Goal: Information Seeking & Learning: Learn about a topic

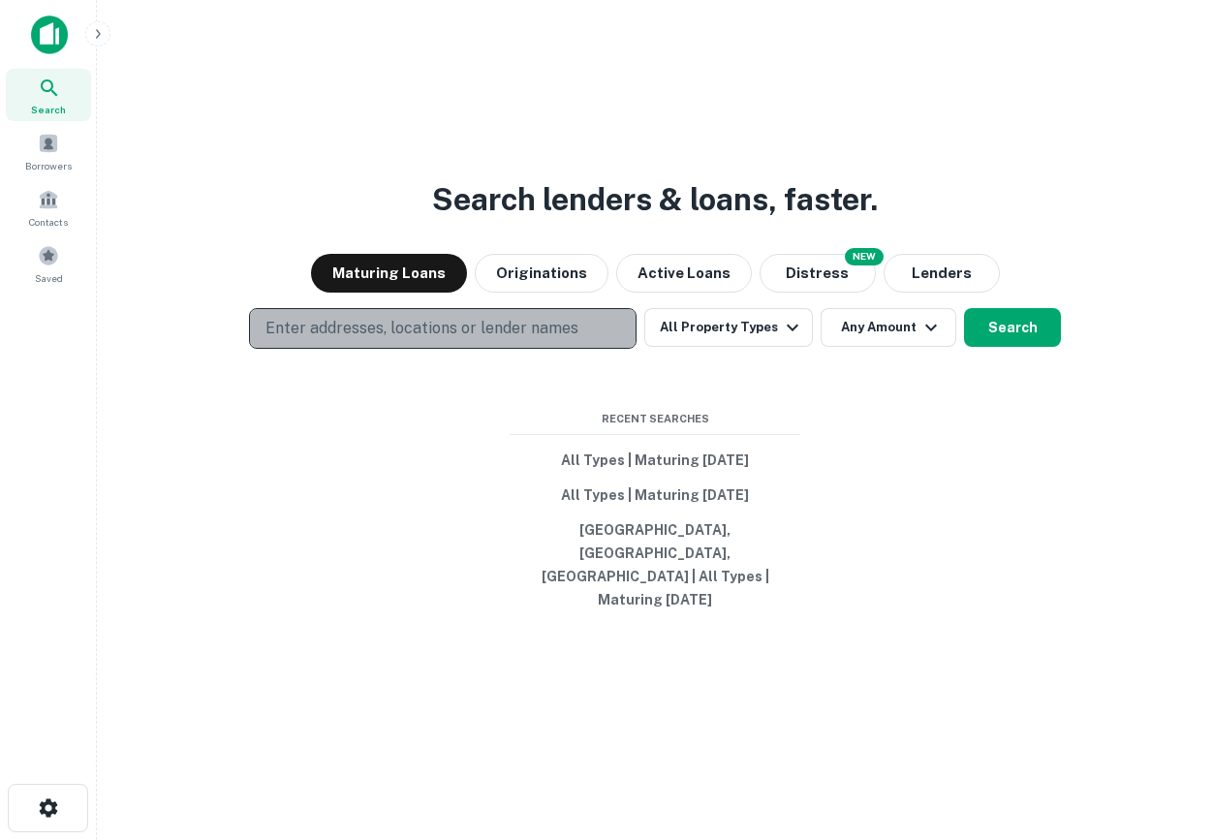
click at [445, 340] on p "Enter addresses, locations or lender names" at bounding box center [421, 328] width 313 height 23
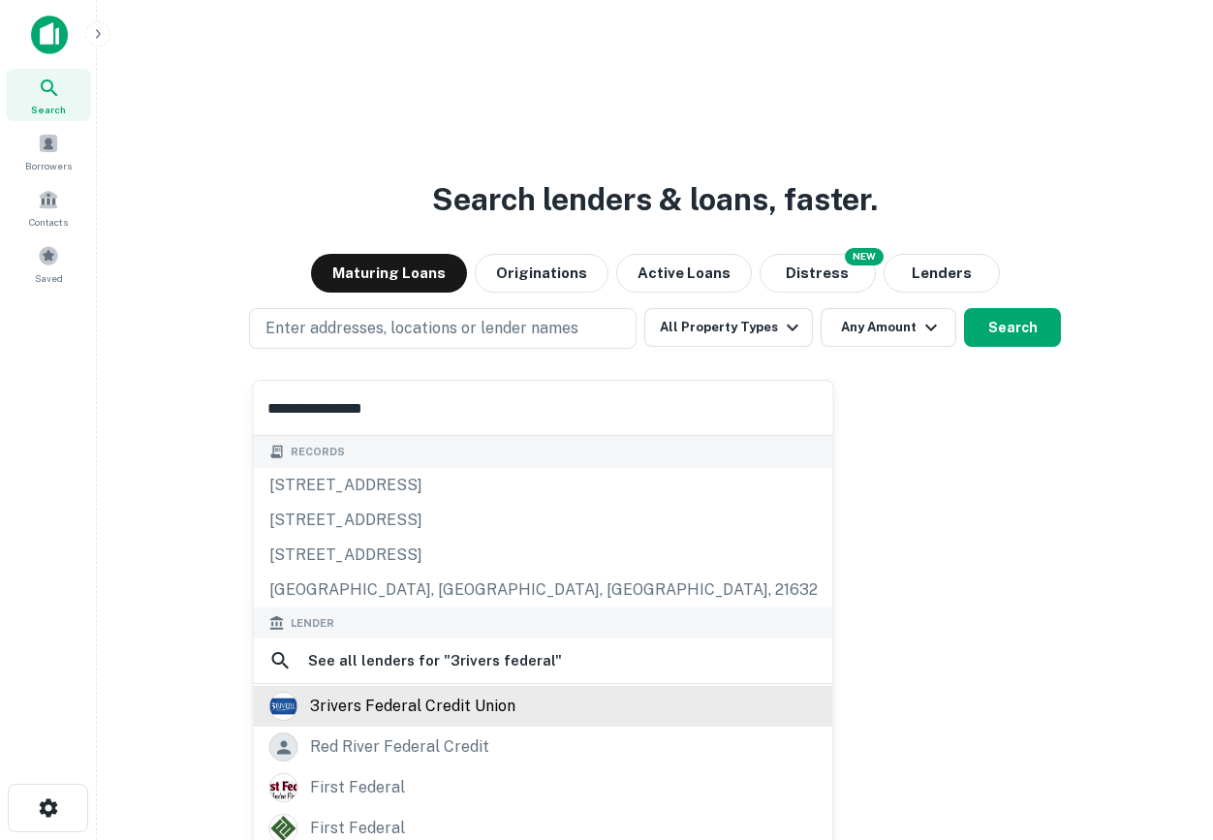
type input "**********"
click at [432, 711] on div "3rivers federal credit union" at bounding box center [412, 706] width 205 height 29
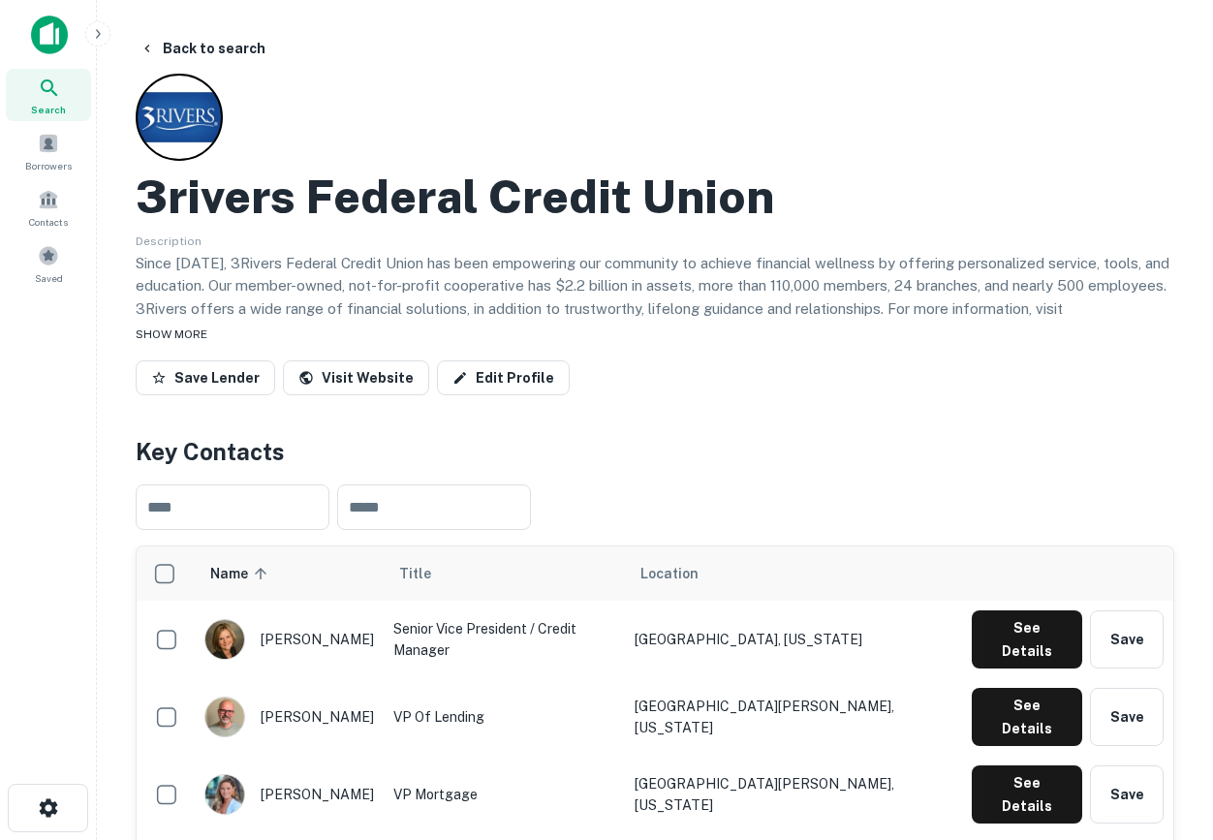
click at [190, 336] on span "SHOW MORE" at bounding box center [172, 334] width 72 height 14
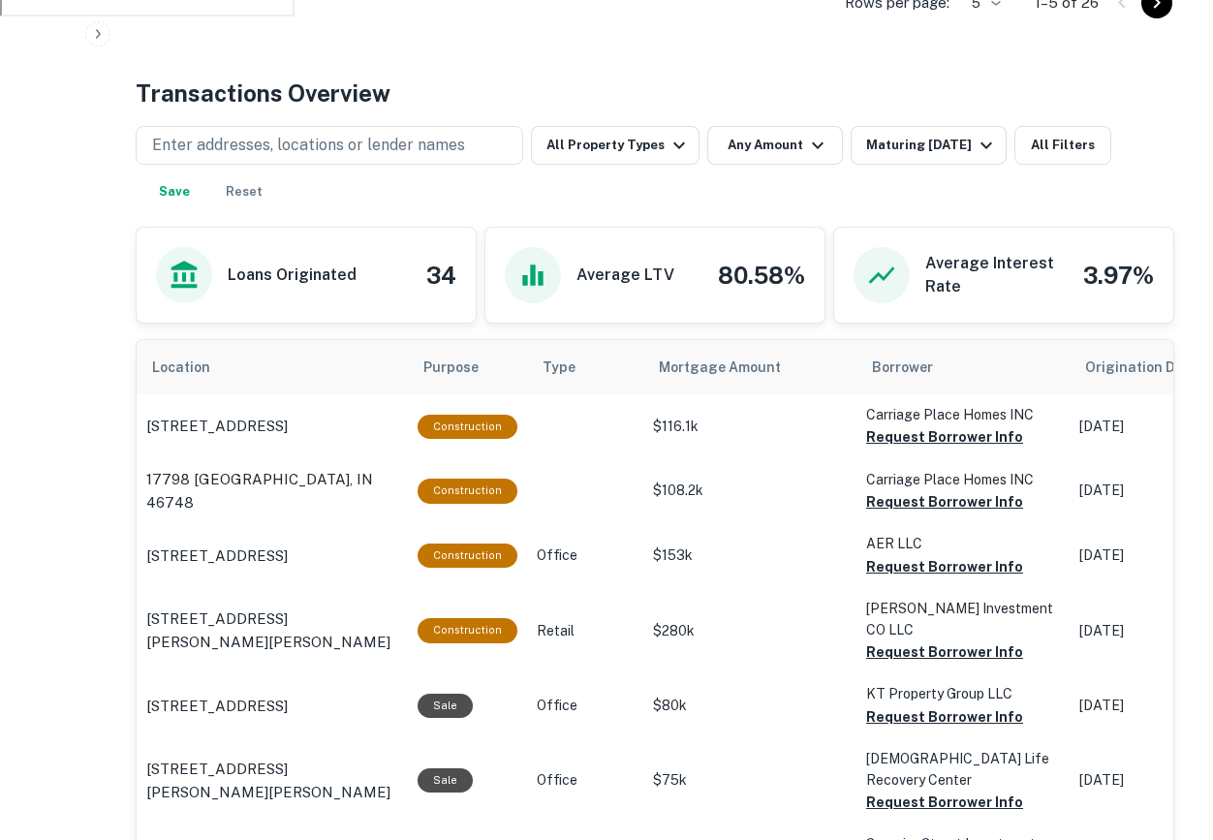
scroll to position [974, 0]
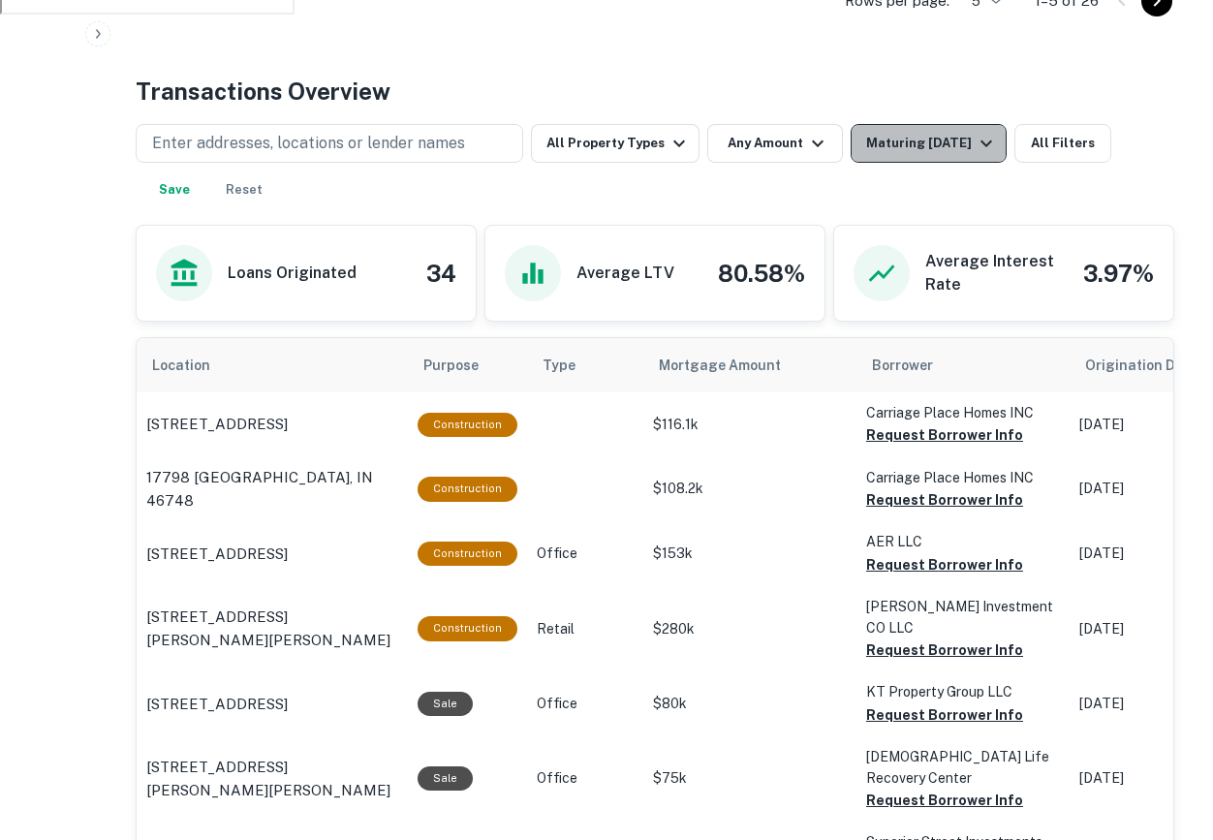
click at [937, 124] on button "Maturing In 1 Year" at bounding box center [929, 143] width 156 height 39
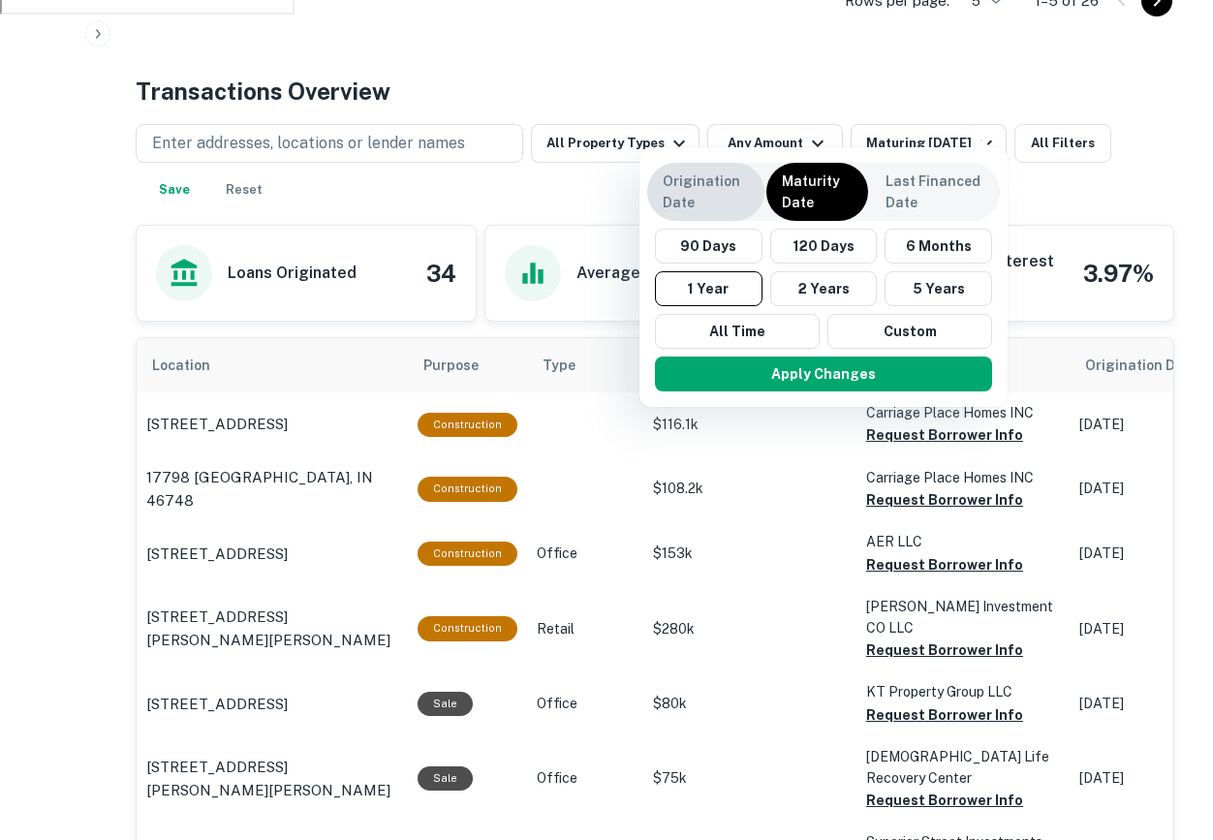
click at [708, 214] on div "Origination Date" at bounding box center [705, 192] width 117 height 58
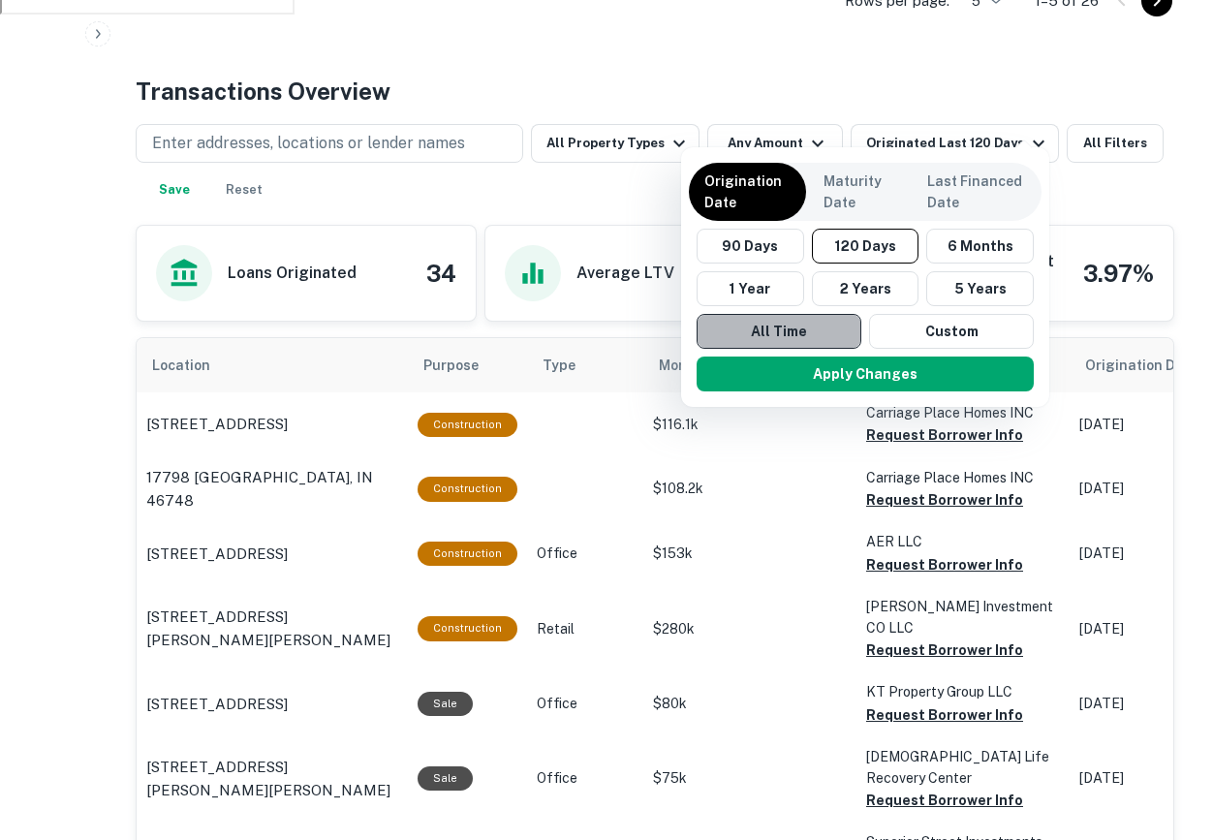
click at [774, 337] on button "All Time" at bounding box center [778, 331] width 165 height 35
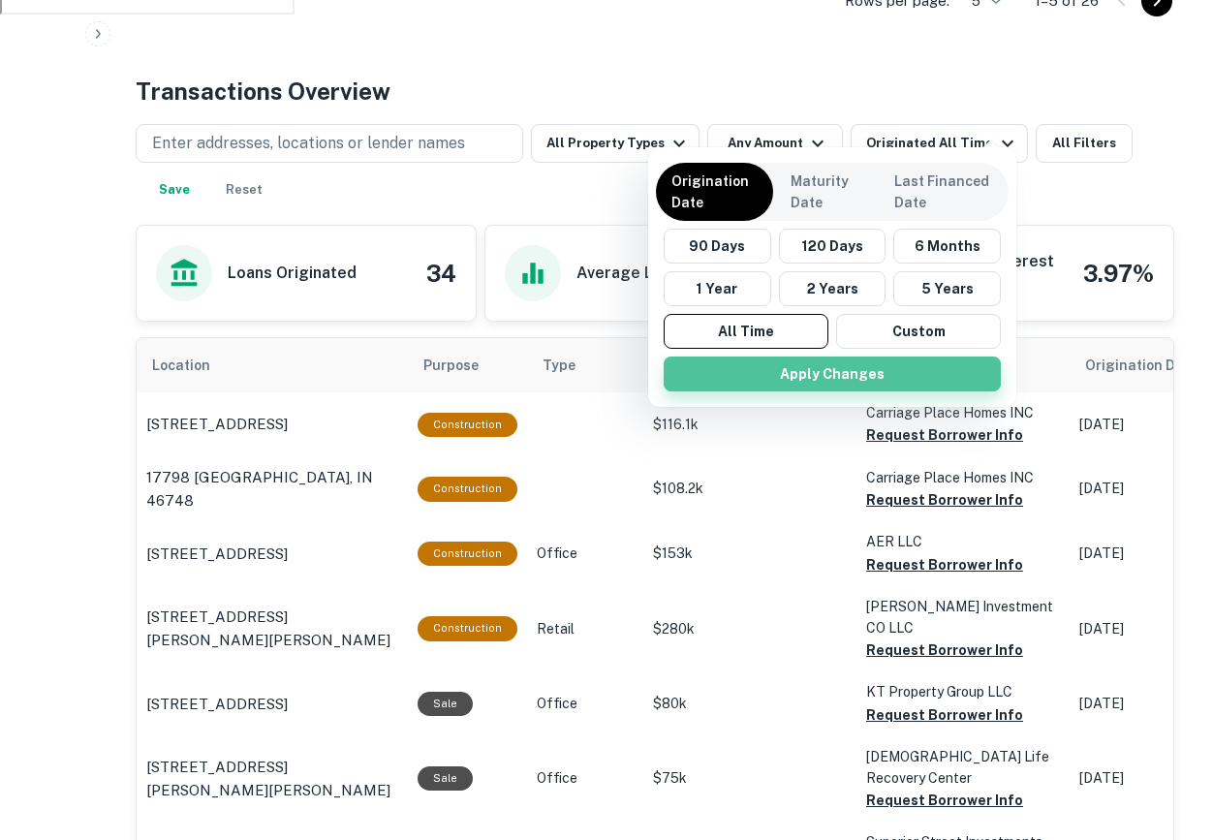
click at [808, 376] on button "Apply Changes" at bounding box center [832, 373] width 337 height 35
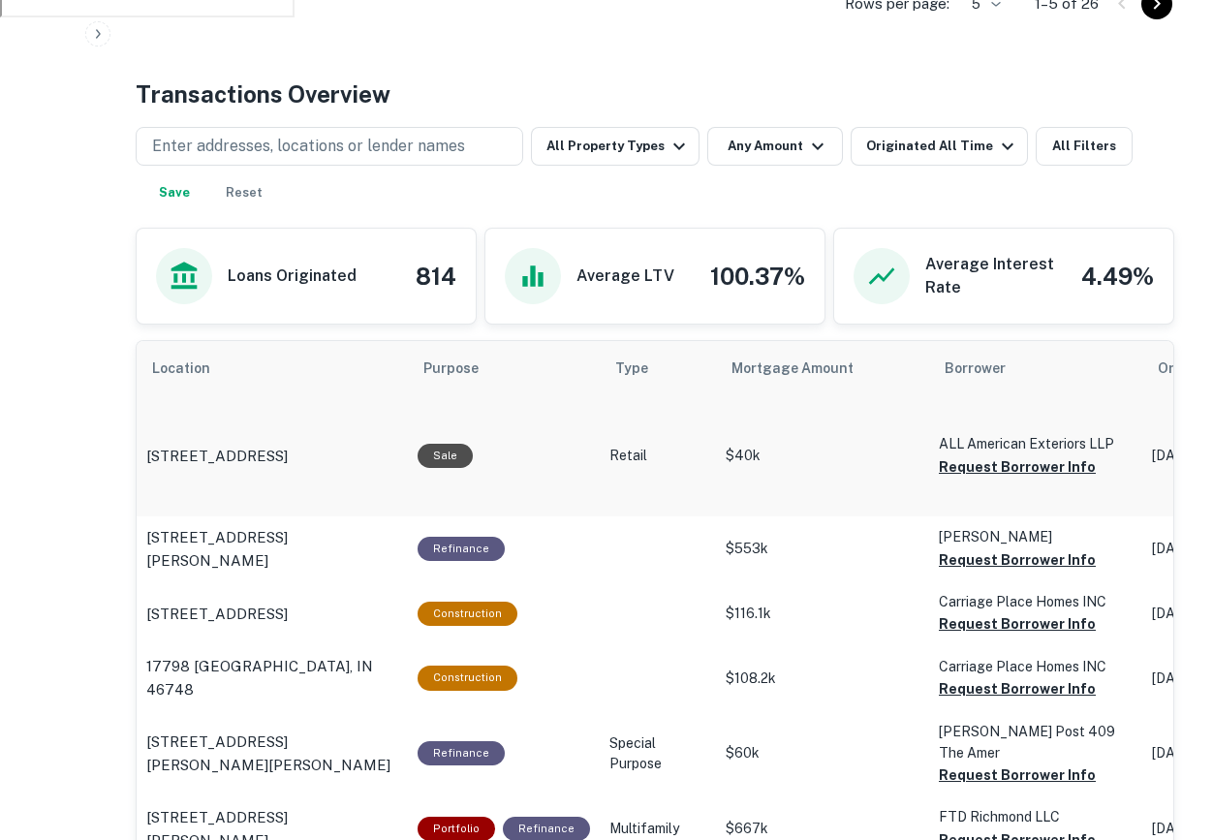
scroll to position [974, 0]
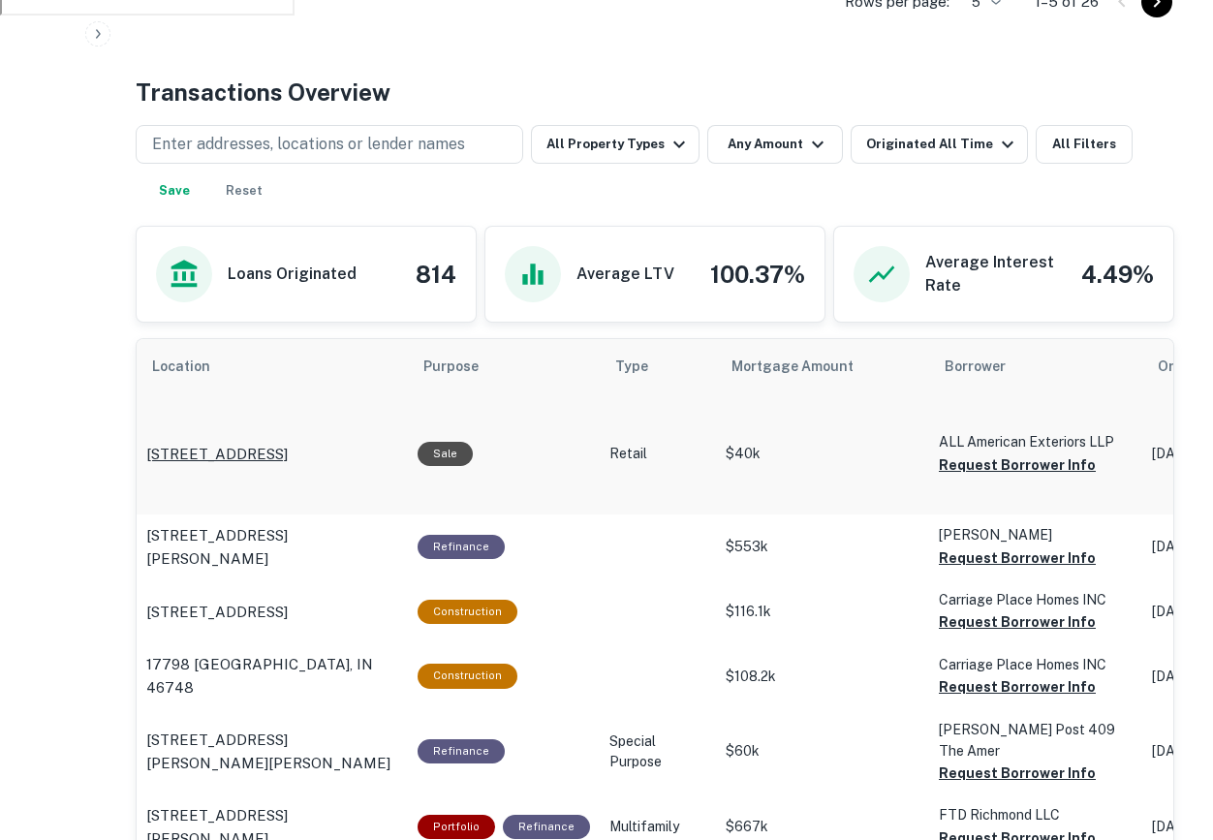
click at [254, 443] on p "2126 W Us Highway 136 Crawfordsville, IN 47933" at bounding box center [216, 454] width 141 height 23
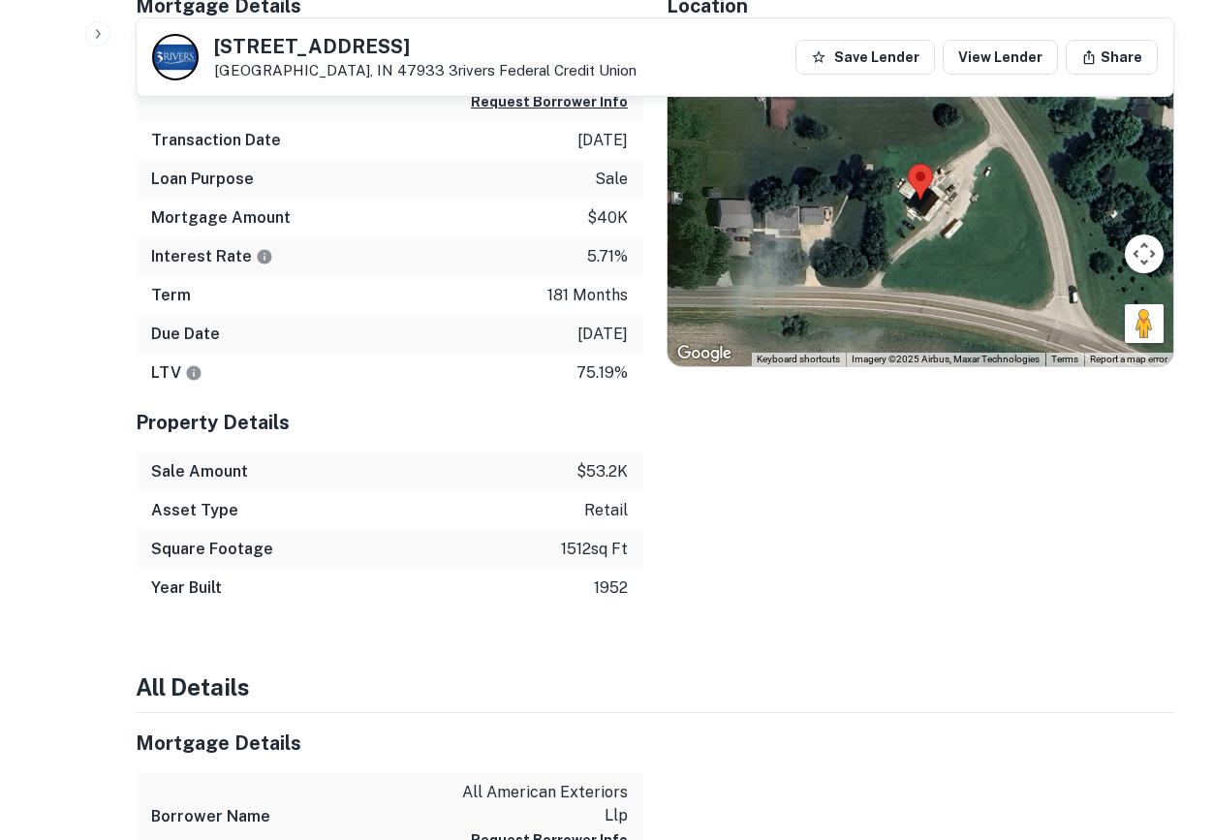
scroll to position [1064, 0]
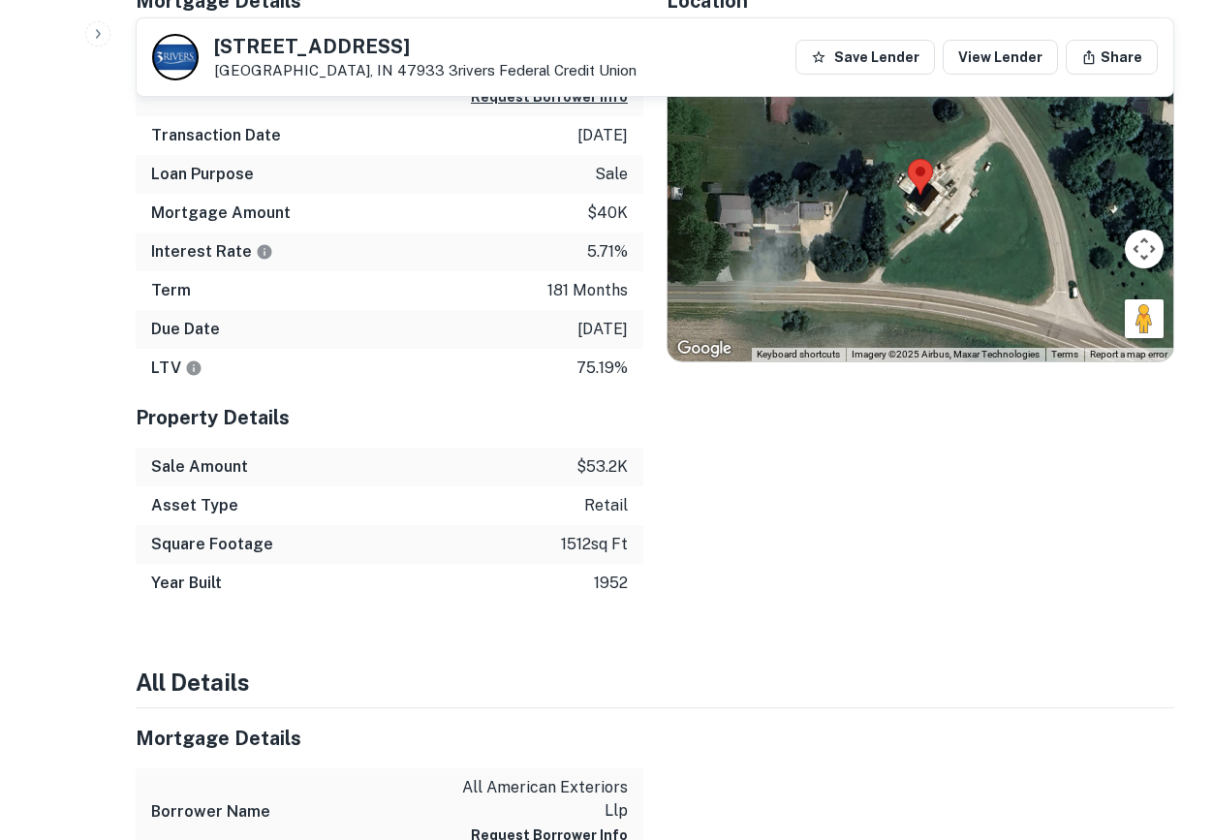
click at [952, 242] on div at bounding box center [920, 195] width 506 height 334
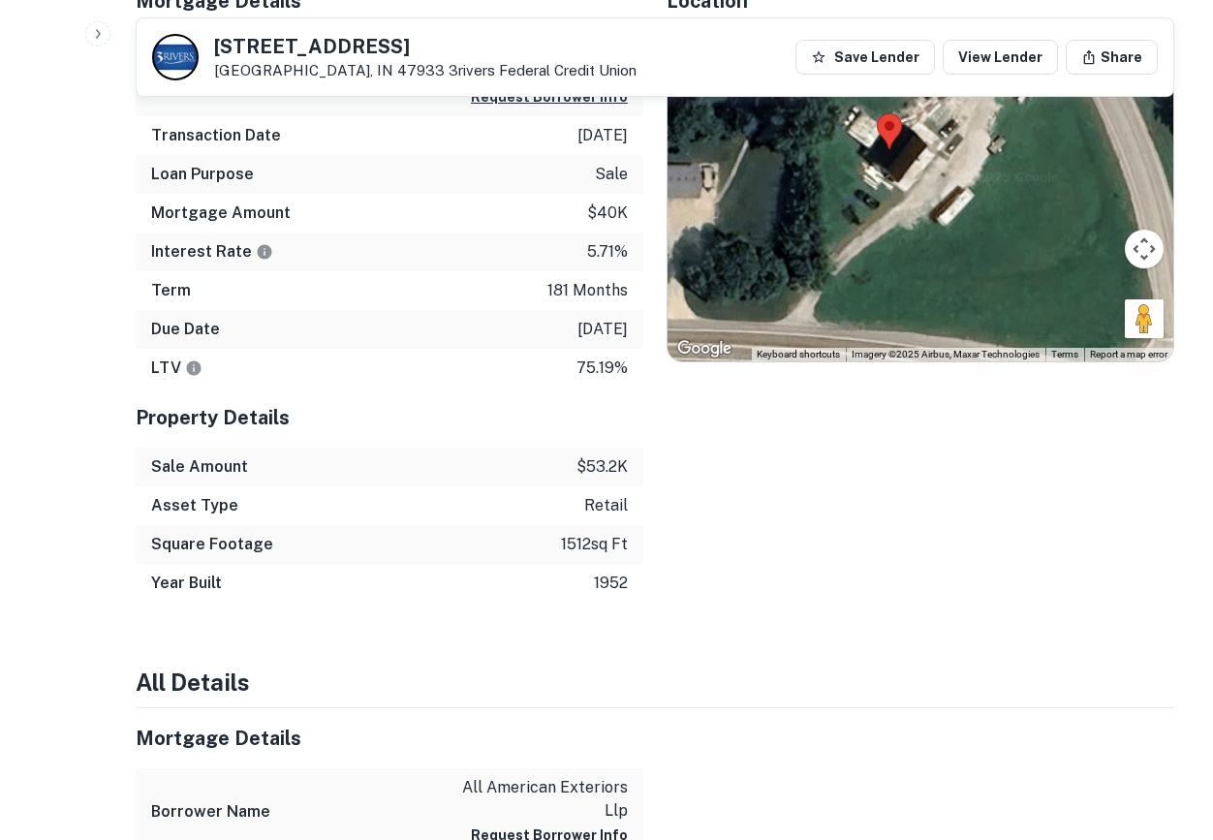
click at [939, 228] on div at bounding box center [920, 195] width 506 height 334
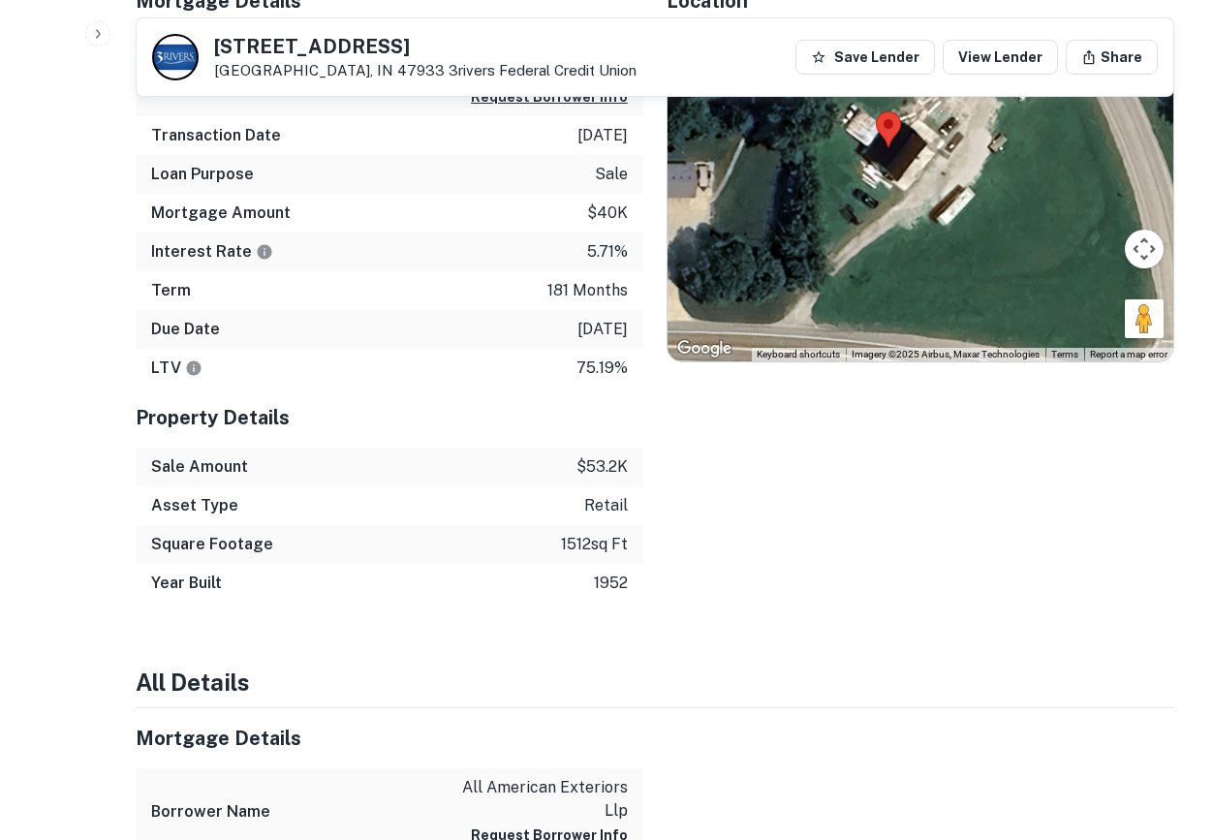
click at [939, 228] on div at bounding box center [920, 195] width 506 height 334
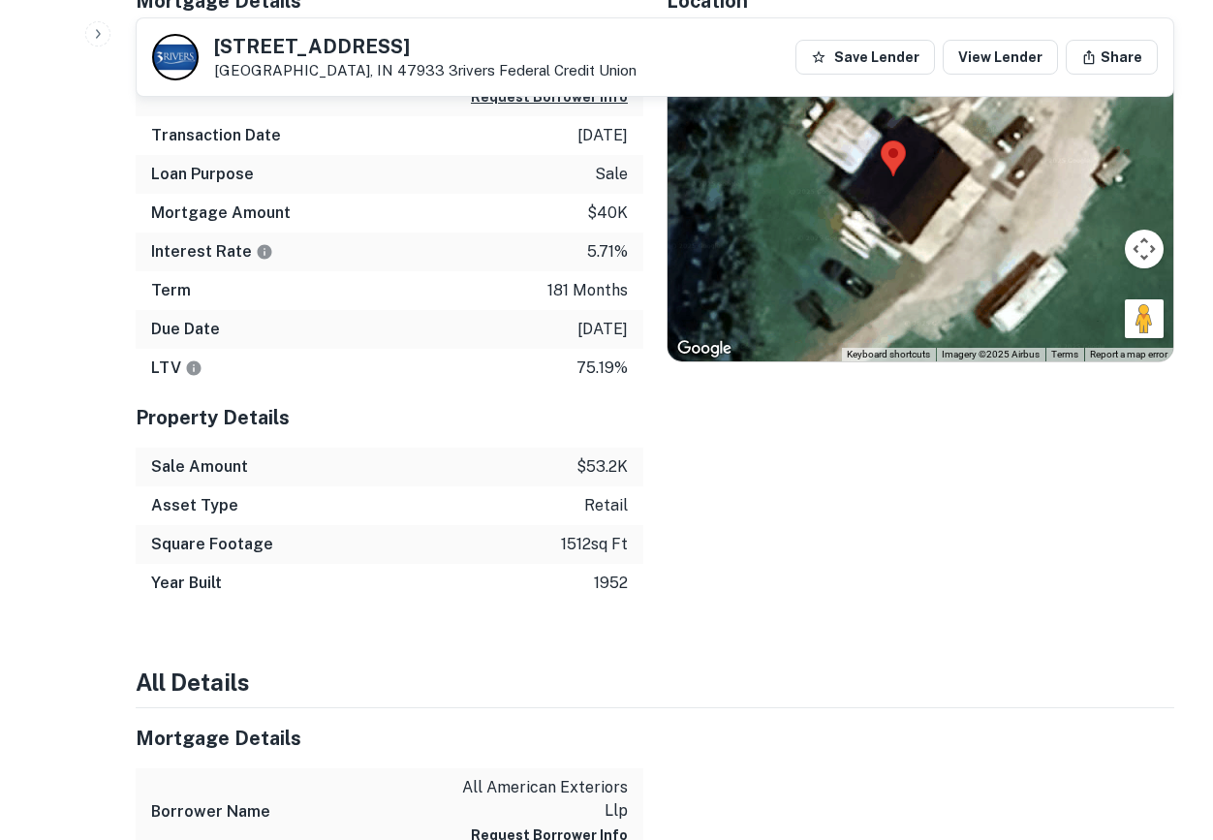
drag, startPoint x: 939, startPoint y: 228, endPoint x: 983, endPoint y: 335, distance: 116.4
click at [988, 337] on div at bounding box center [920, 195] width 506 height 334
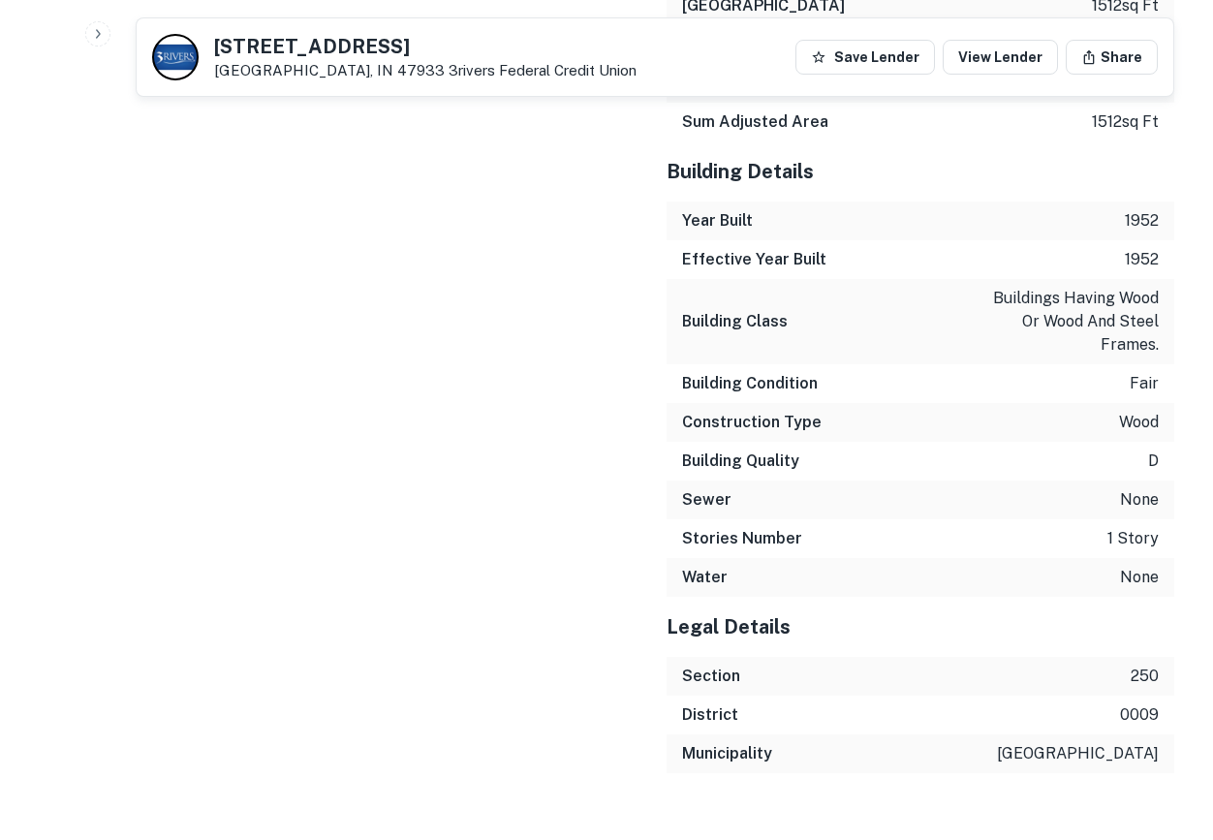
scroll to position [2971, 0]
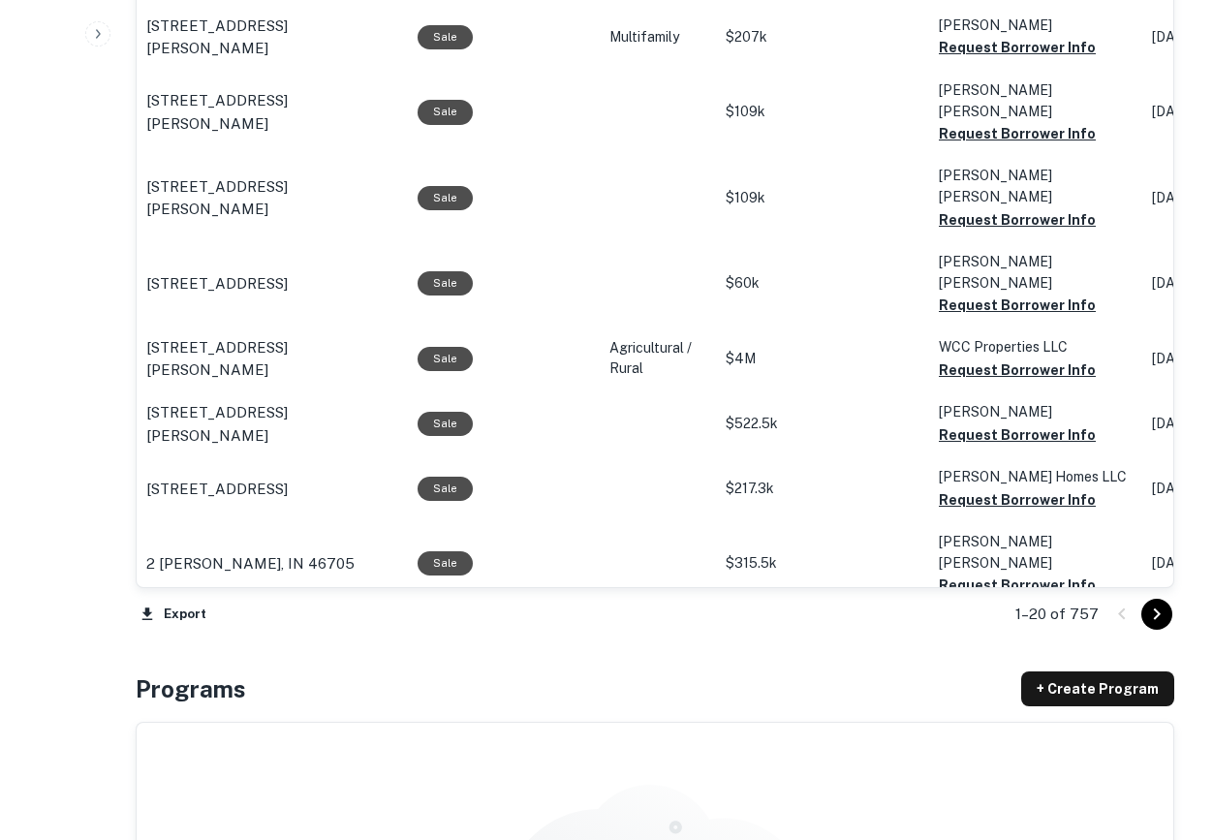
scroll to position [2112, 0]
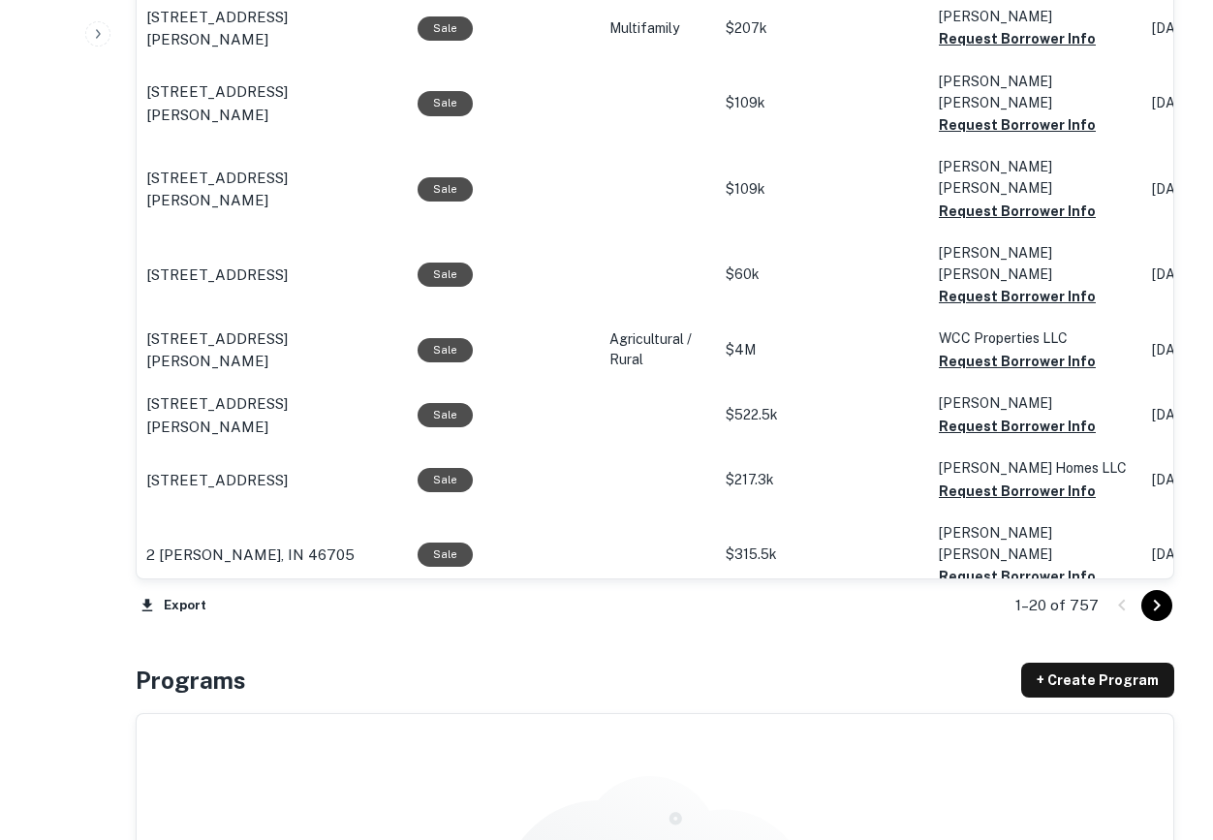
click at [241, 607] on p "6303 Becker Dr Fort Wayne, IN 46835" at bounding box center [272, 630] width 252 height 46
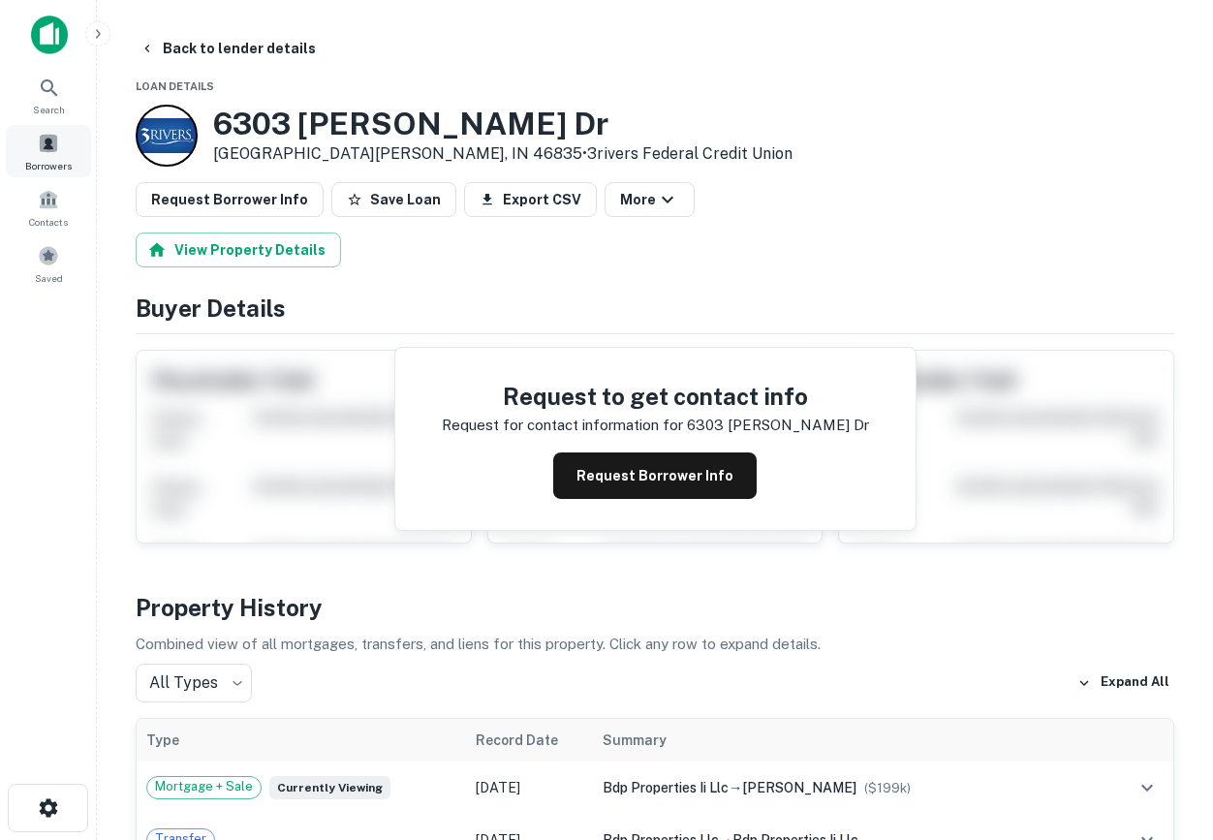
click at [73, 134] on div "Borrowers" at bounding box center [48, 151] width 85 height 52
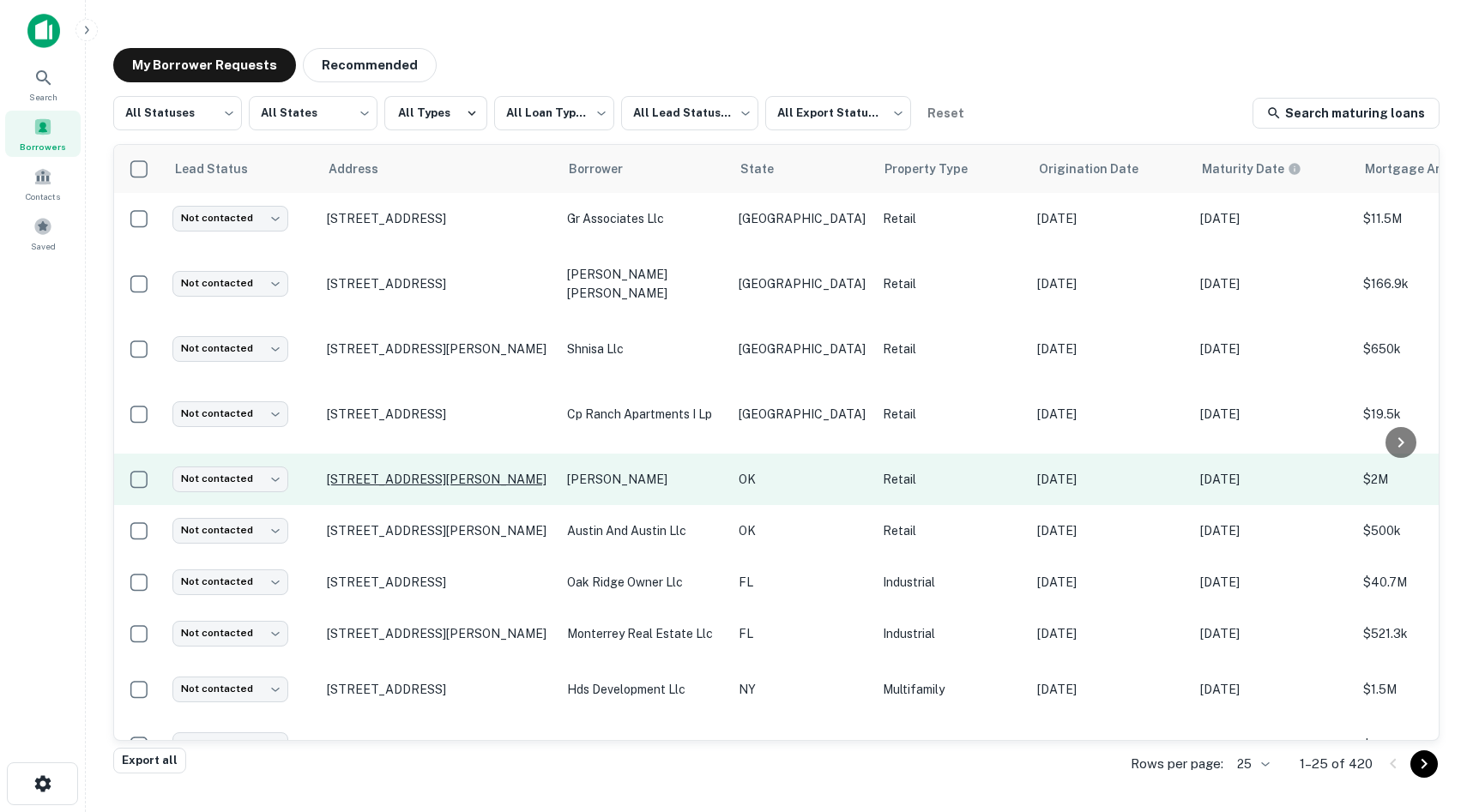
click at [417, 478] on p "[STREET_ADDRESS][PERSON_NAME]" at bounding box center [439, 479] width 223 height 15
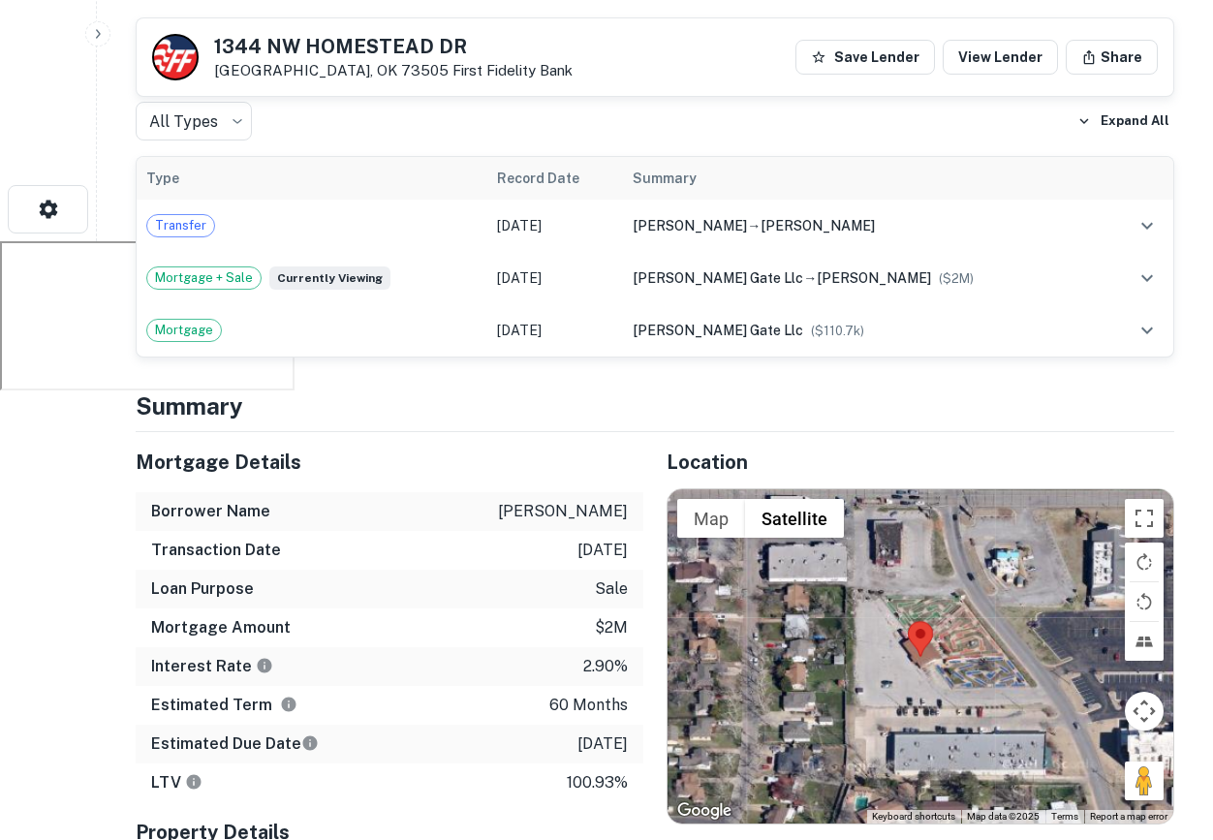
scroll to position [601, 0]
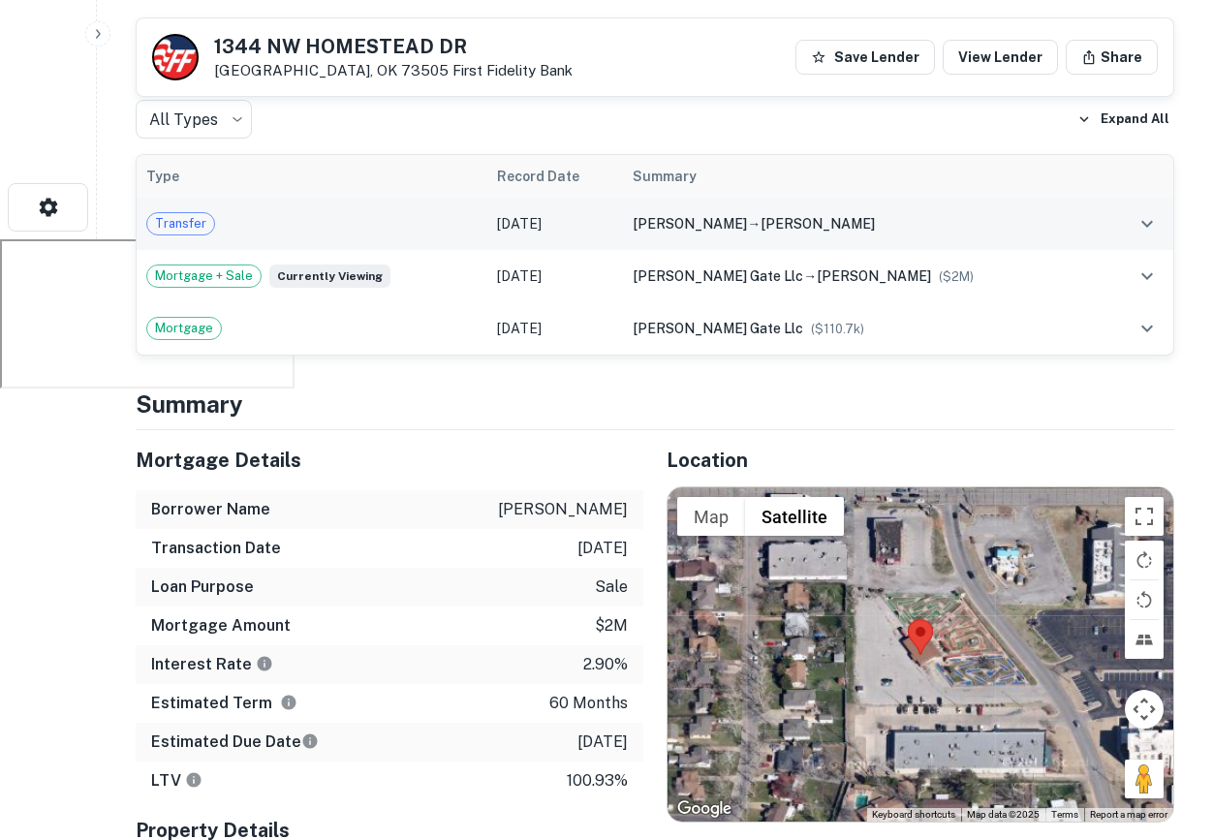
click at [890, 240] on td "[PERSON_NAME] → [PERSON_NAME]" at bounding box center [863, 224] width 480 height 52
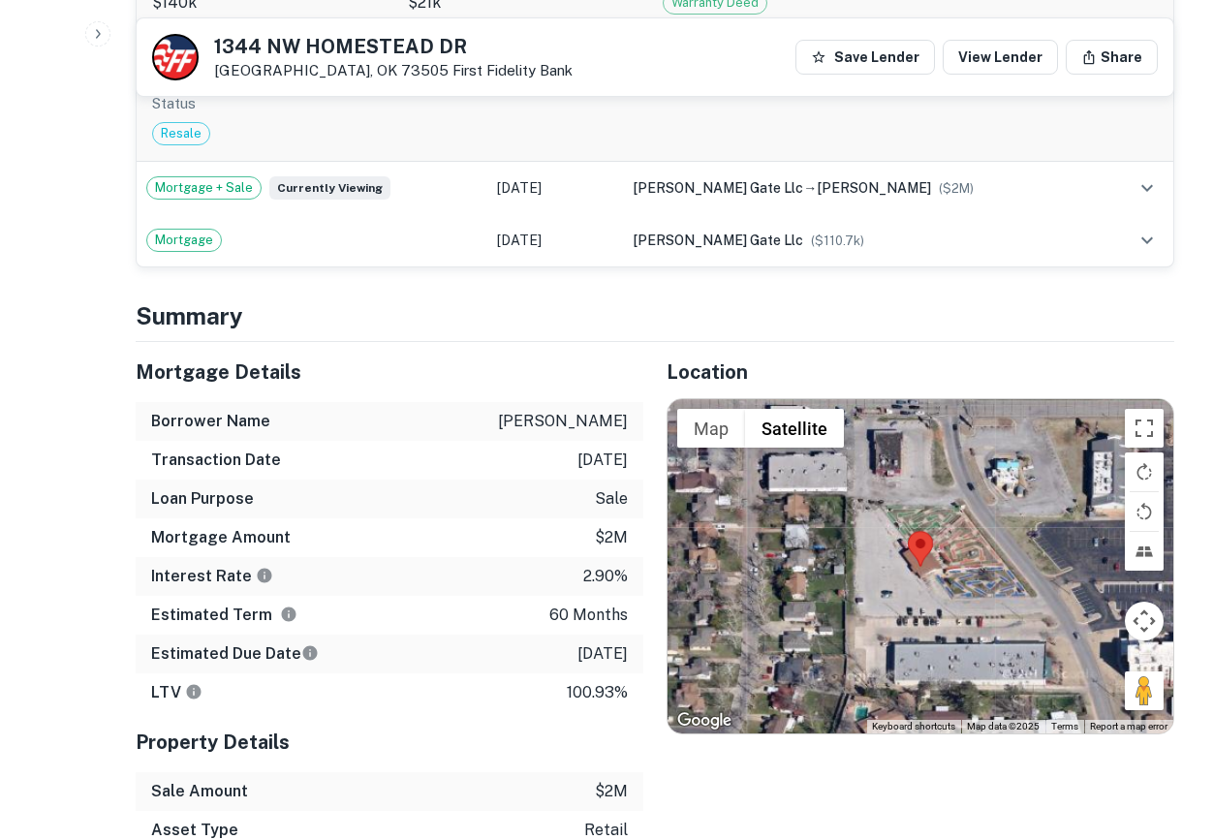
scroll to position [1012, 0]
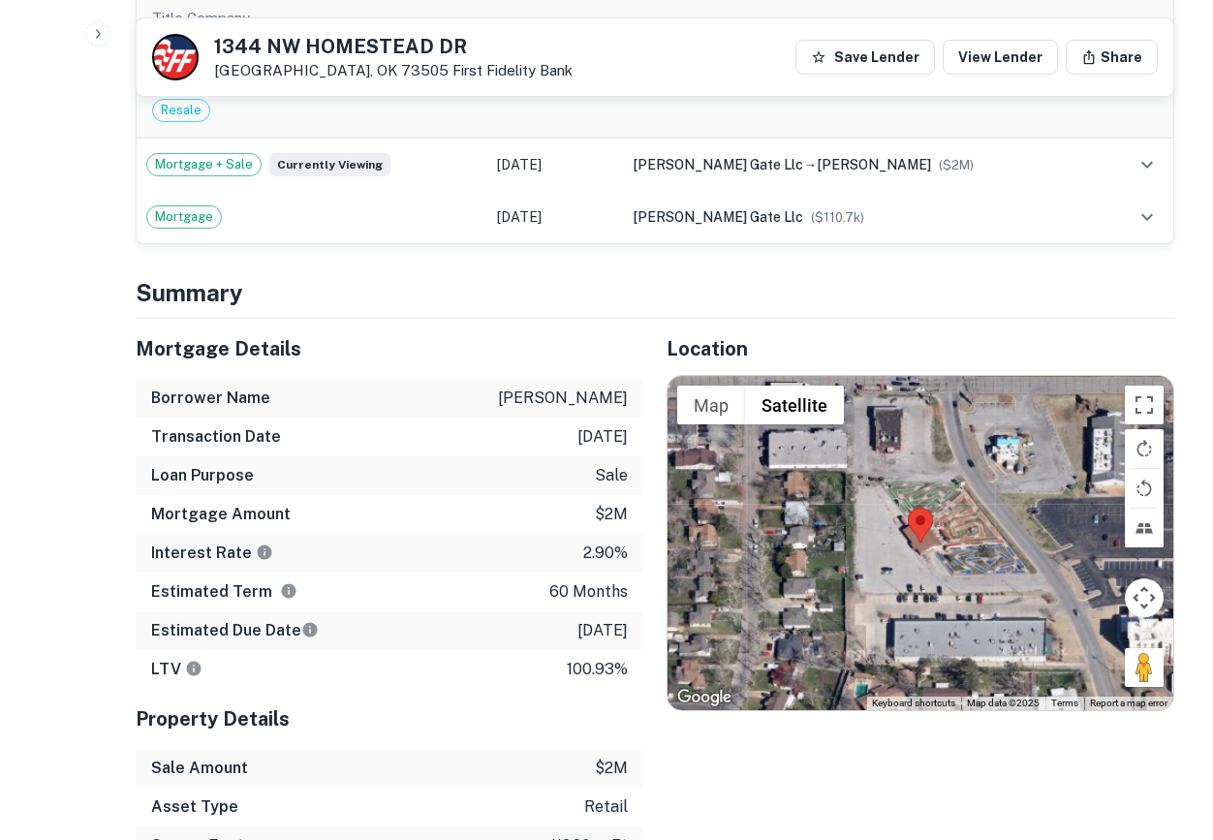
click at [898, 525] on div at bounding box center [920, 543] width 506 height 334
click at [897, 525] on div at bounding box center [920, 543] width 506 height 334
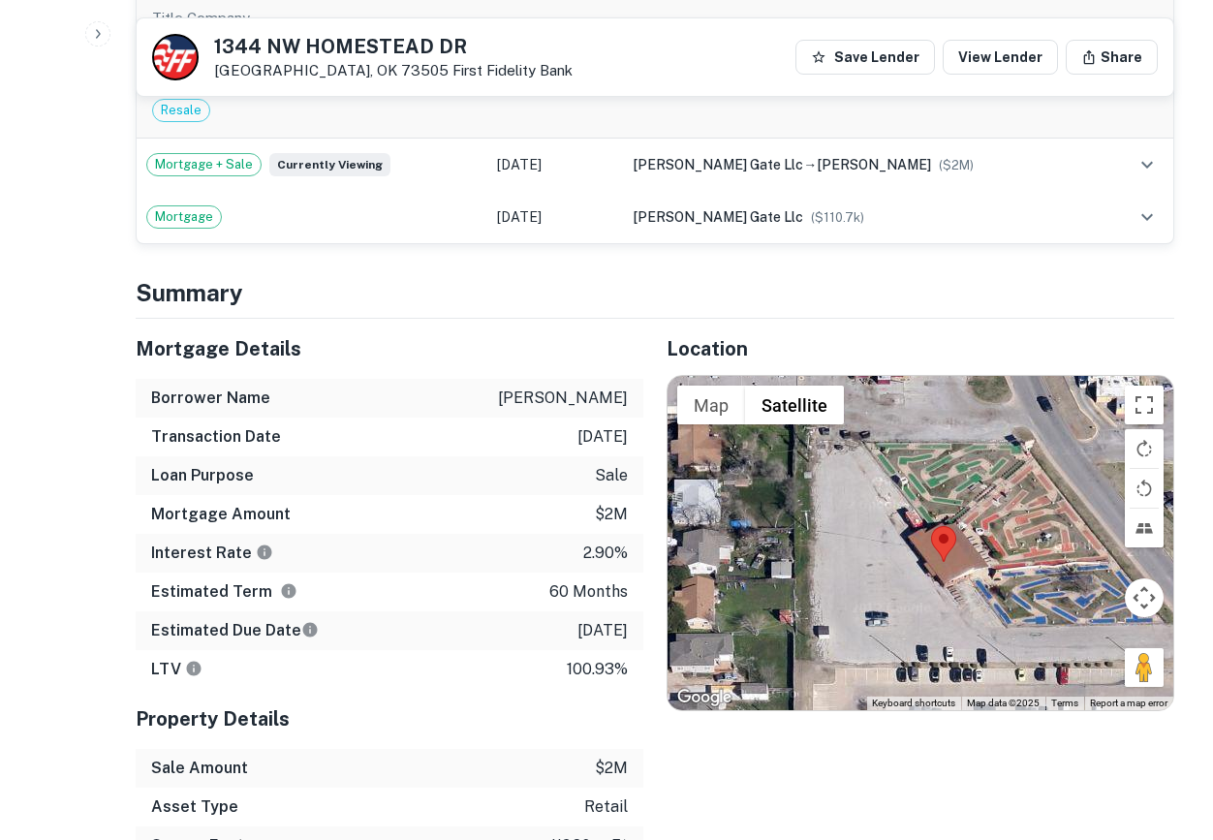
click at [943, 572] on div at bounding box center [920, 543] width 506 height 334
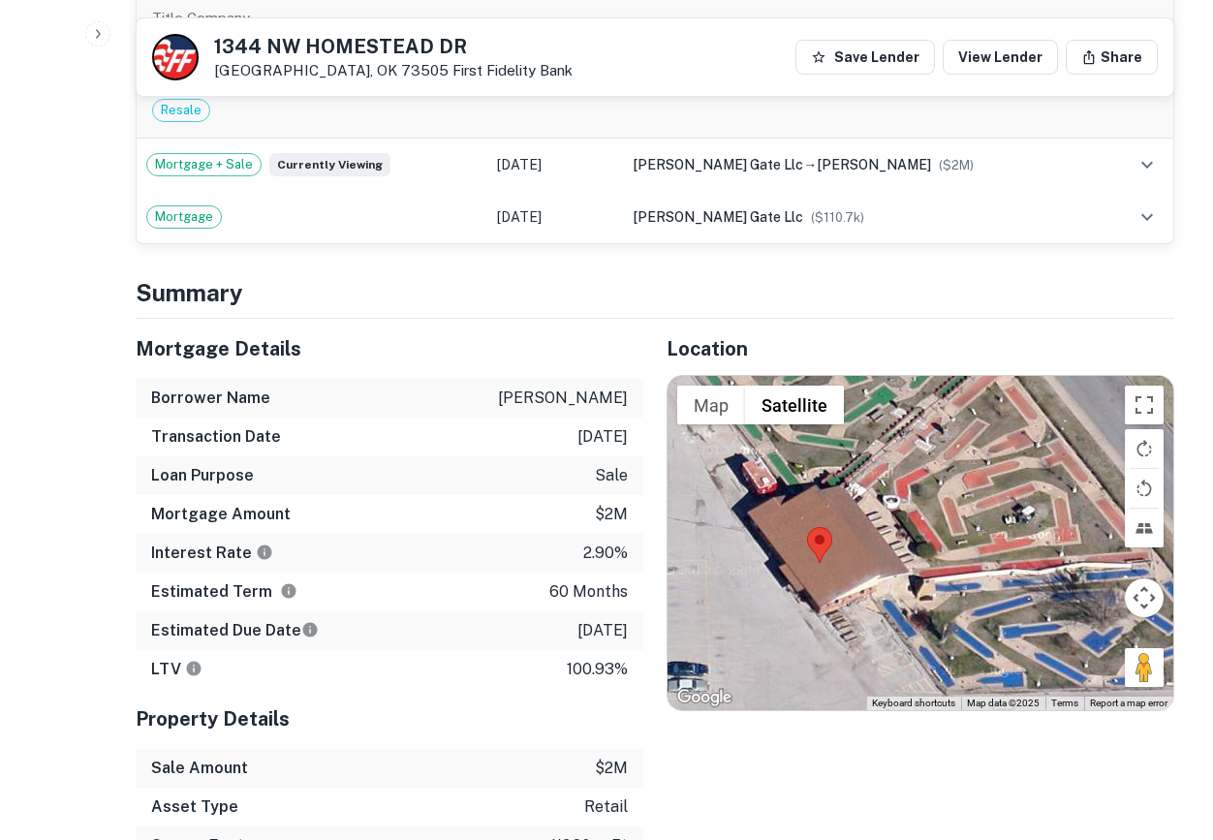
drag, startPoint x: 1043, startPoint y: 637, endPoint x: 914, endPoint y: 649, distance: 129.4
click at [914, 650] on div at bounding box center [920, 543] width 506 height 334
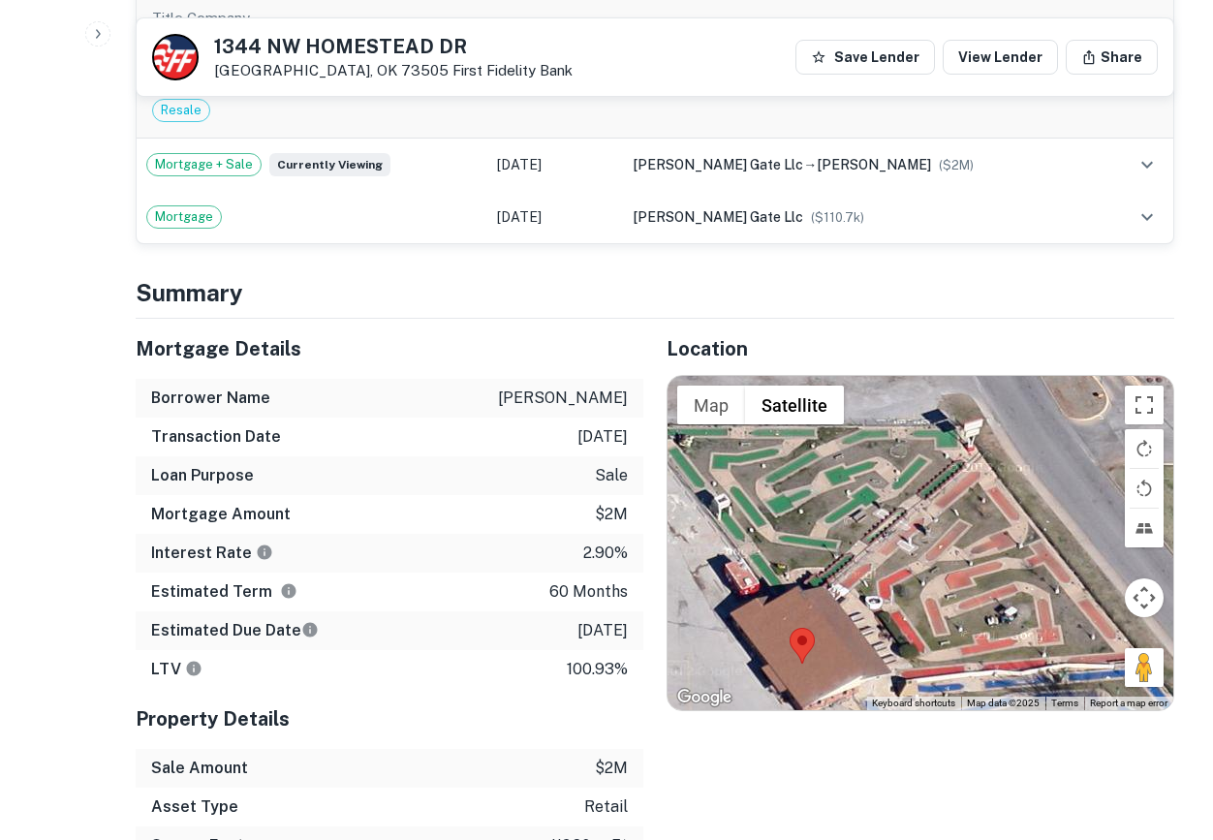
drag, startPoint x: 946, startPoint y: 557, endPoint x: 932, endPoint y: 660, distance: 103.7
click at [932, 661] on div at bounding box center [920, 543] width 506 height 334
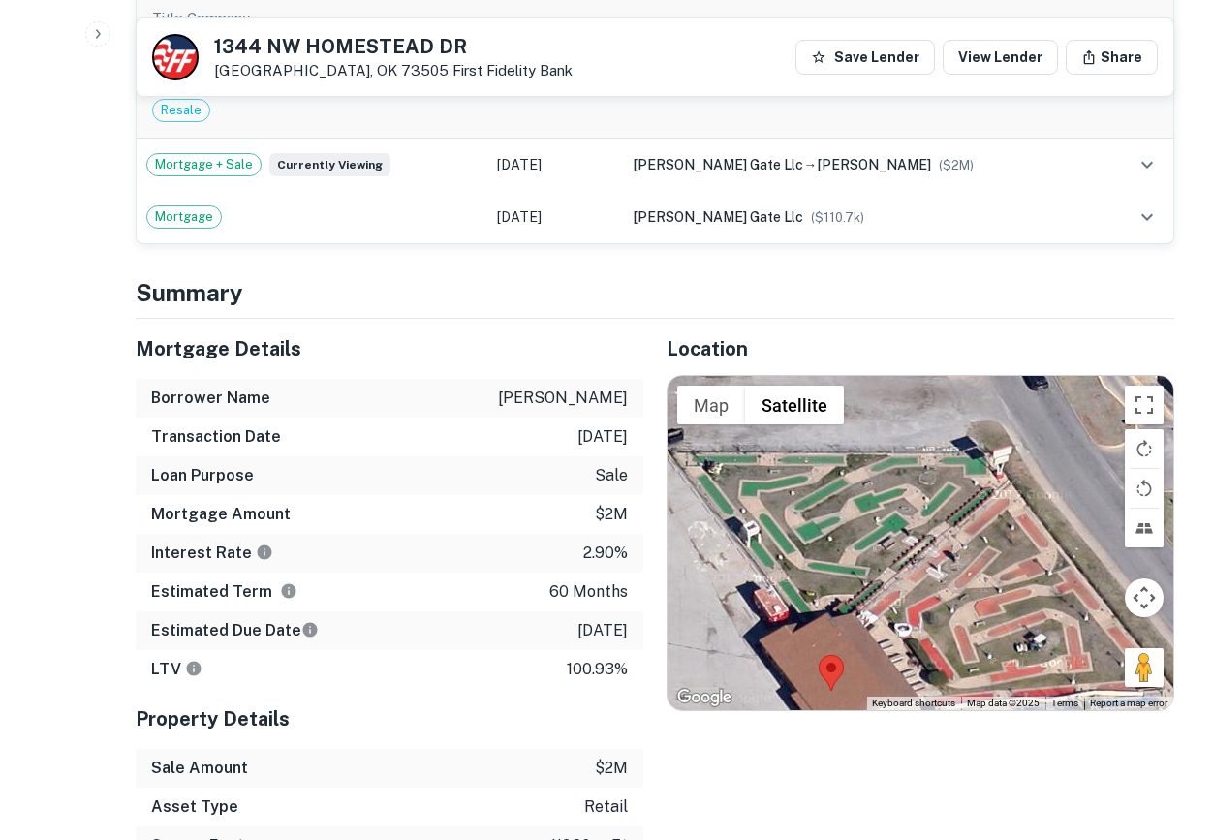
drag, startPoint x: 993, startPoint y: 555, endPoint x: 1023, endPoint y: 584, distance: 41.8
click at [1023, 585] on div at bounding box center [920, 543] width 506 height 334
click at [929, 526] on div at bounding box center [920, 543] width 506 height 334
click at [878, 551] on div at bounding box center [920, 543] width 506 height 334
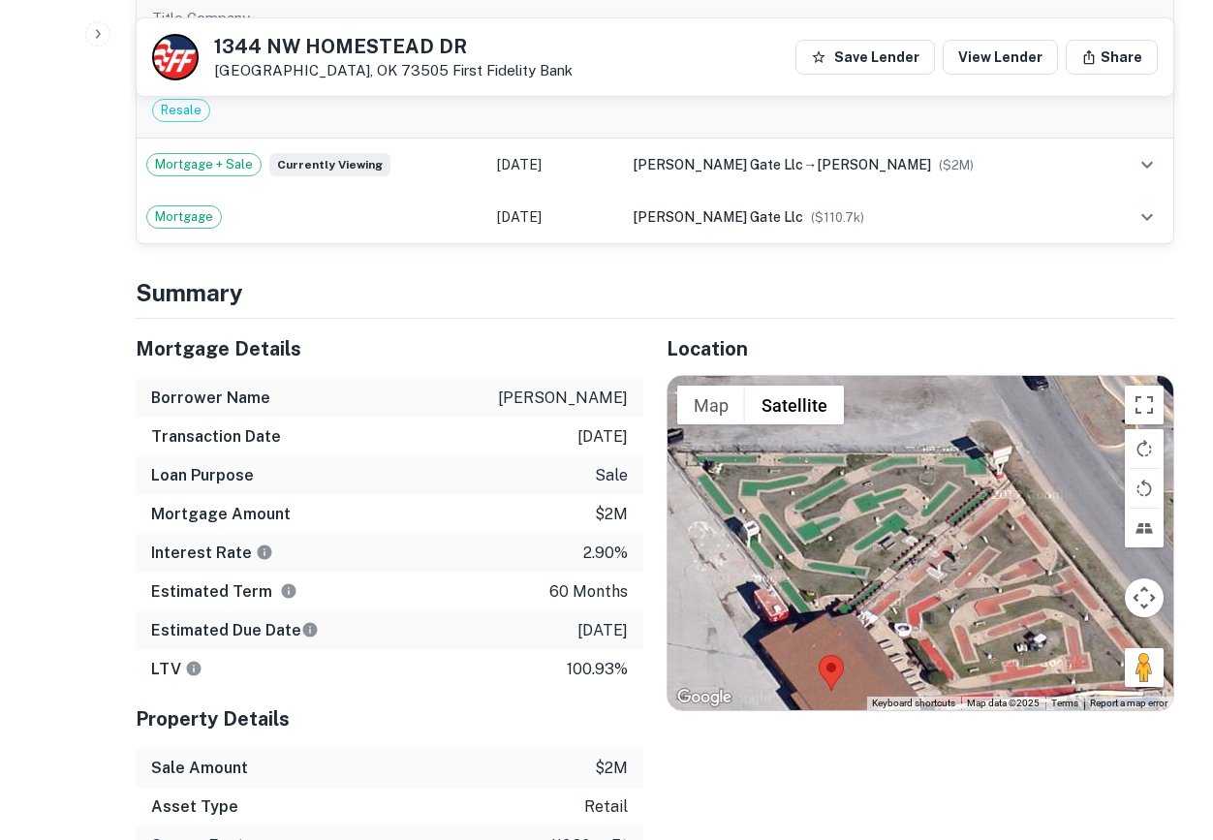
click at [878, 551] on div at bounding box center [920, 543] width 506 height 334
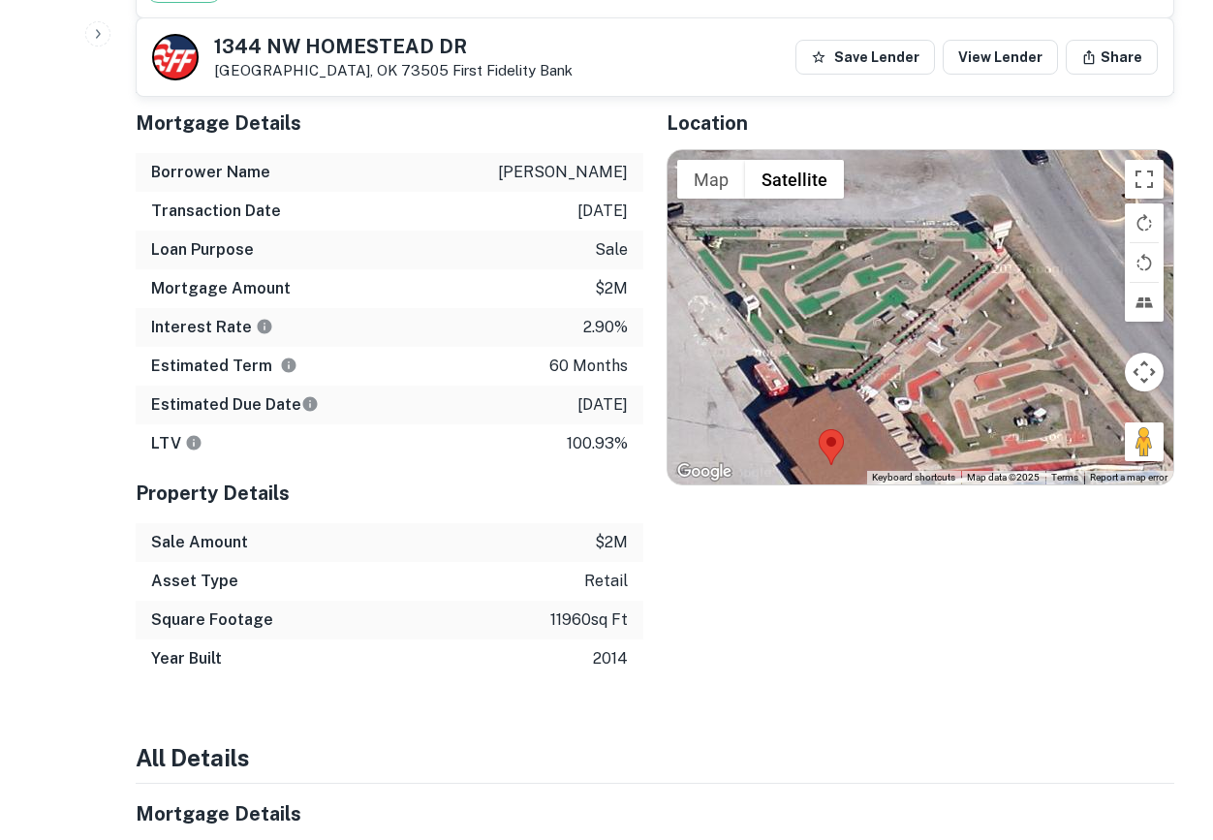
scroll to position [0, 0]
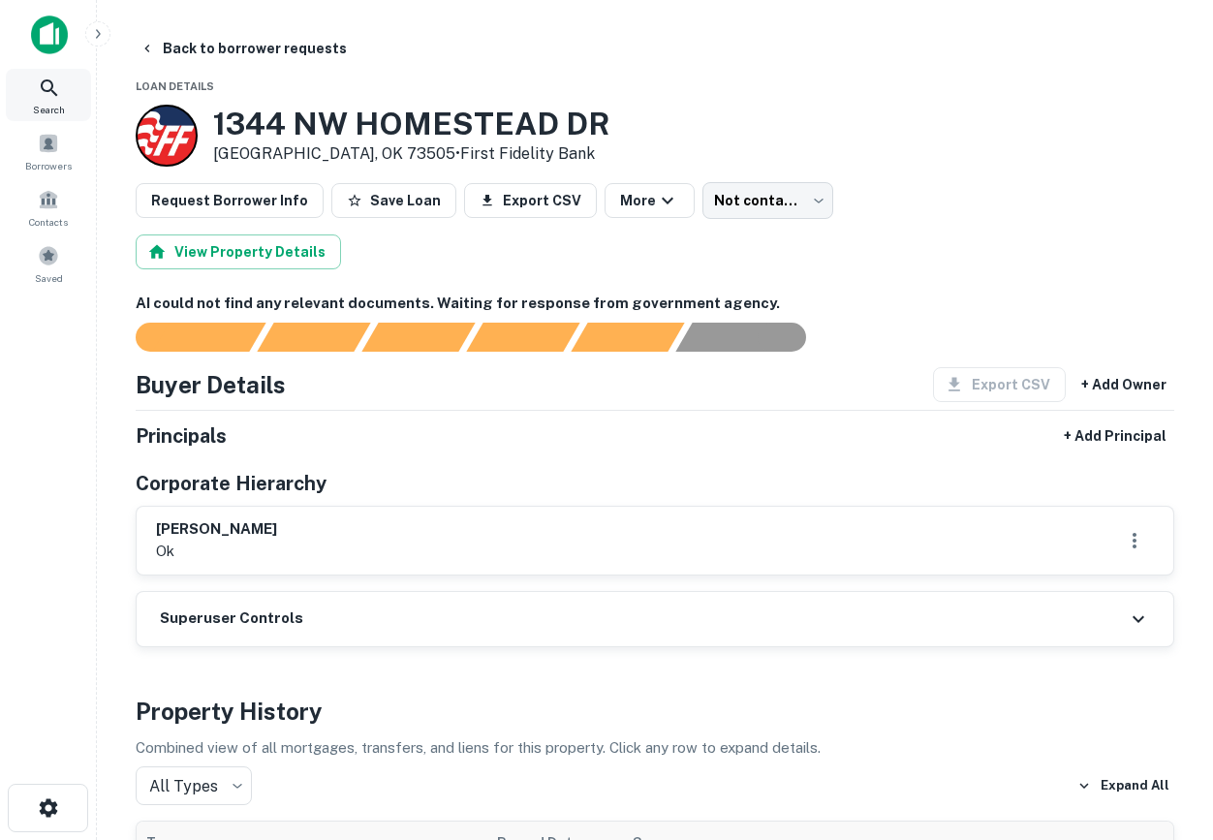
click at [55, 102] on span "Search" at bounding box center [49, 109] width 32 height 15
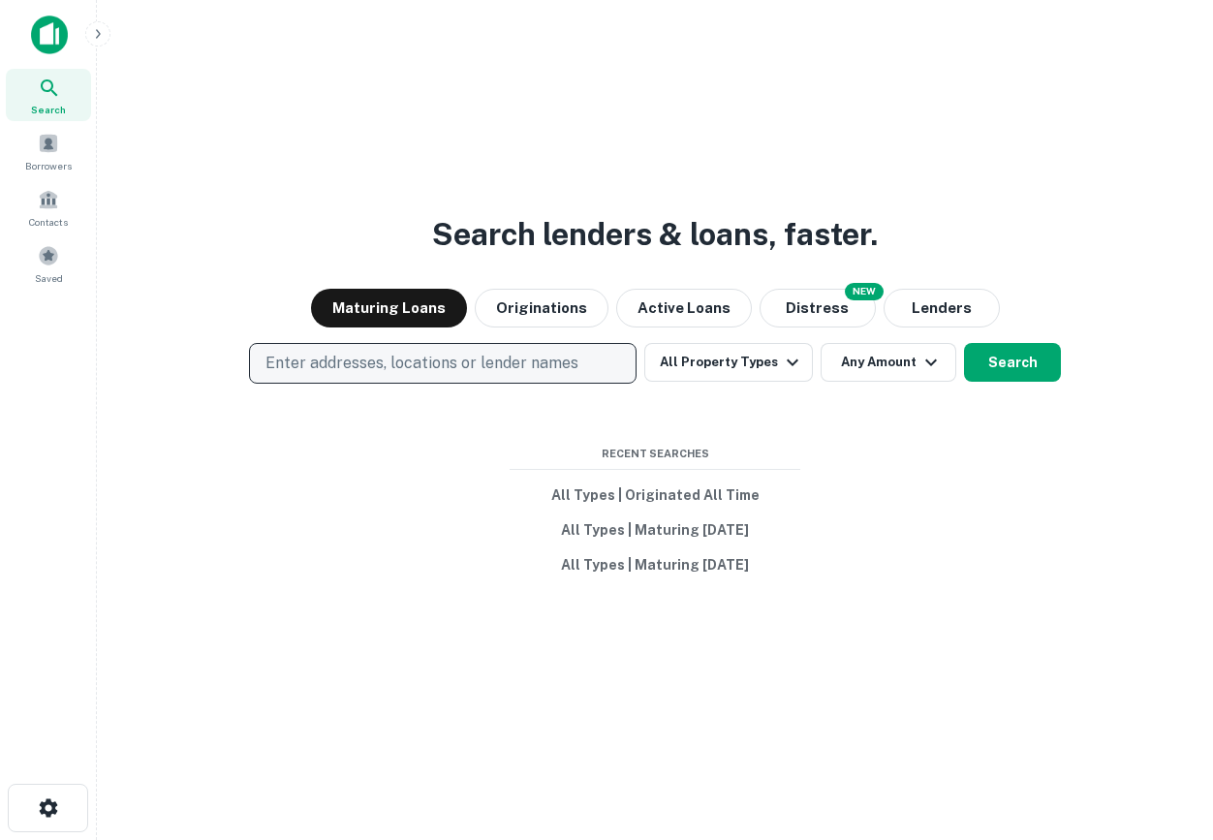
click at [518, 368] on p "Enter addresses, locations or lender names" at bounding box center [421, 363] width 313 height 23
type input "*"
type input "**********"
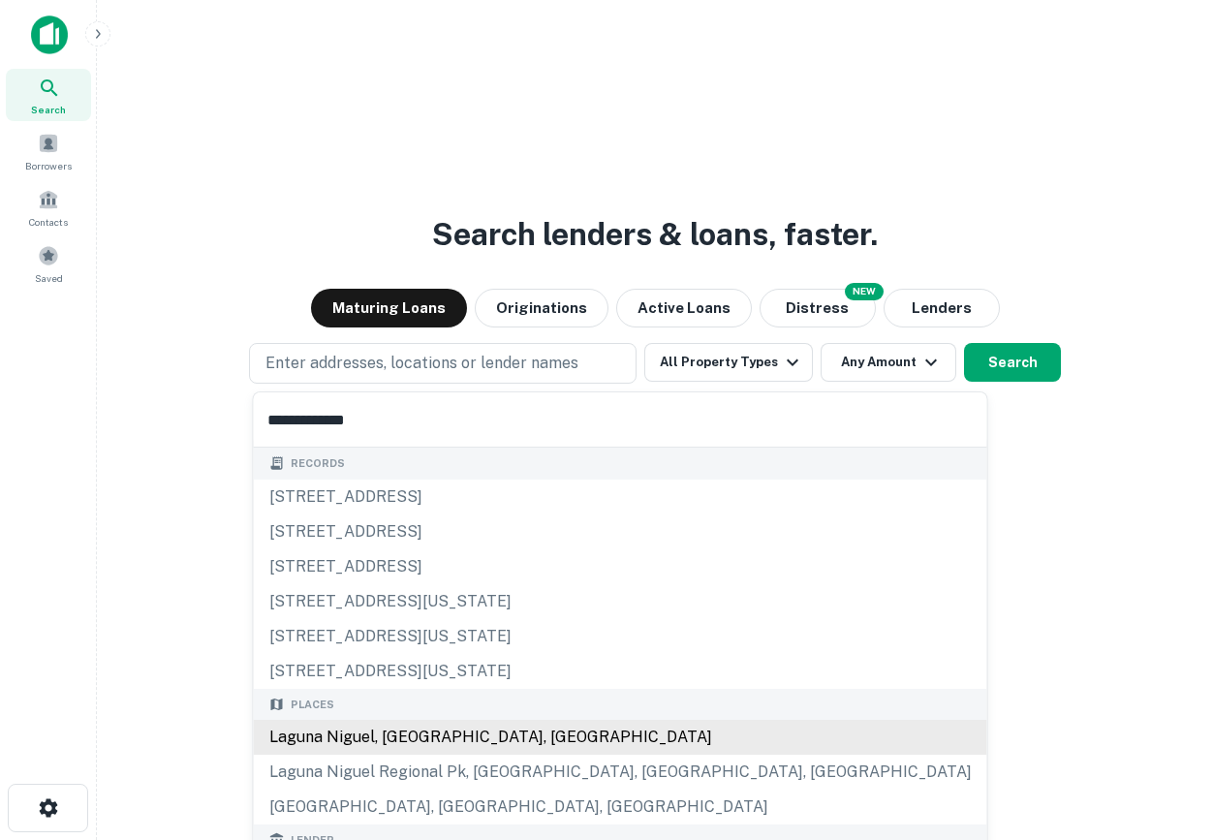
click at [358, 740] on div "Laguna Niguel, CA, USA" at bounding box center [620, 737] width 733 height 35
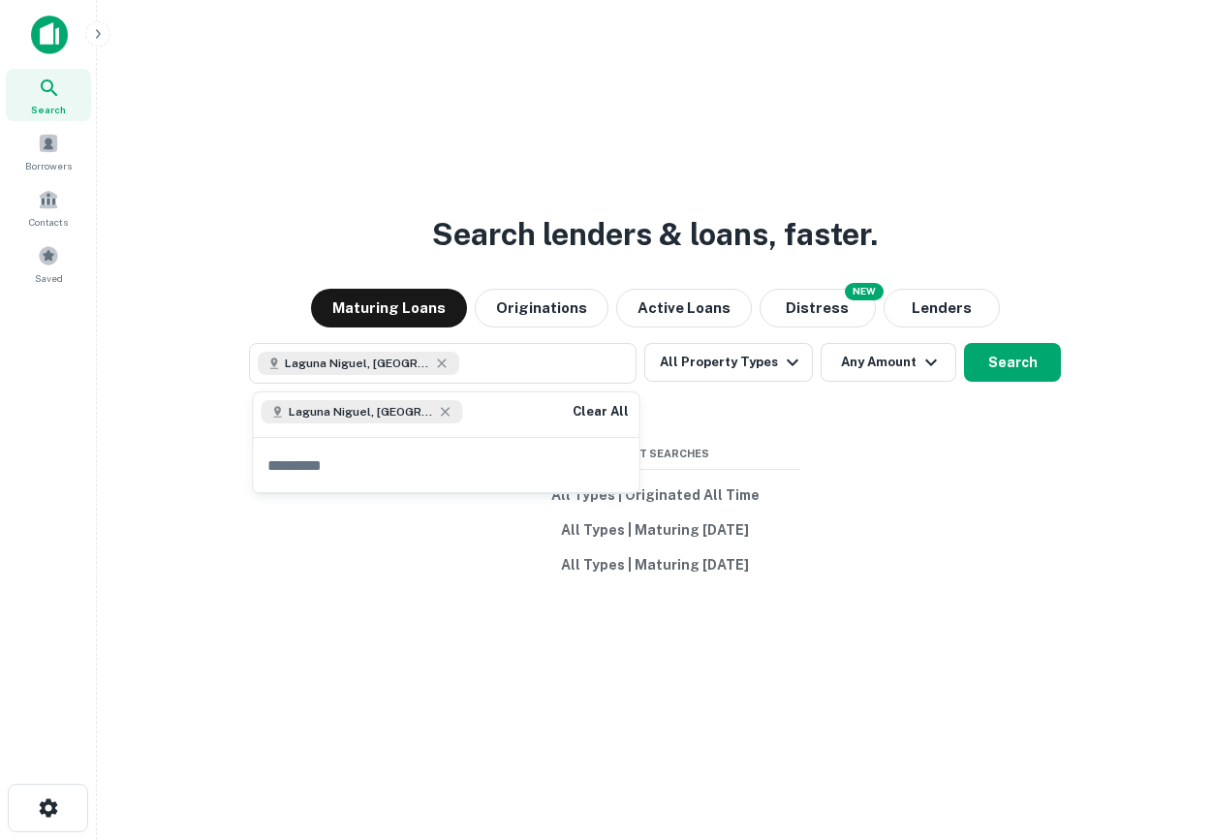
click at [1018, 387] on div "Search lenders & loans, faster. Maturing Loans Originations Active Loans NEW Di…" at bounding box center [654, 466] width 1085 height 840
click at [1005, 368] on button "Search" at bounding box center [1012, 362] width 97 height 39
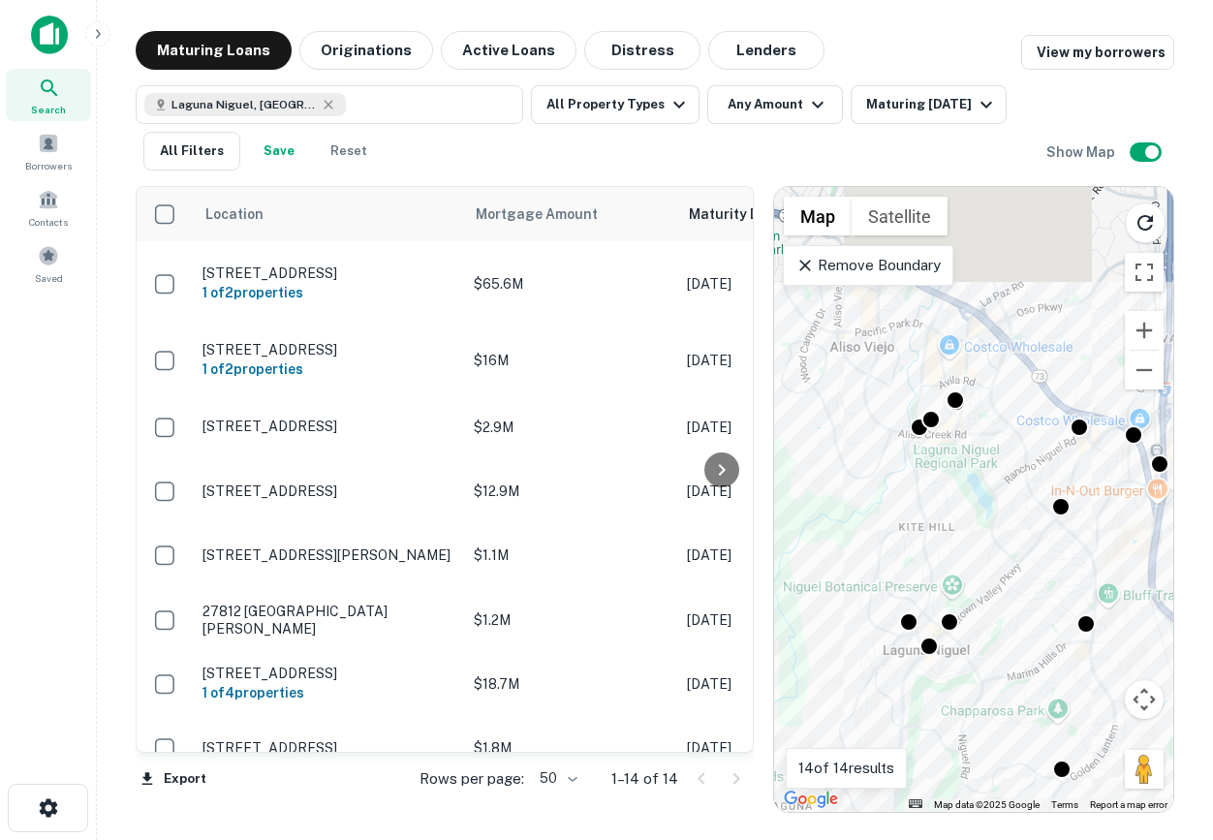
drag, startPoint x: 994, startPoint y: 384, endPoint x: 989, endPoint y: 495, distance: 111.5
click at [993, 498] on div "To activate drag with keyboard, press Alt + Enter. Once in keyboard drag state,…" at bounding box center [973, 499] width 399 height 625
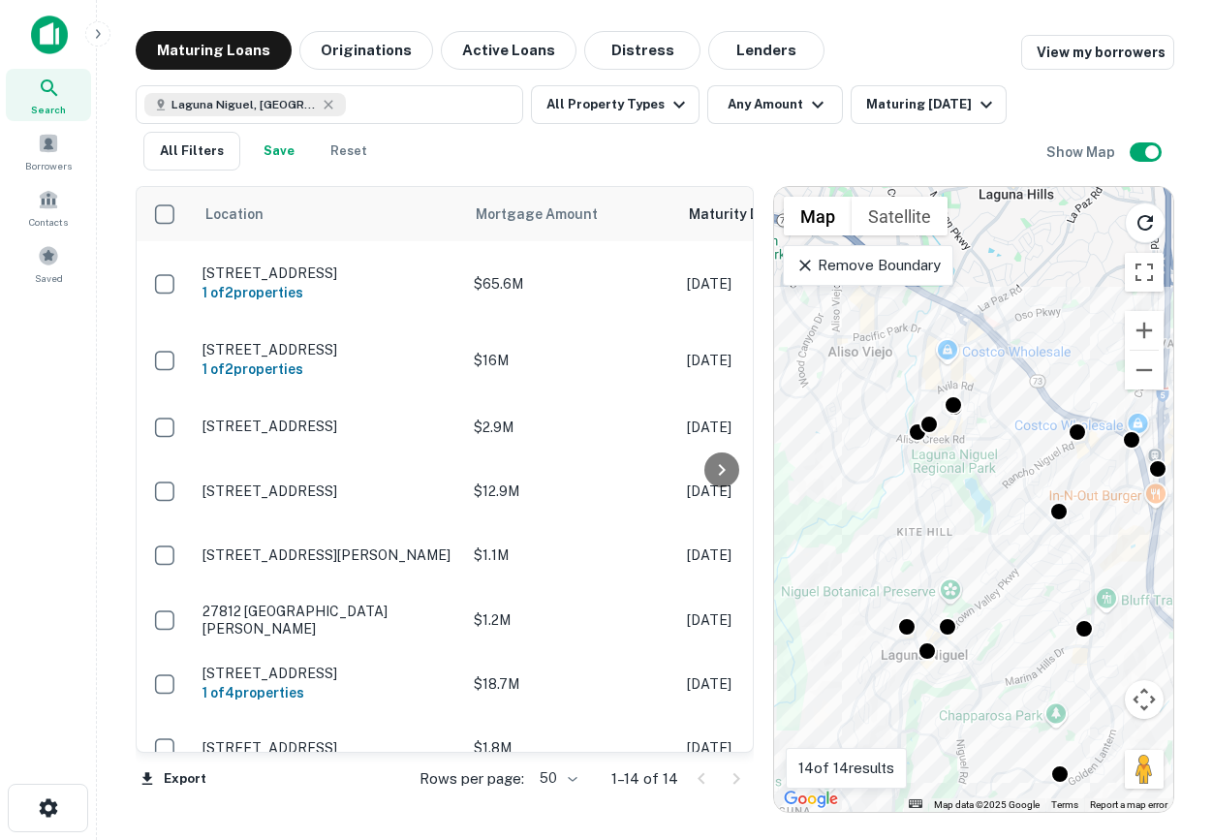
click at [981, 454] on div "To activate drag with keyboard, press Alt + Enter. Once in keyboard drag state,…" at bounding box center [973, 499] width 399 height 625
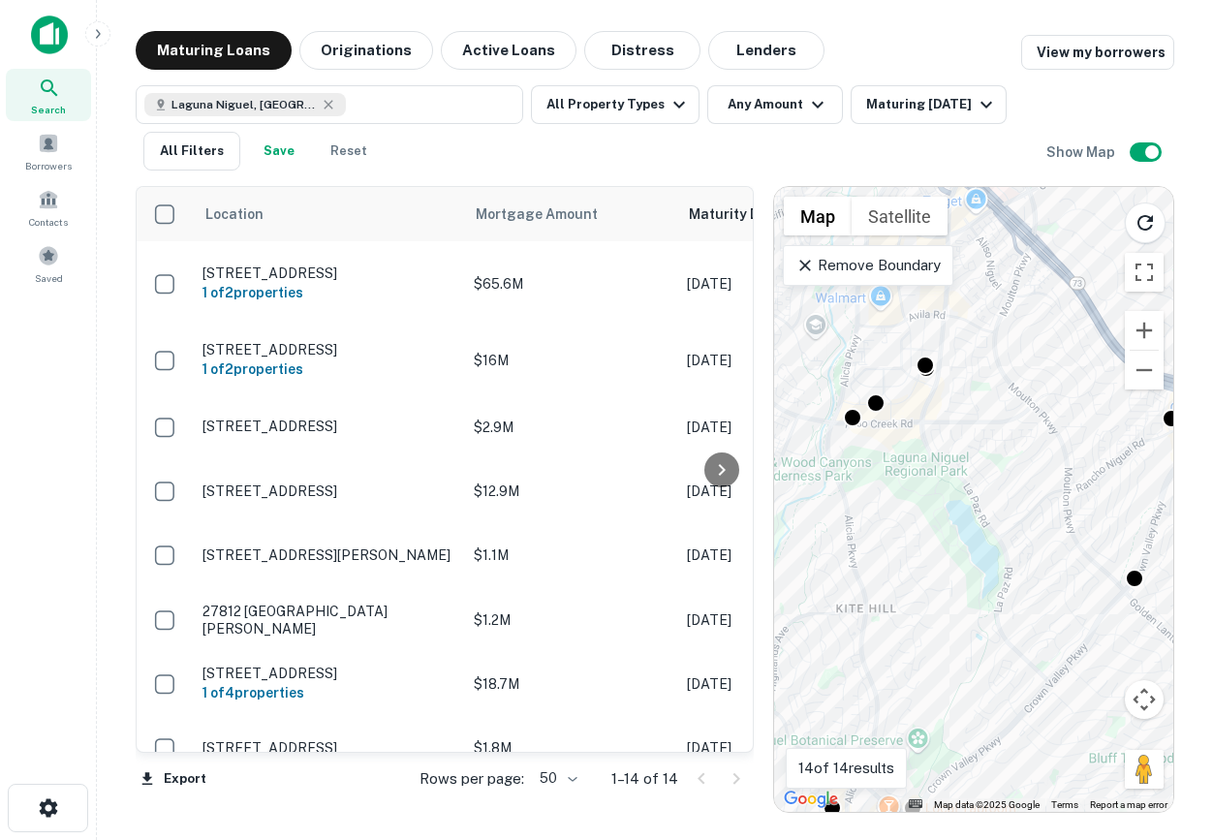
click at [976, 400] on div "To activate drag with keyboard, press Alt + Enter. Once in keyboard drag state,…" at bounding box center [973, 499] width 399 height 625
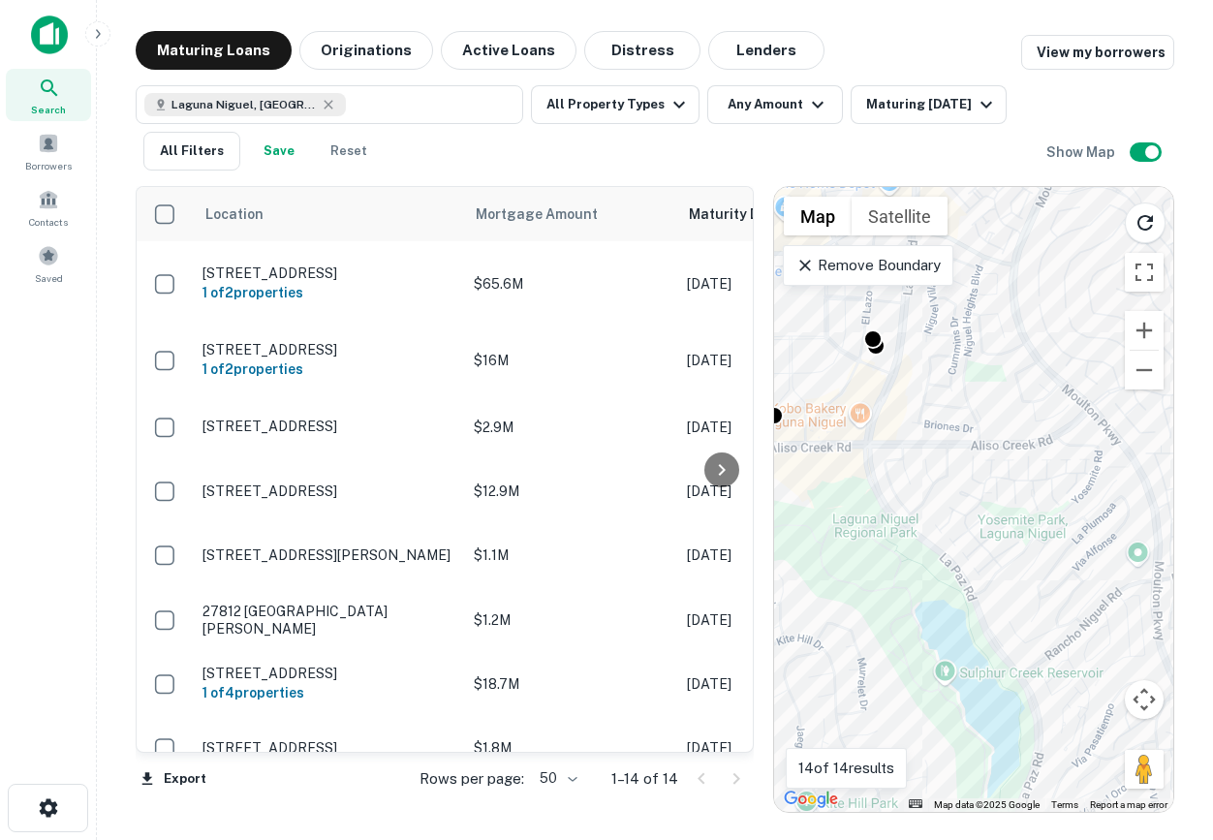
drag, startPoint x: 948, startPoint y: 399, endPoint x: 1014, endPoint y: 450, distance: 83.5
click at [1015, 451] on div "To activate drag with keyboard, press Alt + Enter. Once in keyboard drag state,…" at bounding box center [973, 499] width 399 height 625
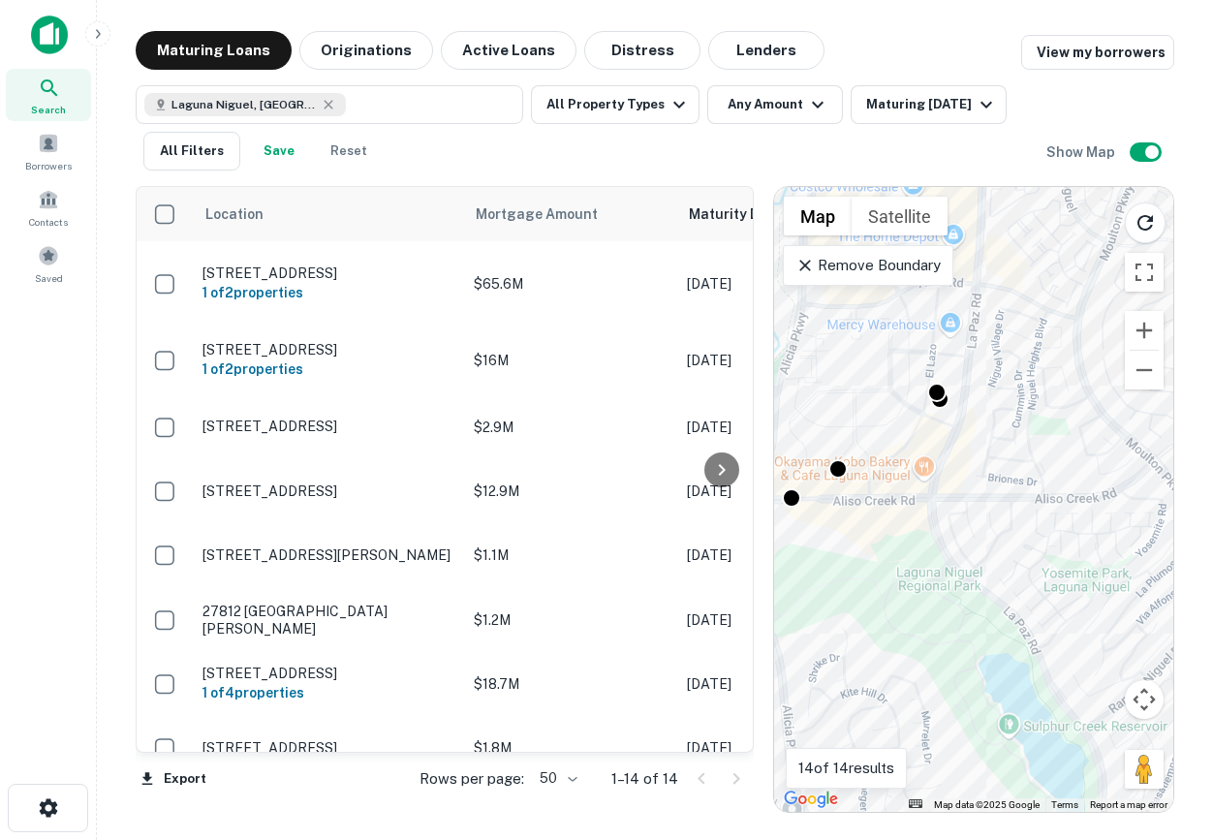
click at [990, 437] on div "To activate drag with keyboard, press Alt + Enter. Once in keyboard drag state,…" at bounding box center [973, 499] width 399 height 625
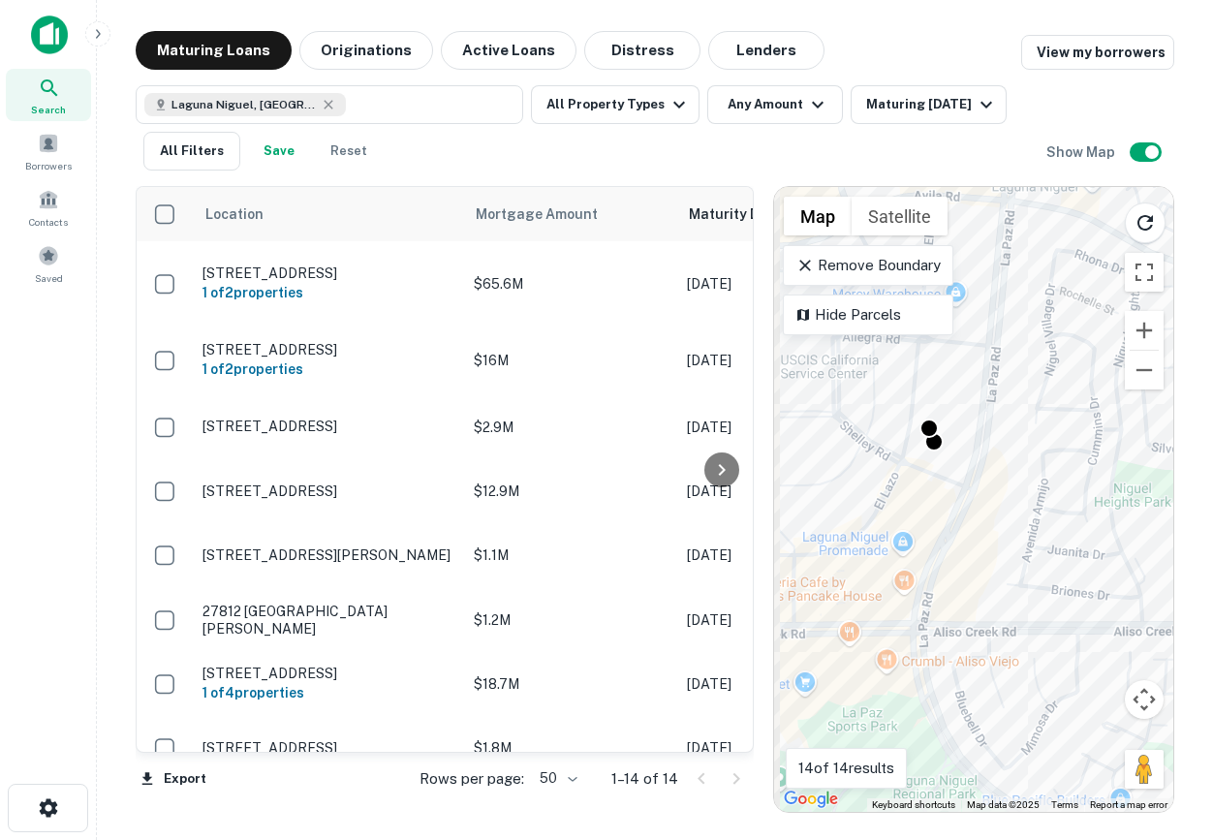
drag, startPoint x: 935, startPoint y: 405, endPoint x: 980, endPoint y: 482, distance: 89.9
click at [983, 482] on div "To activate drag with keyboard, press Alt + Enter. Once in keyboard drag state,…" at bounding box center [973, 499] width 399 height 625
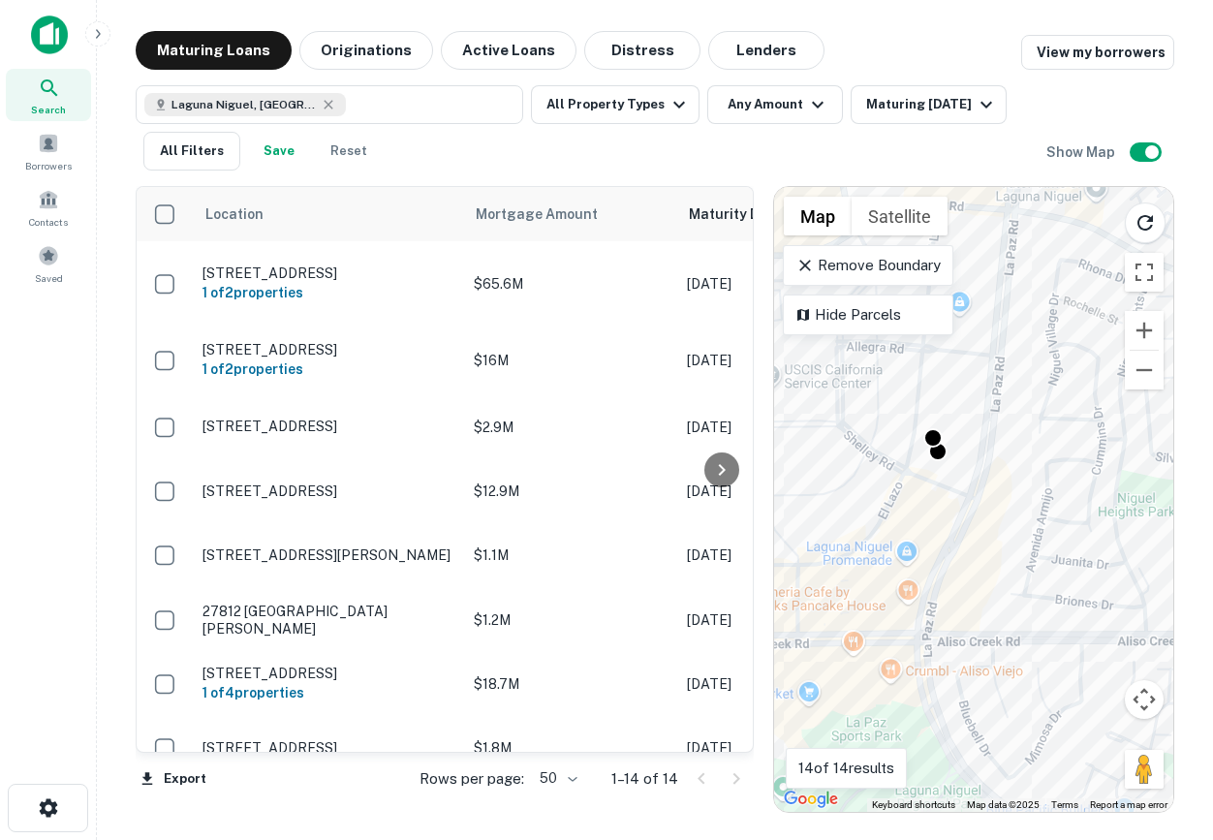
click at [980, 482] on div "To activate drag with keyboard, press Alt + Enter. Once in keyboard drag state,…" at bounding box center [973, 499] width 399 height 625
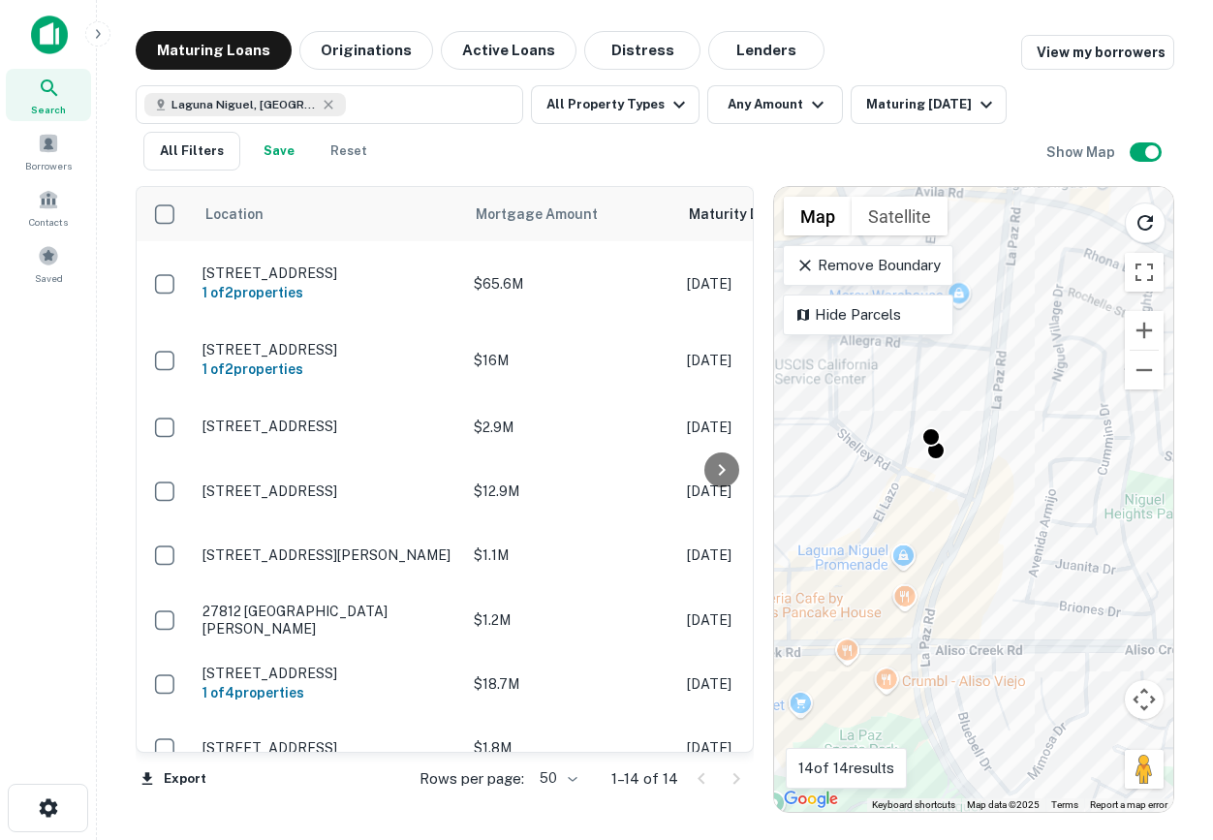
click at [980, 482] on div "To activate drag with keyboard, press Alt + Enter. Once in keyboard drag state,…" at bounding box center [973, 499] width 399 height 625
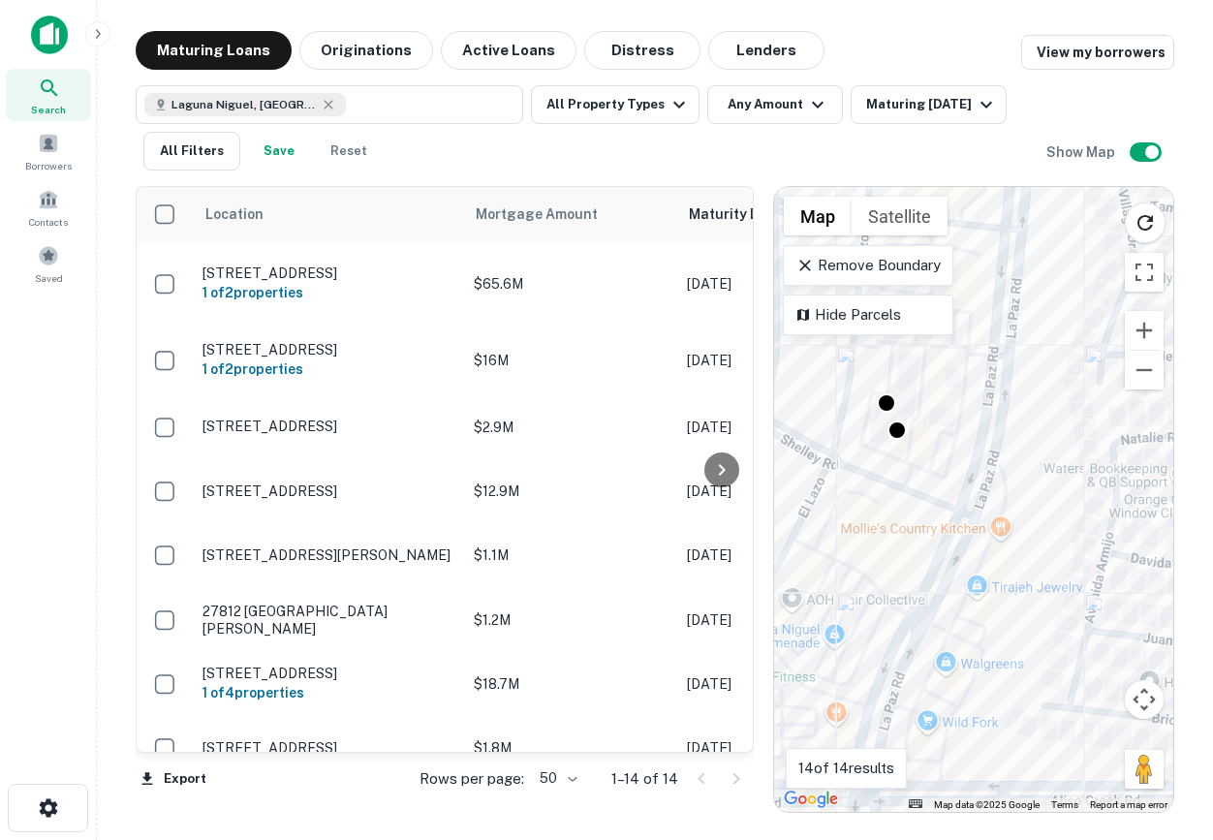
click at [945, 468] on div "To activate drag with keyboard, press Alt + Enter. Once in keyboard drag state,…" at bounding box center [973, 499] width 399 height 625
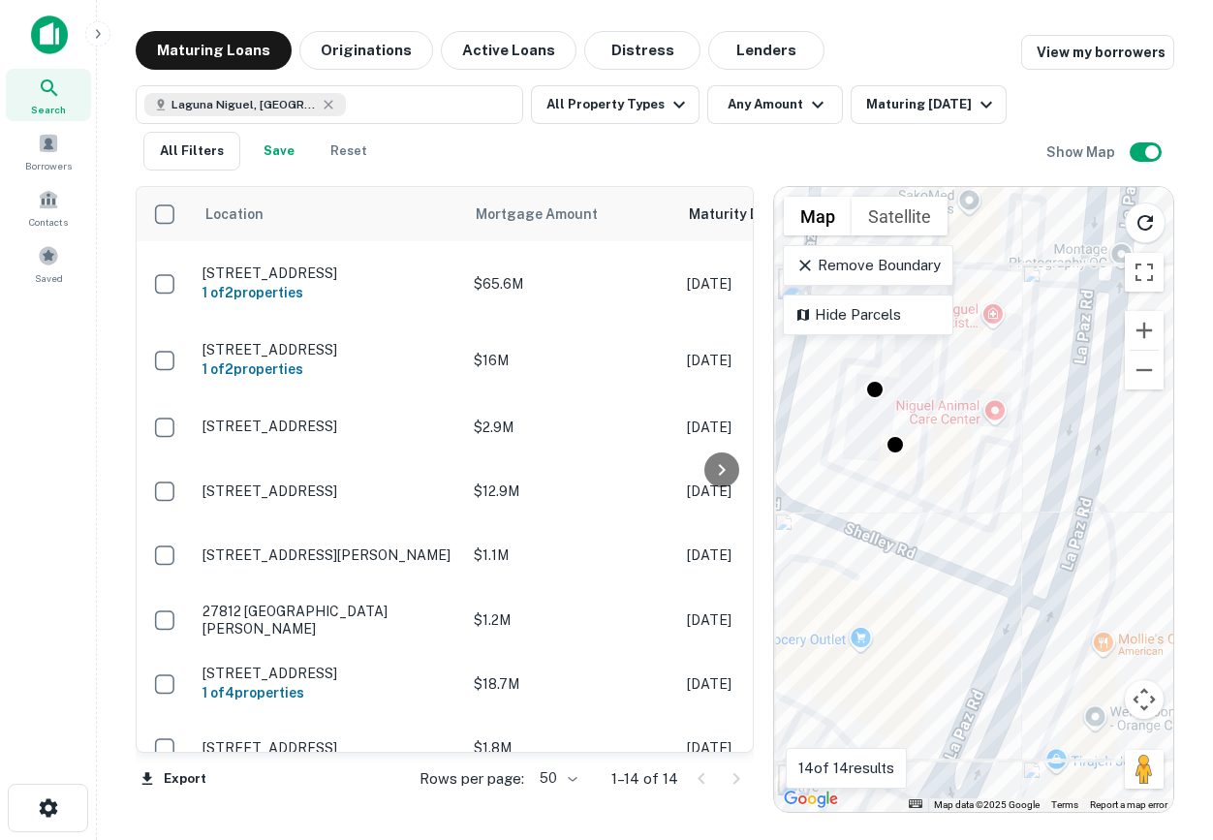
drag, startPoint x: 961, startPoint y: 478, endPoint x: 1056, endPoint y: 575, distance: 136.3
click at [1059, 576] on div "To activate drag with keyboard, press Alt + Enter. Once in keyboard drag state,…" at bounding box center [973, 499] width 399 height 625
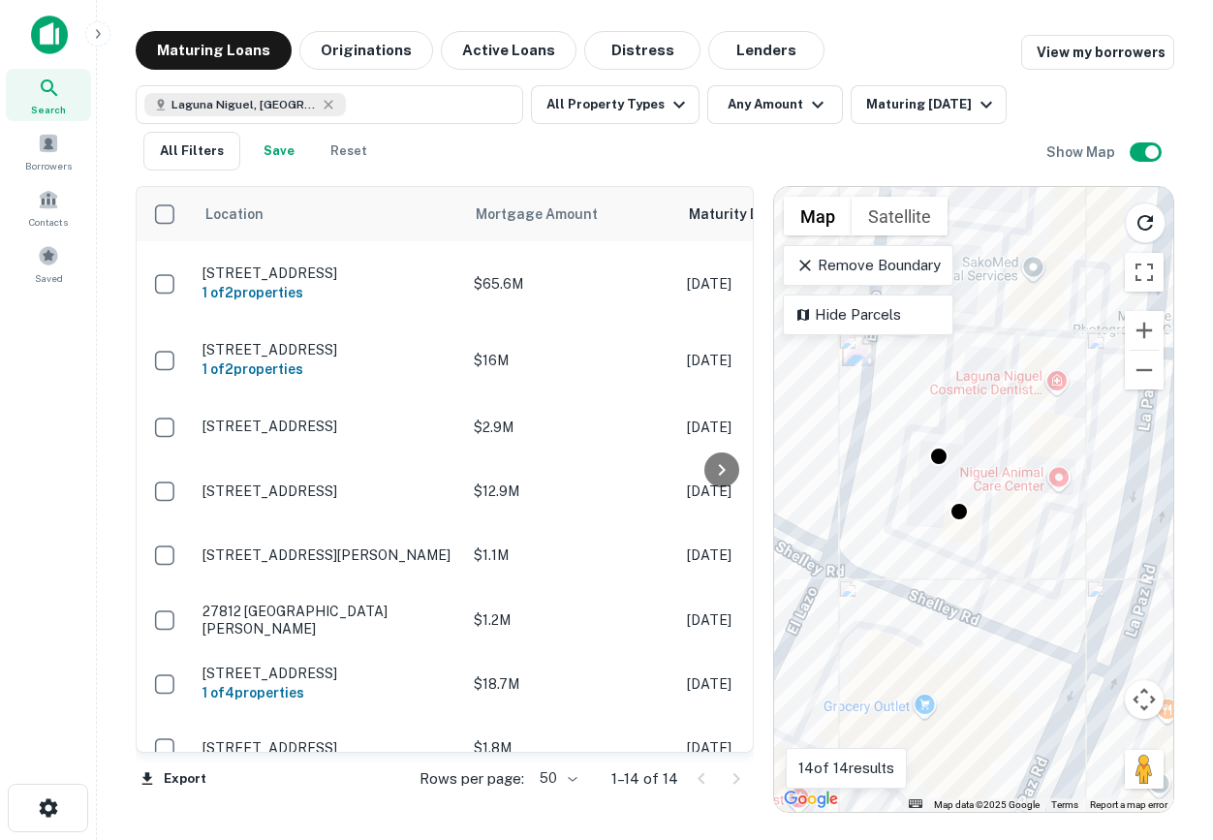
click at [1056, 575] on div "To activate drag with keyboard, press Alt + Enter. Once in keyboard drag state,…" at bounding box center [973, 499] width 399 height 625
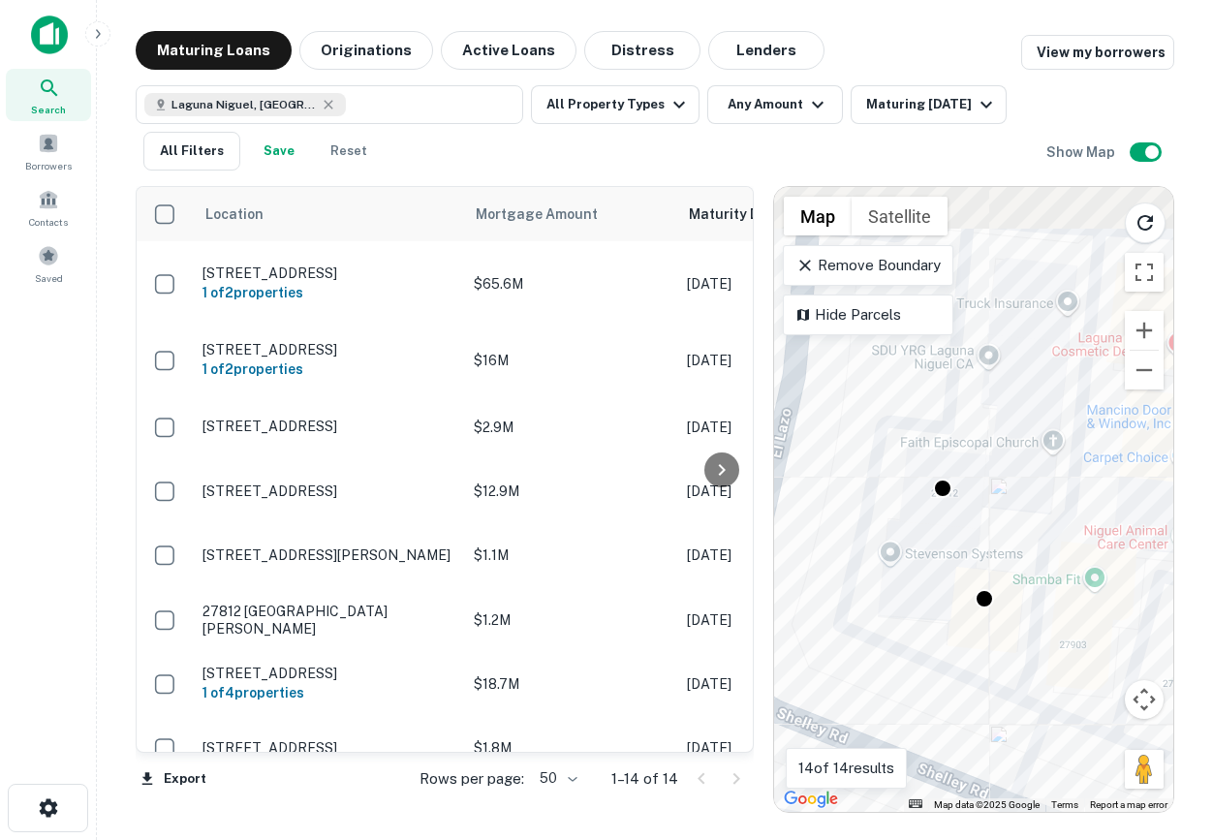
drag, startPoint x: 962, startPoint y: 439, endPoint x: 1081, endPoint y: 581, distance: 185.7
click at [1084, 582] on div "To activate drag with keyboard, press Alt + Enter. Once in keyboard drag state,…" at bounding box center [973, 499] width 399 height 625
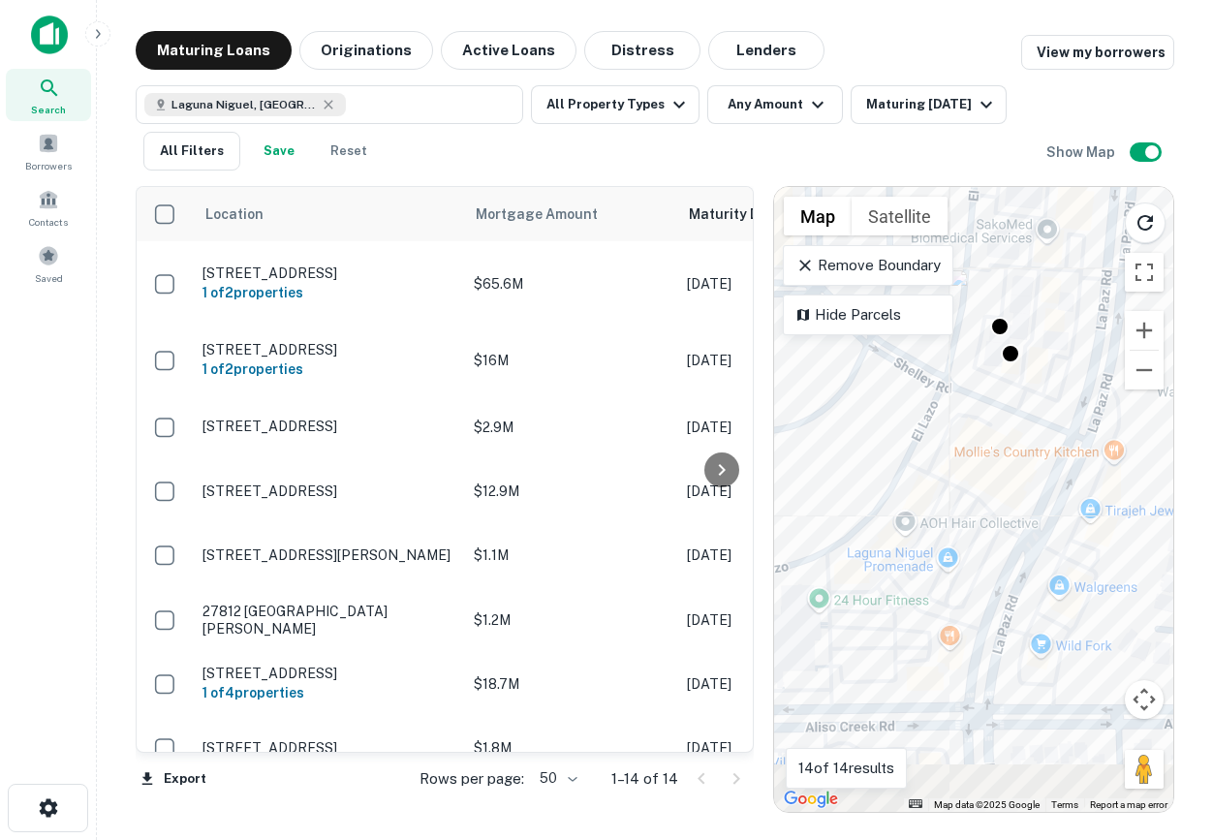
drag, startPoint x: 1059, startPoint y: 712, endPoint x: 1028, endPoint y: 329, distance: 383.9
click at [1028, 328] on div "To activate drag with keyboard, press Alt + Enter. Once in keyboard drag state,…" at bounding box center [973, 499] width 399 height 625
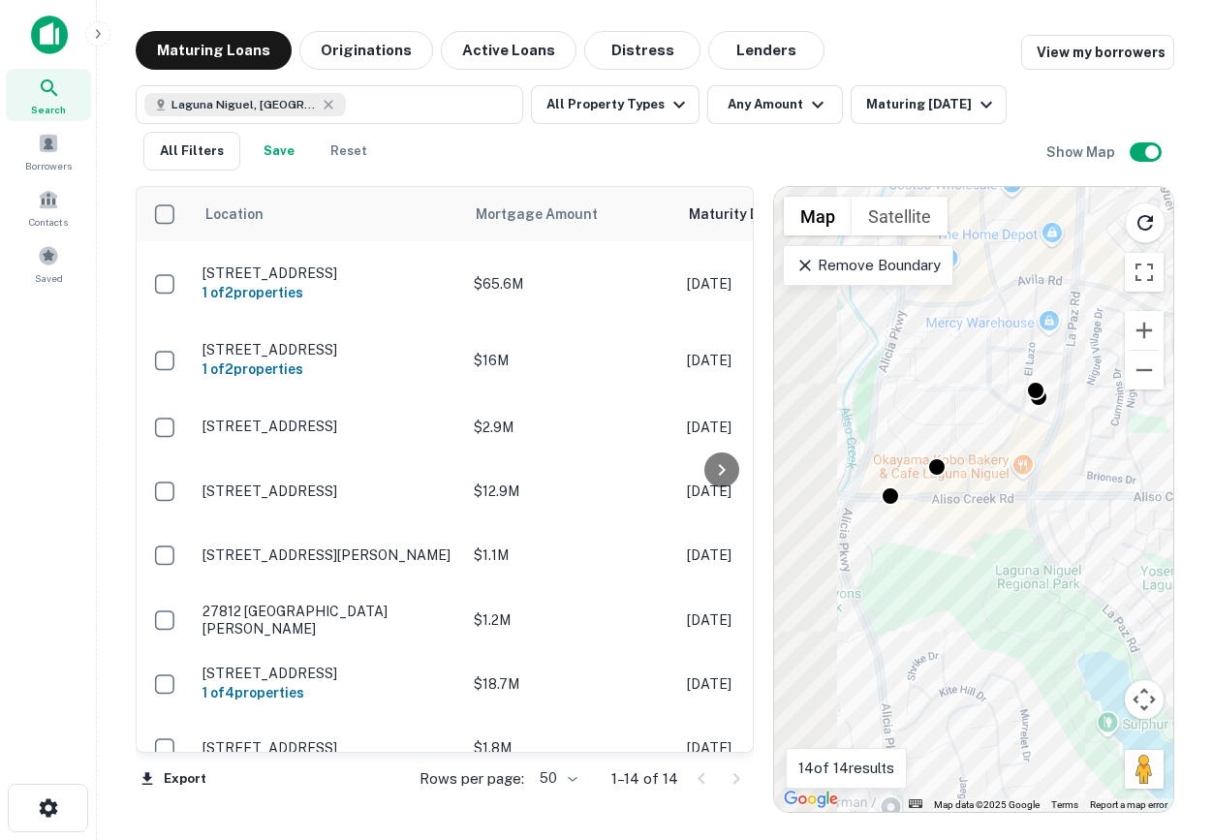
drag, startPoint x: 936, startPoint y: 443, endPoint x: 1020, endPoint y: 442, distance: 84.3
click at [1020, 442] on div "To activate drag with keyboard, press Alt + Enter. Once in keyboard drag state,…" at bounding box center [973, 499] width 399 height 625
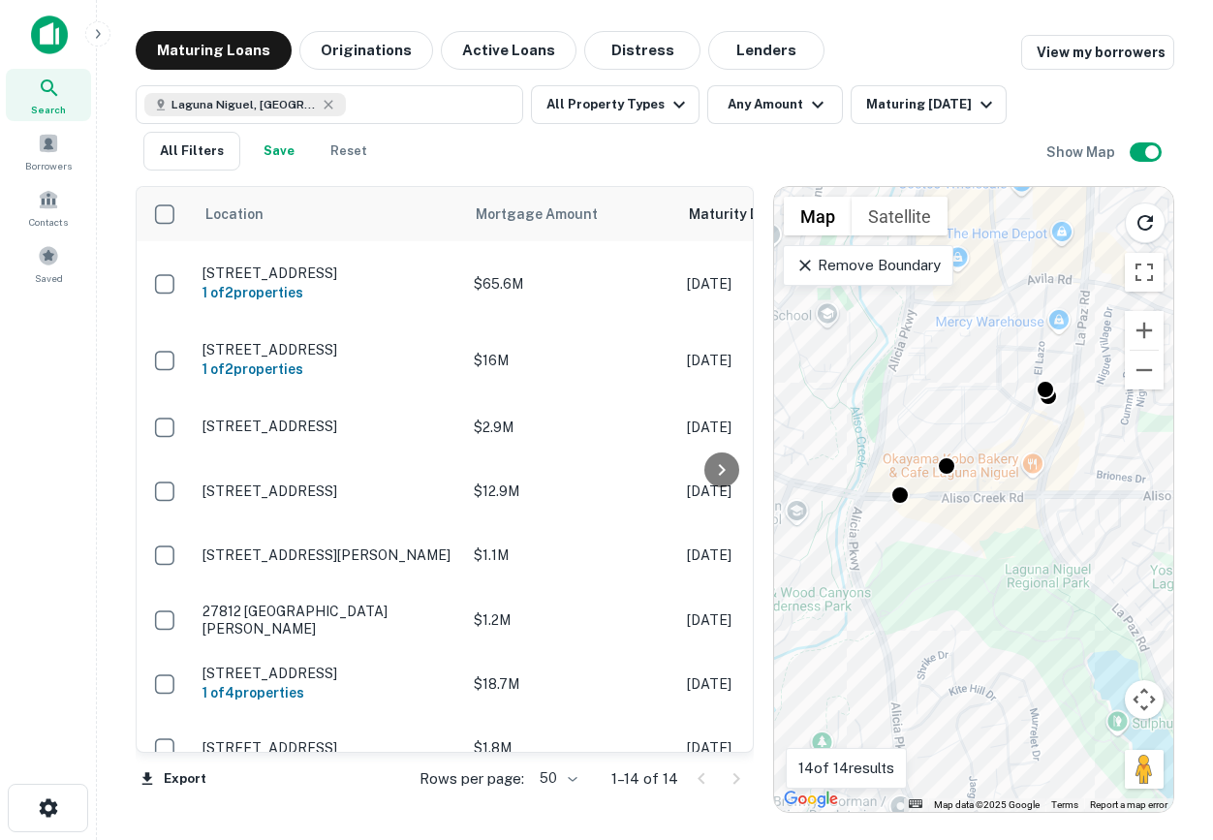
click at [969, 437] on div "To activate drag with keyboard, press Alt + Enter. Once in keyboard drag state,…" at bounding box center [973, 499] width 399 height 625
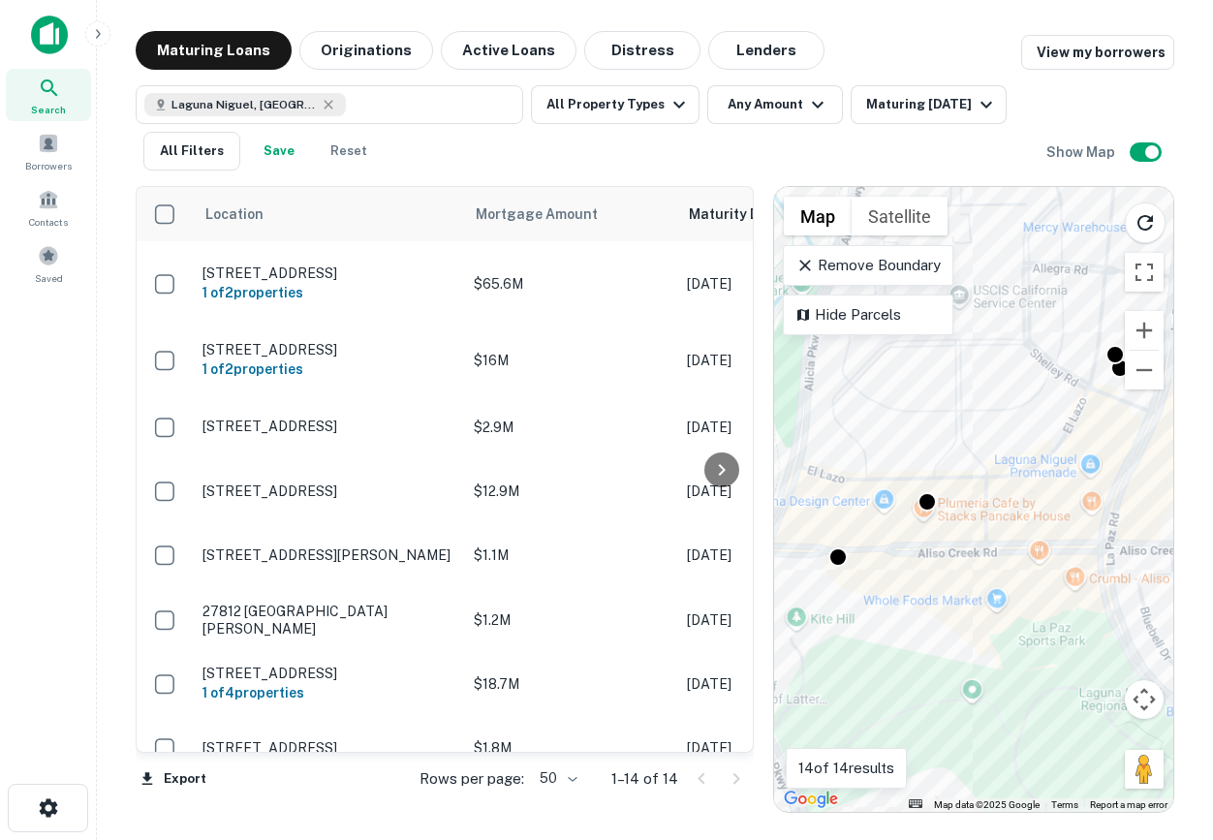
click at [882, 449] on div "To activate drag with keyboard, press Alt + Enter. Once in keyboard drag state,…" at bounding box center [973, 499] width 399 height 625
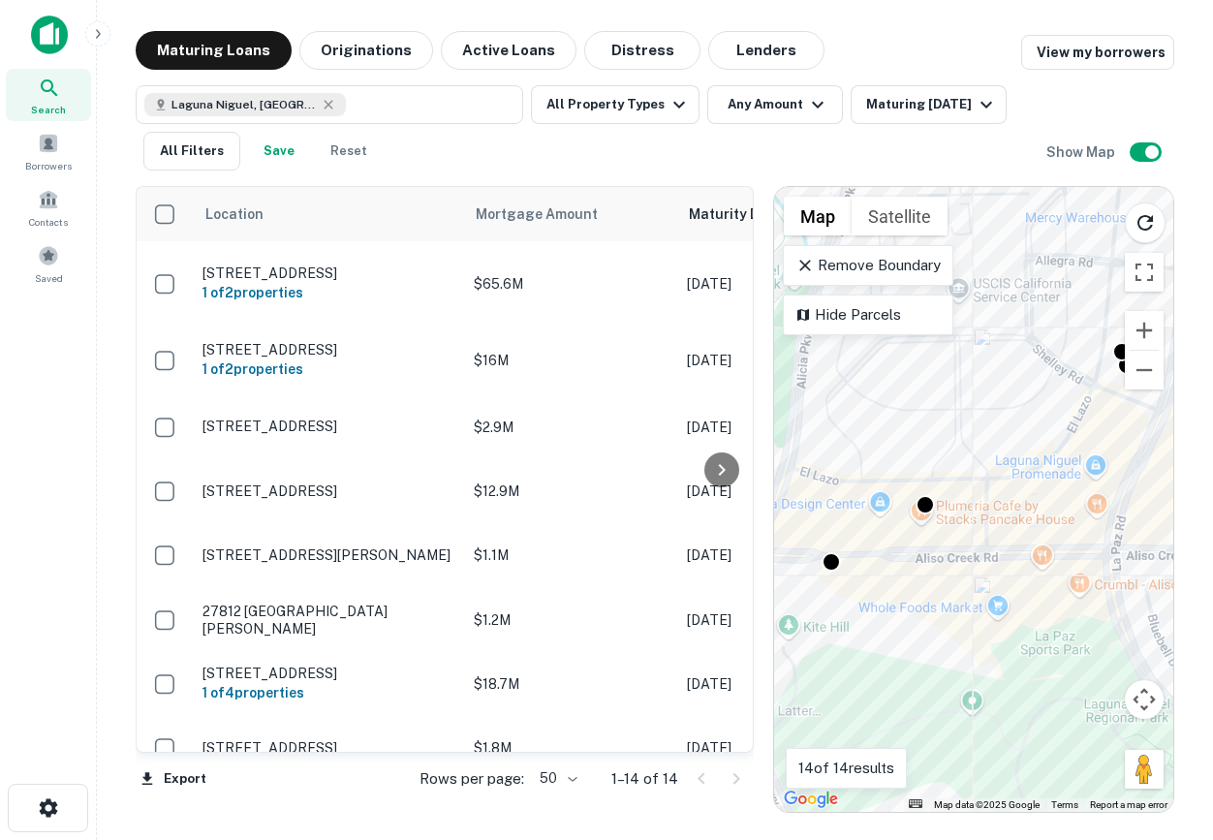
click at [882, 449] on div "To activate drag with keyboard, press Alt + Enter. Once in keyboard drag state,…" at bounding box center [973, 499] width 399 height 625
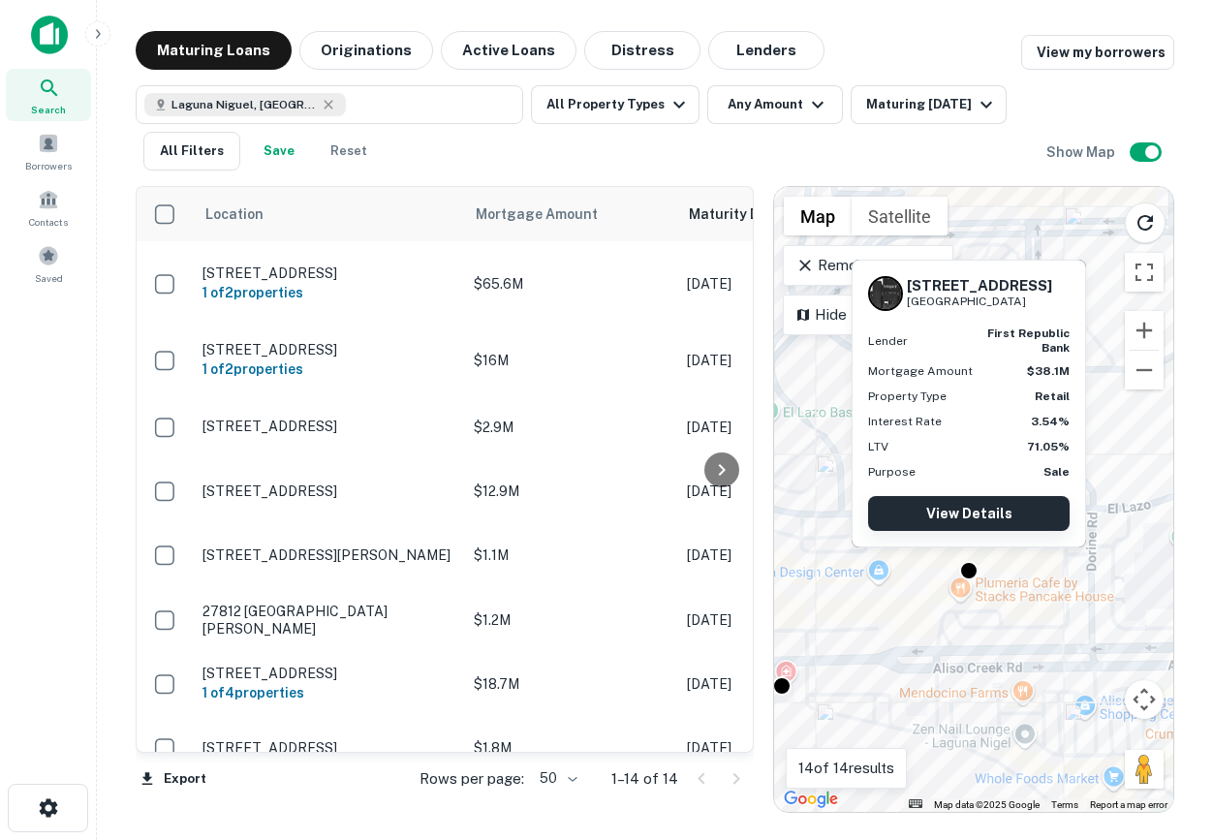
click at [1004, 511] on link "View Details" at bounding box center [968, 513] width 201 height 35
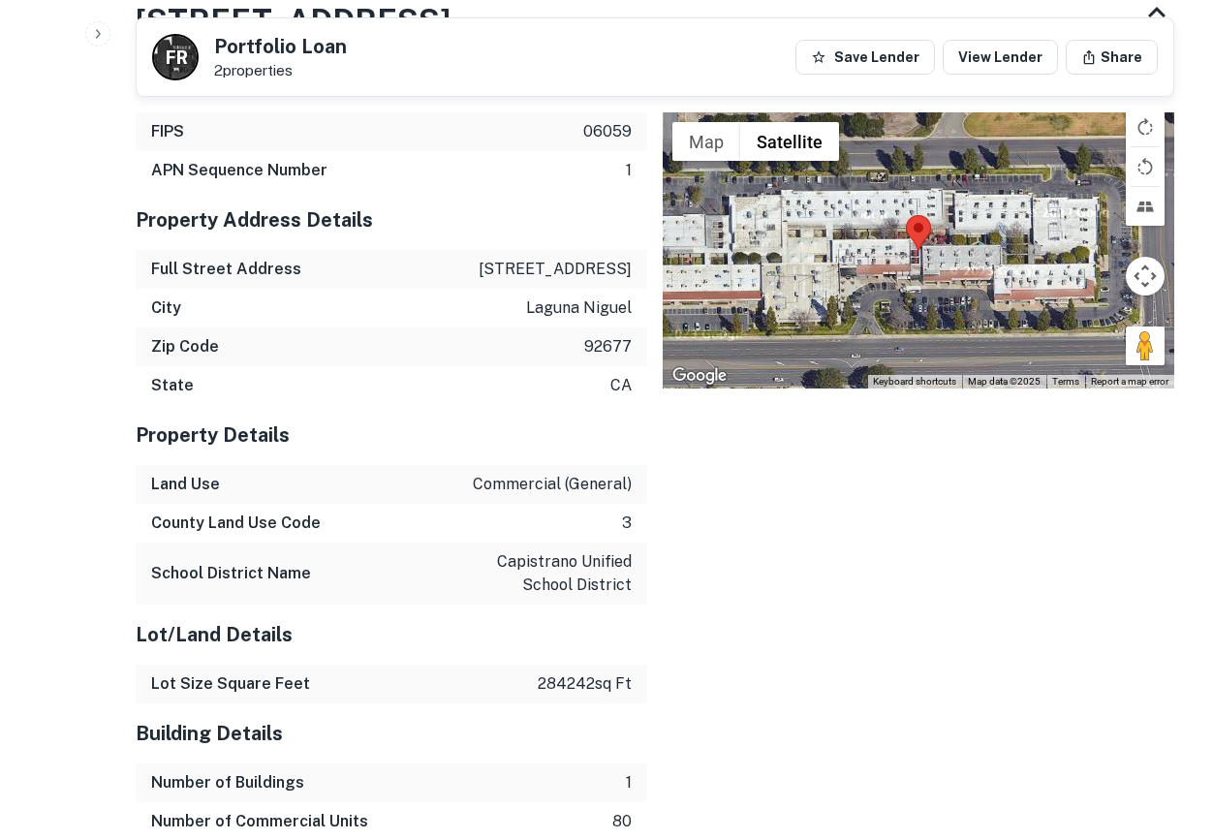
scroll to position [2274, 0]
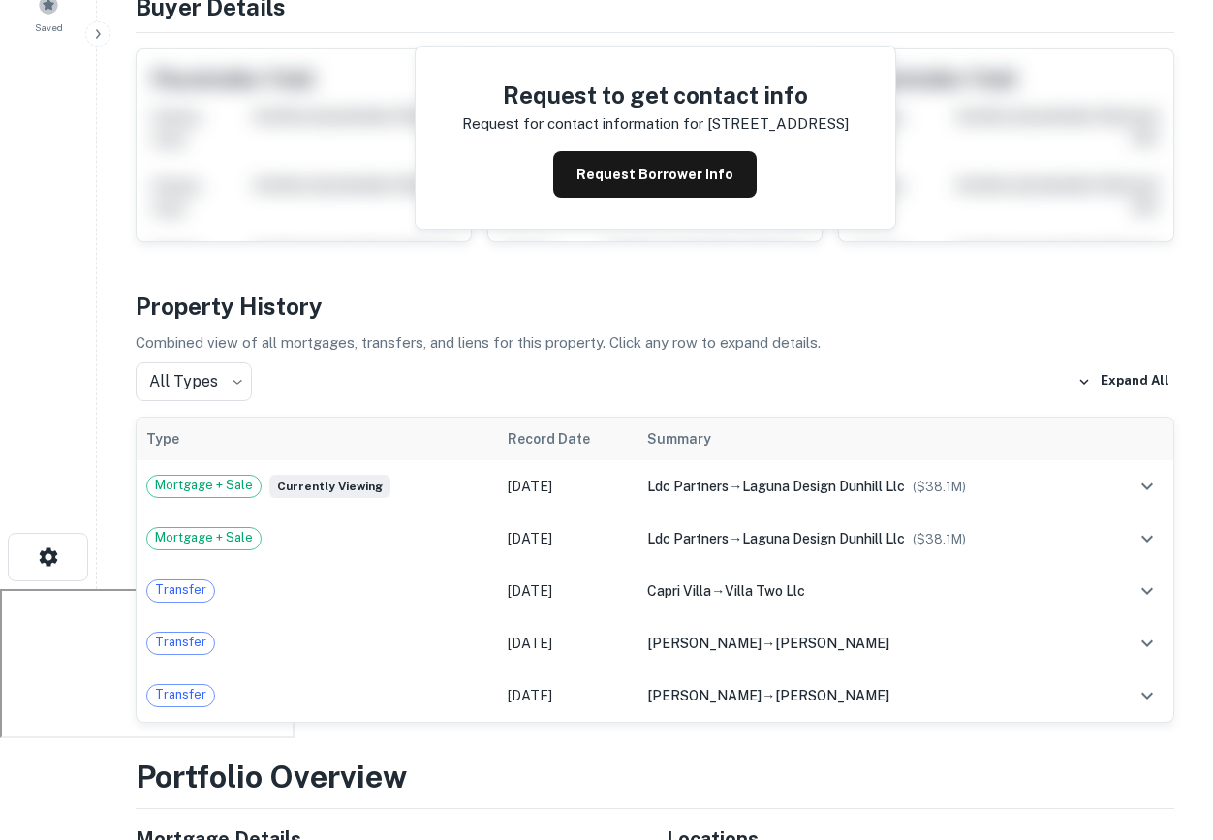
scroll to position [298, 0]
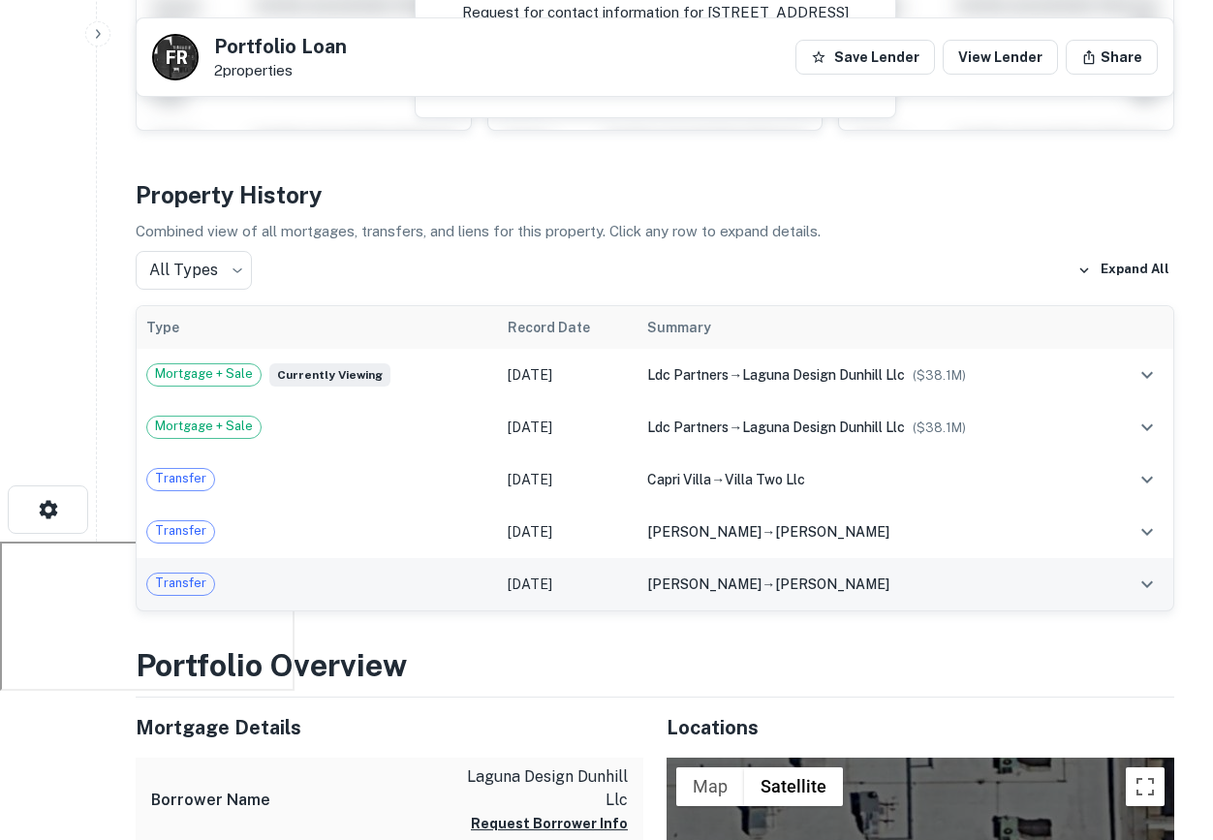
click at [801, 594] on td "[PERSON_NAME] → [PERSON_NAME]" at bounding box center [869, 584] width 464 height 52
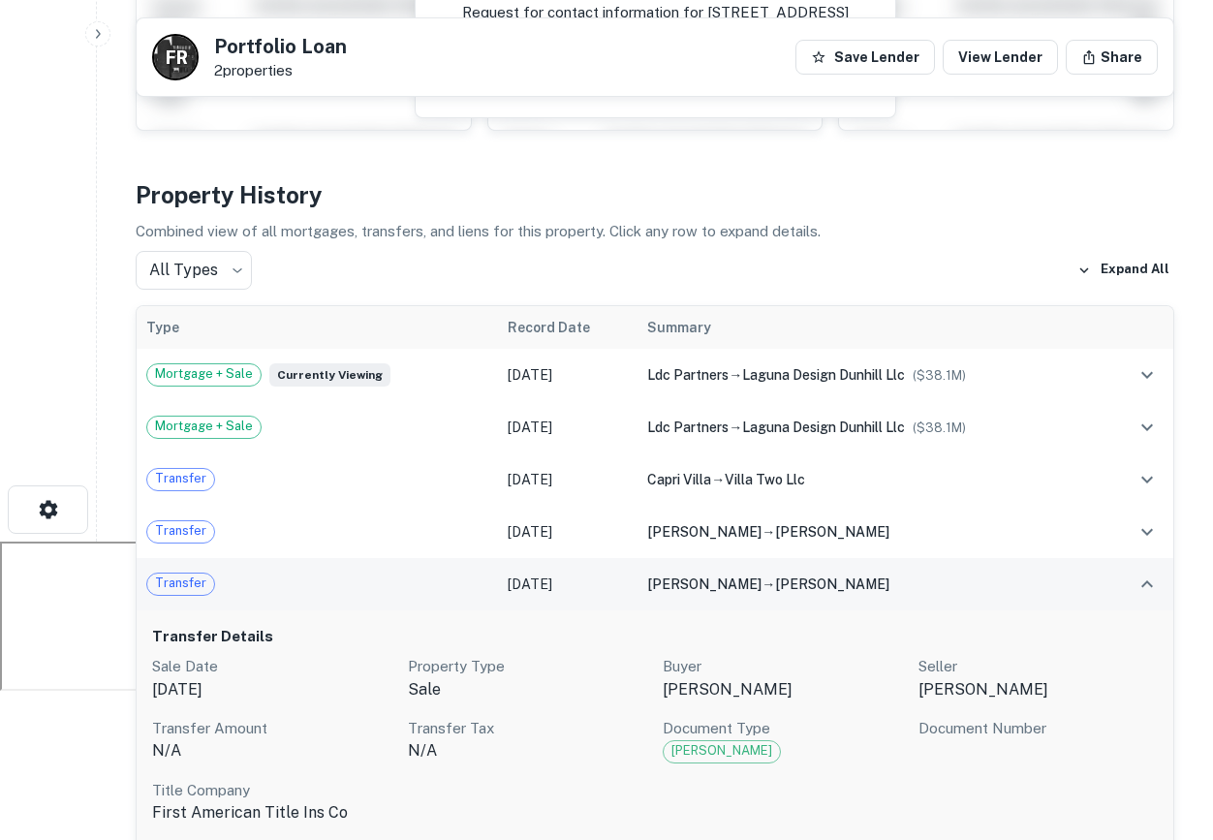
click at [886, 585] on div "butler dennis → colton david a" at bounding box center [869, 583] width 445 height 21
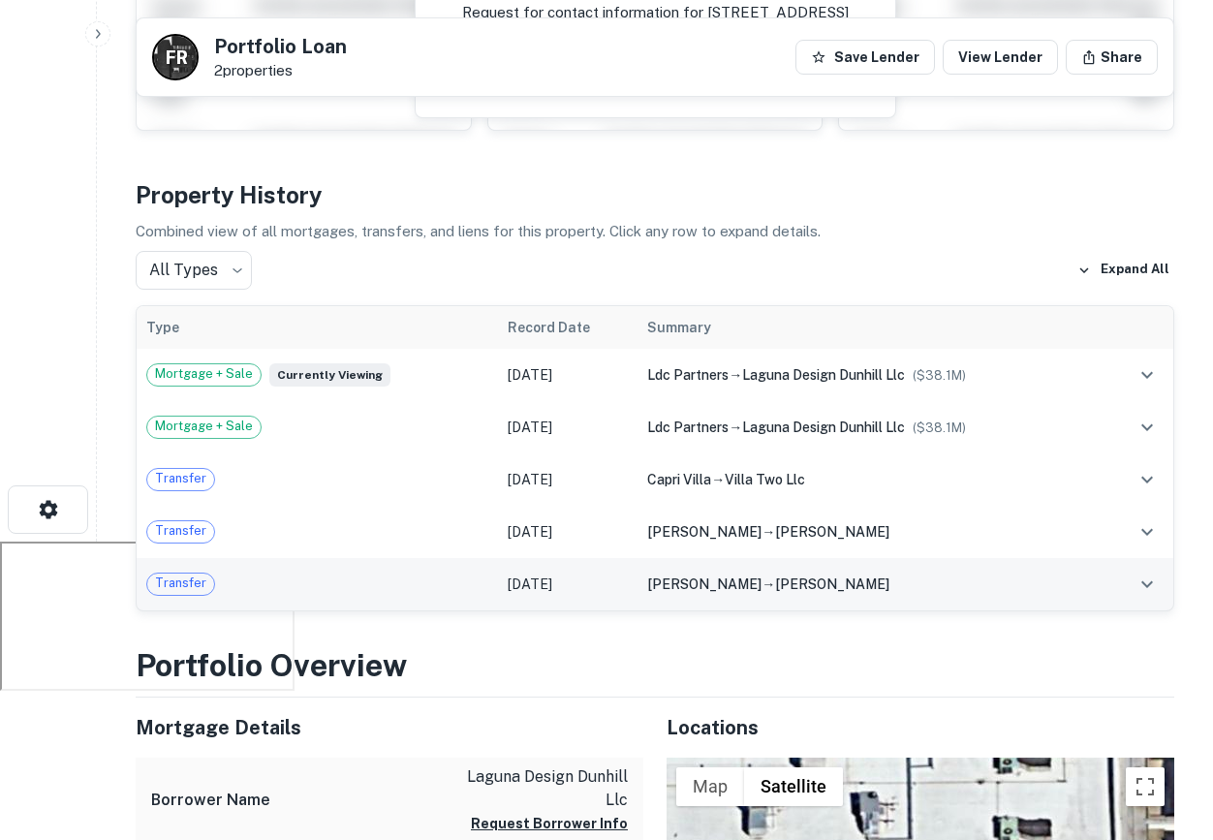
scroll to position [0, 0]
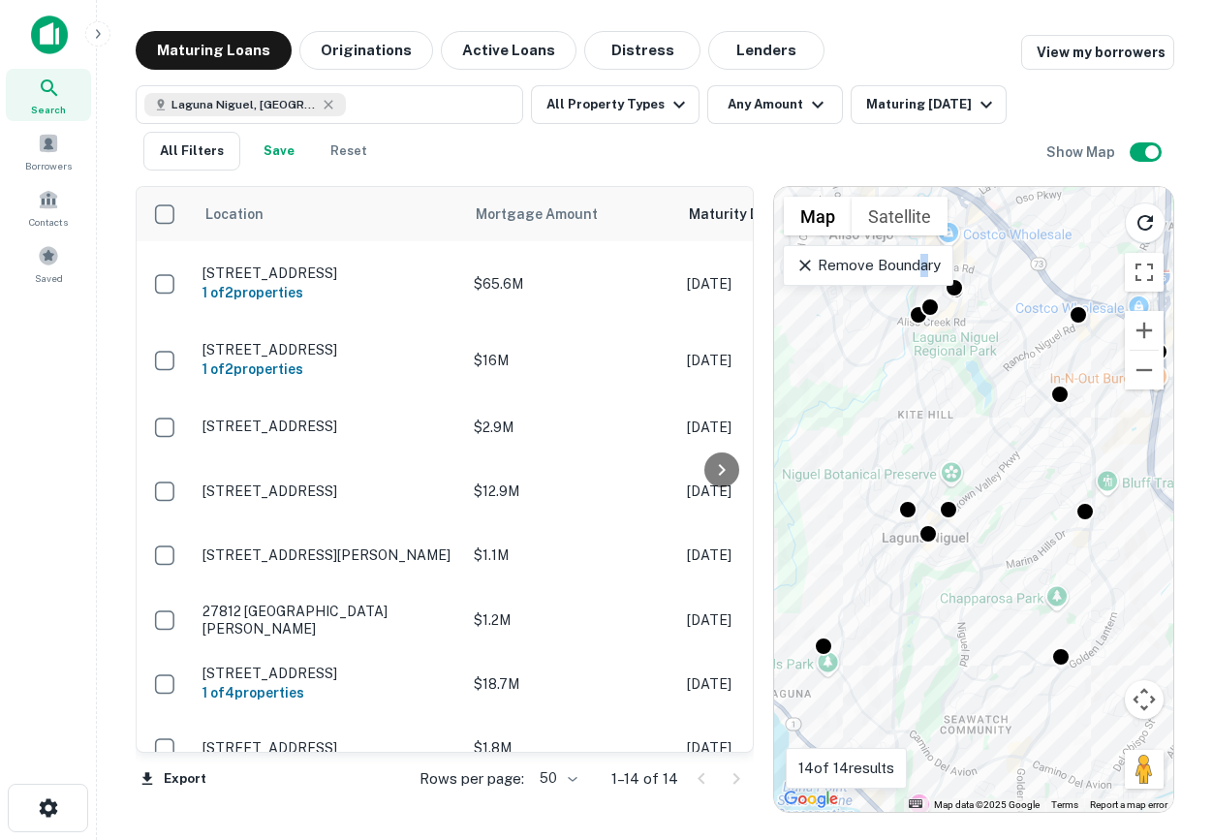
click at [916, 254] on p "Remove Boundary" at bounding box center [867, 265] width 144 height 23
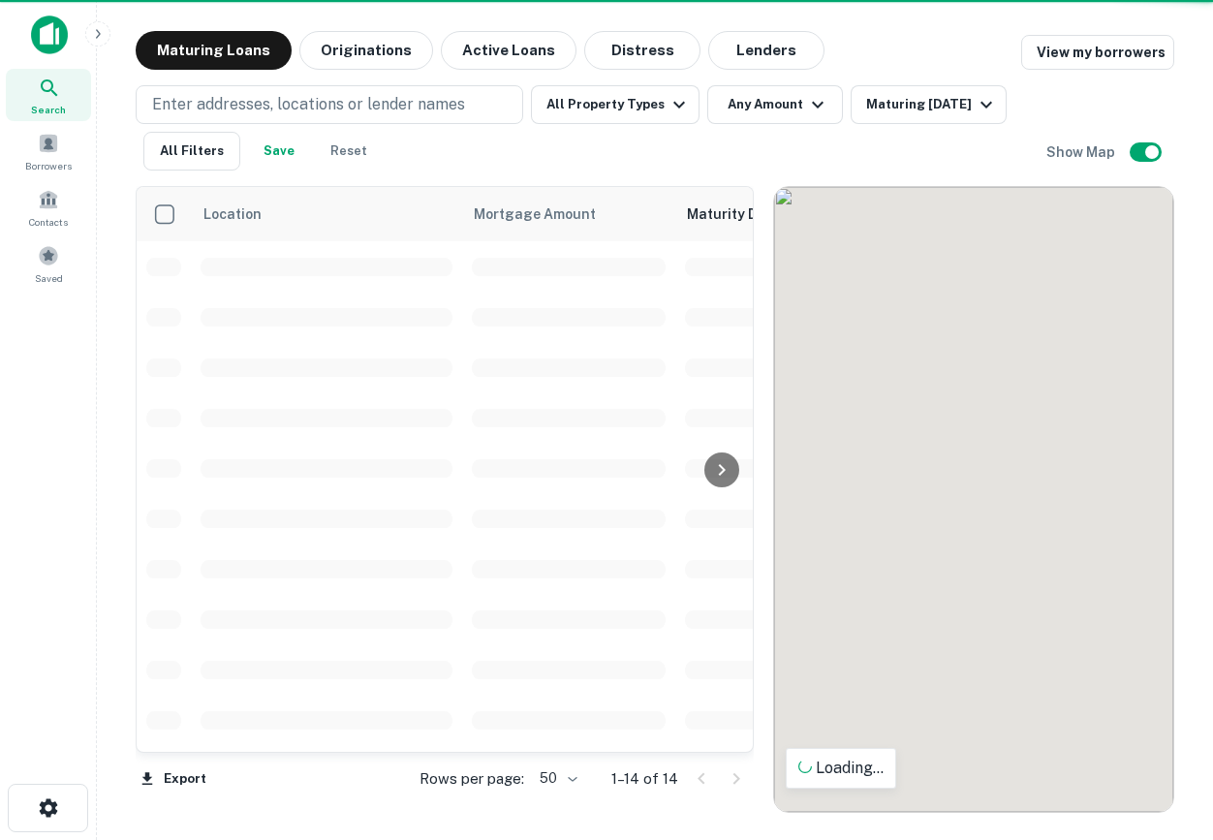
click at [921, 272] on div "To activate drag with keyboard, press Alt + Enter. Once in keyboard drag state,…" at bounding box center [973, 499] width 399 height 625
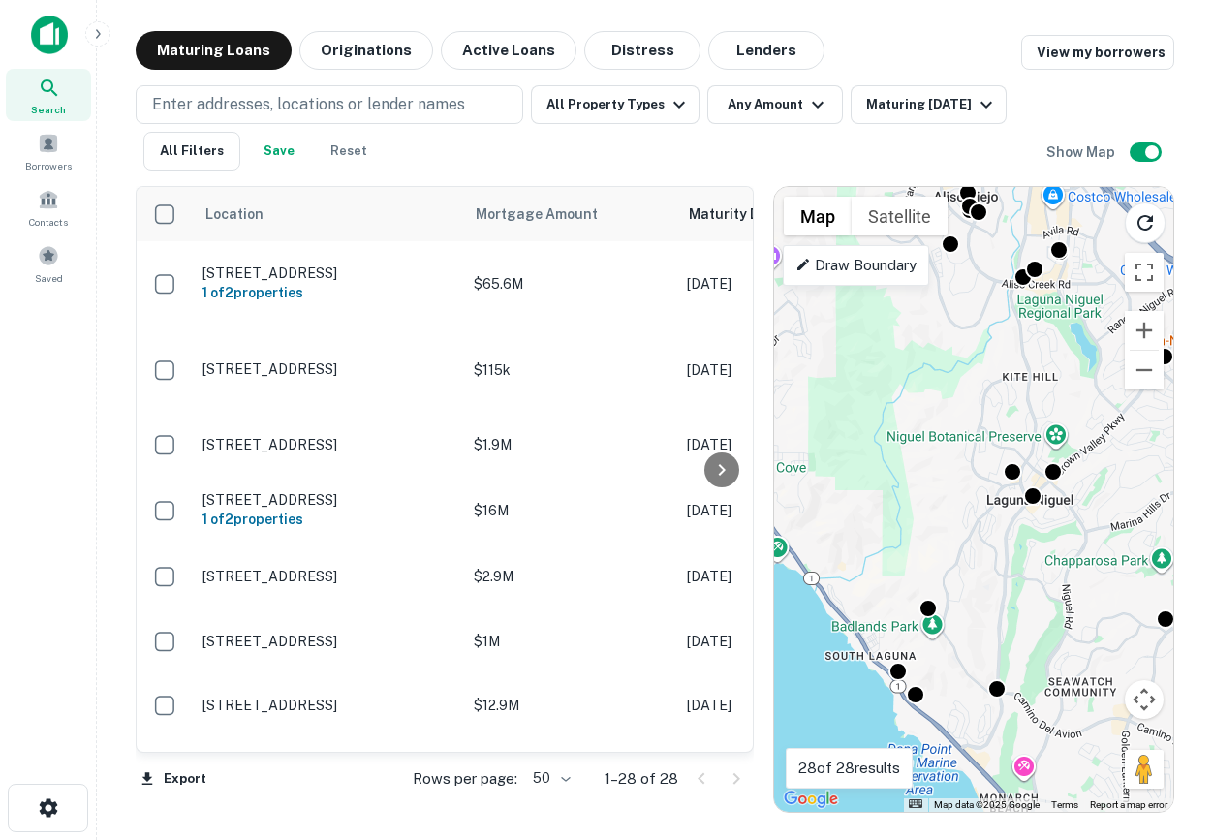
drag, startPoint x: 1075, startPoint y: 643, endPoint x: 1194, endPoint y: 592, distance: 129.7
click at [1196, 593] on div "Maturing Loans Originations Active Loans Distress Lenders View my borrowers Ent…" at bounding box center [654, 422] width 1085 height 782
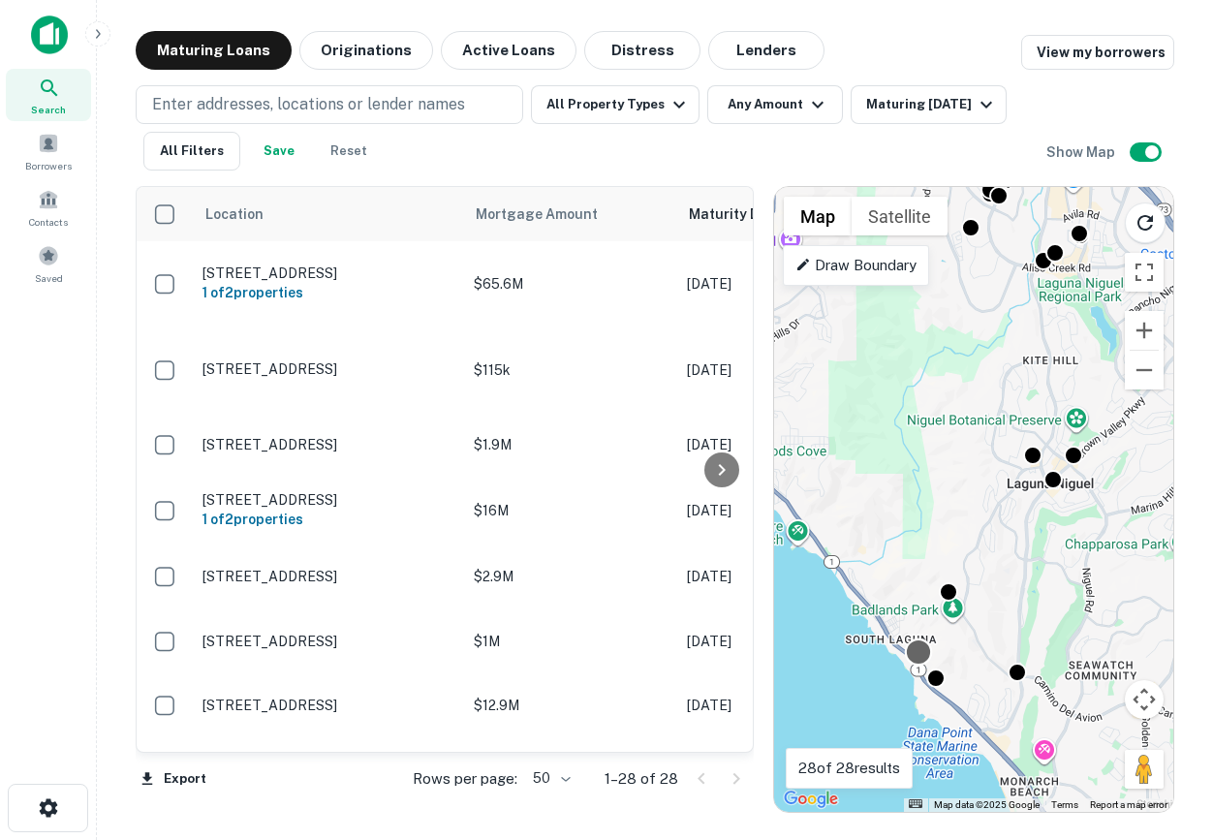
click at [923, 657] on div at bounding box center [918, 651] width 28 height 28
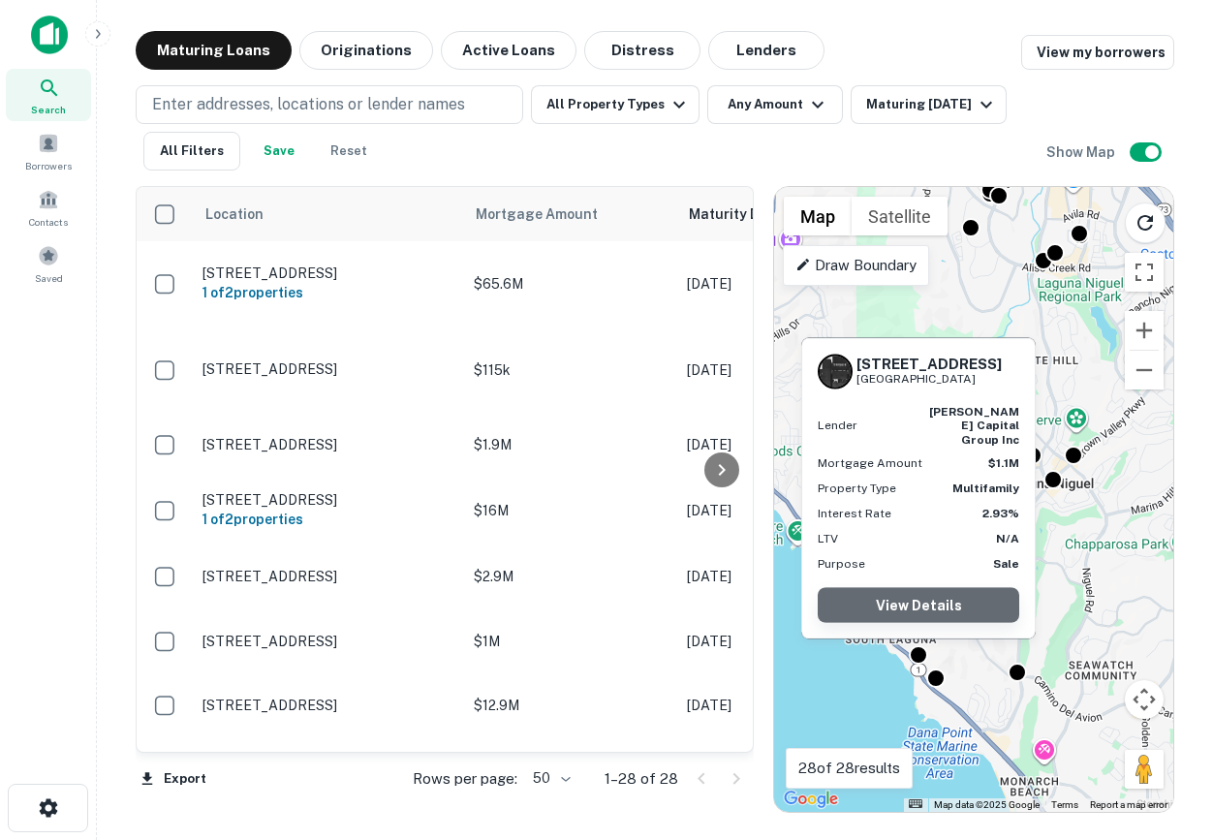
click at [944, 603] on link "View Details" at bounding box center [918, 605] width 201 height 35
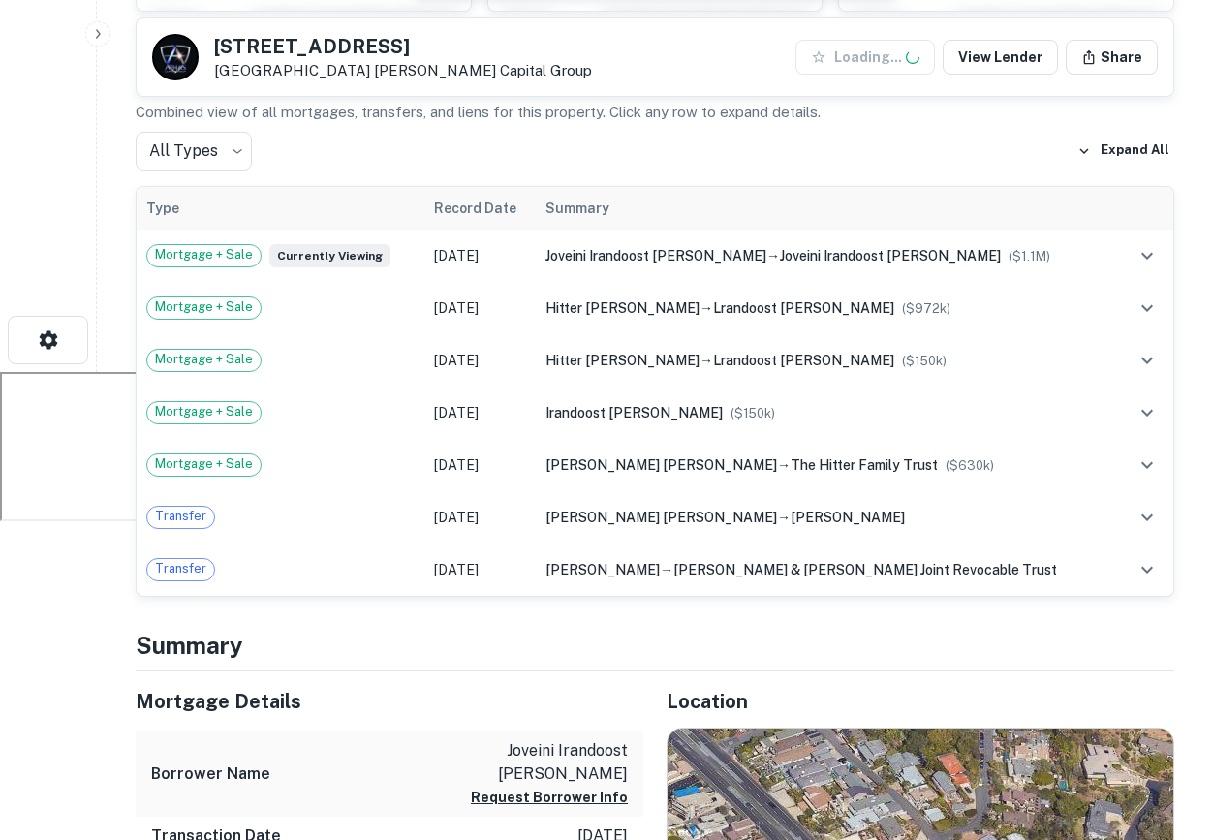
scroll to position [507, 0]
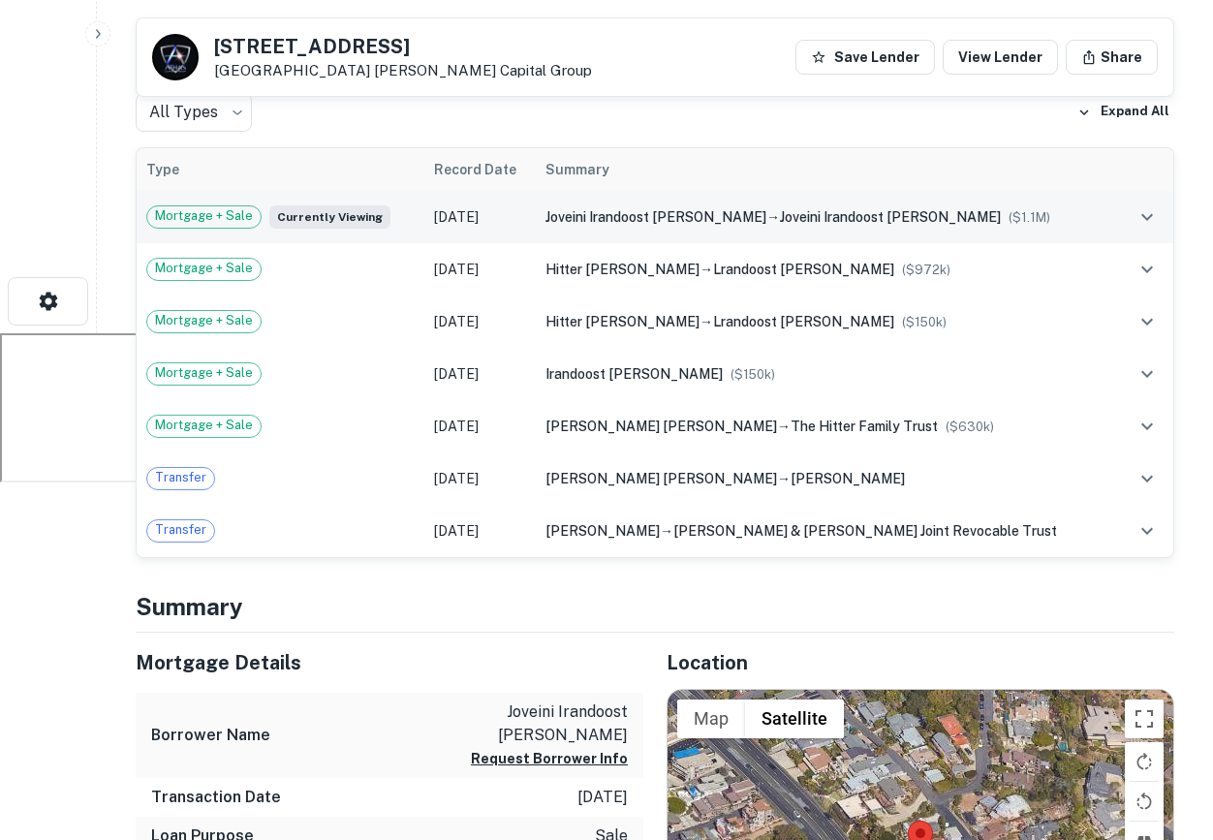
click at [766, 235] on td "joveini irandoost [PERSON_NAME] → joveini irandoost [PERSON_NAME] ($ 1.1M )" at bounding box center [826, 217] width 580 height 52
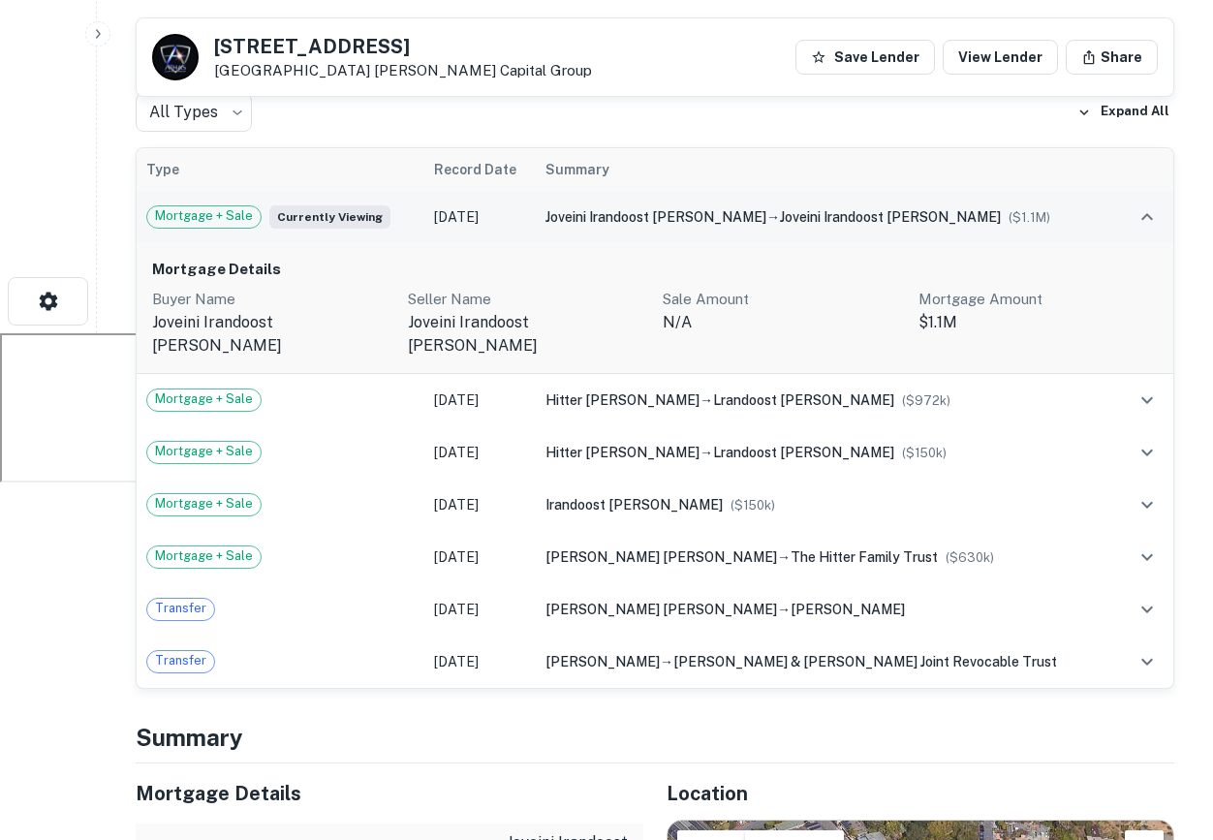
click at [818, 231] on td "joveini irandoost [PERSON_NAME] → joveini irandoost [PERSON_NAME] ($ 1.1M )" at bounding box center [826, 217] width 580 height 52
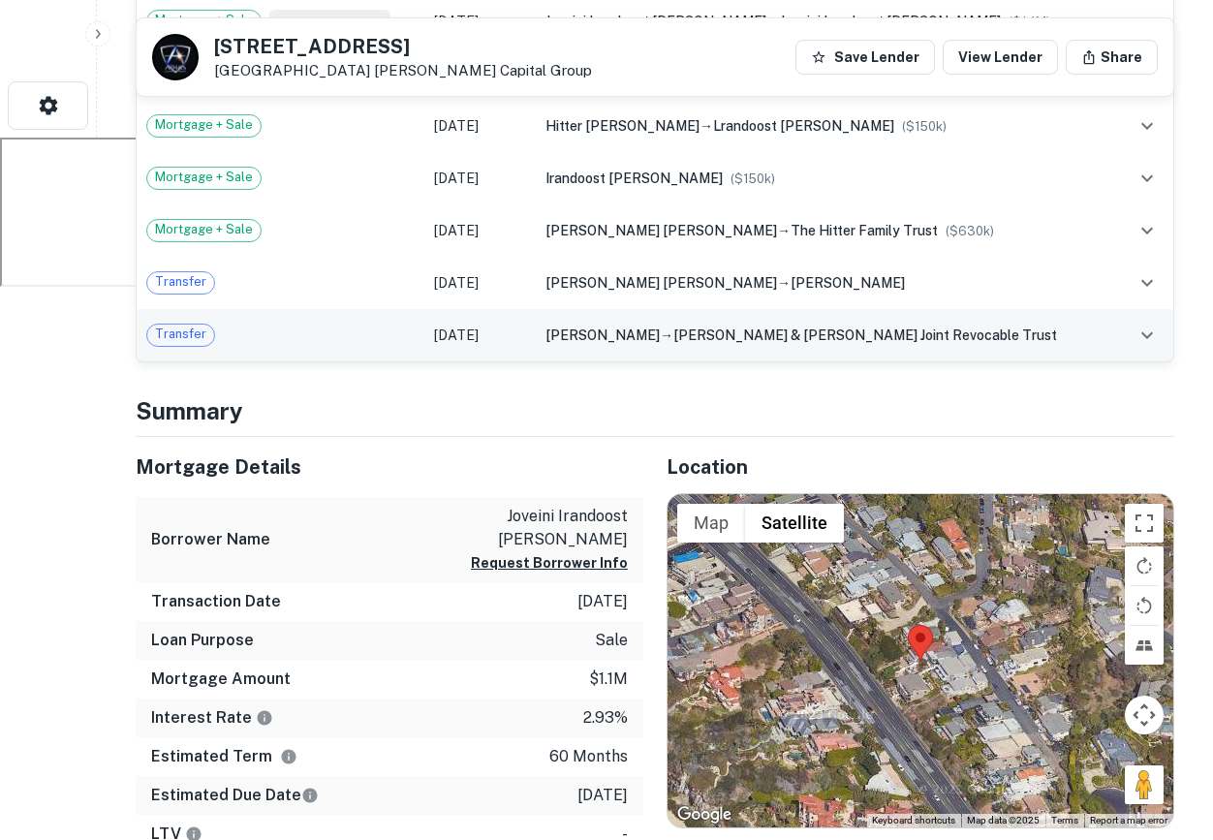
scroll to position [706, 0]
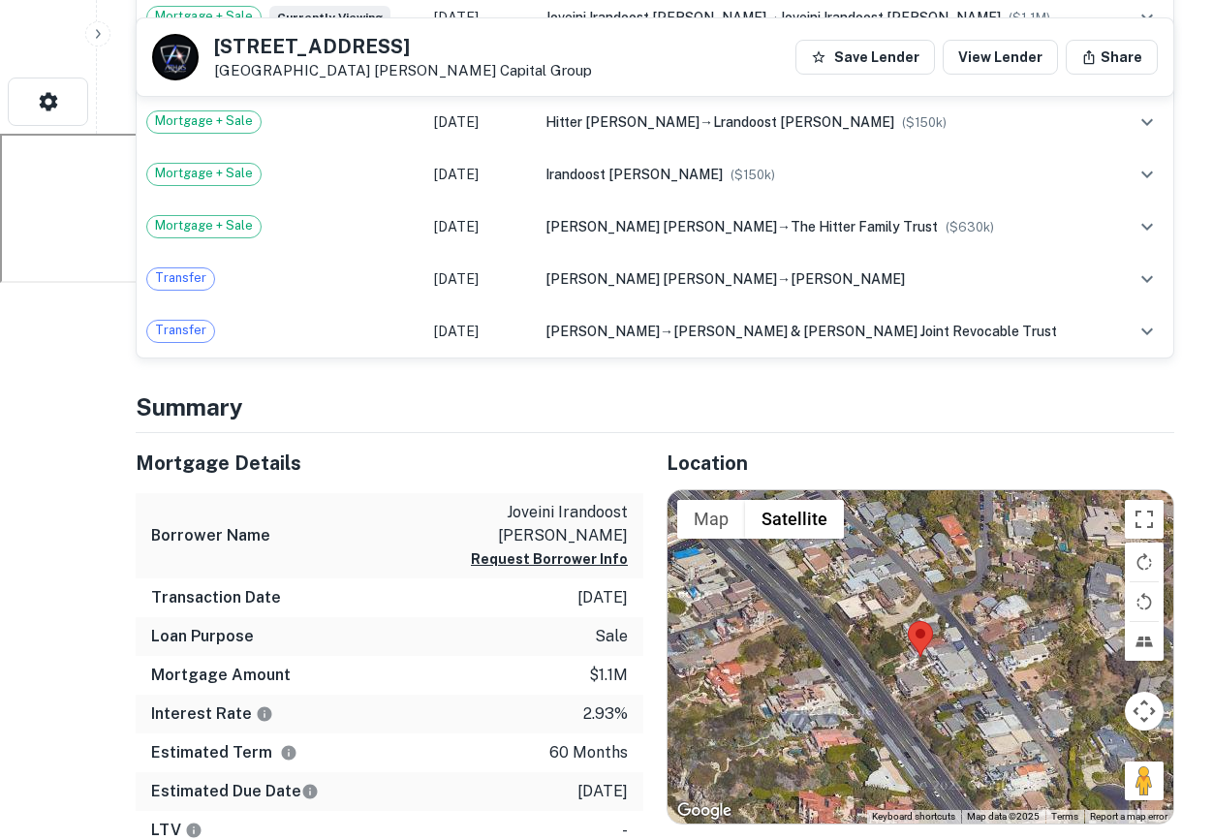
click at [897, 659] on div at bounding box center [920, 657] width 506 height 334
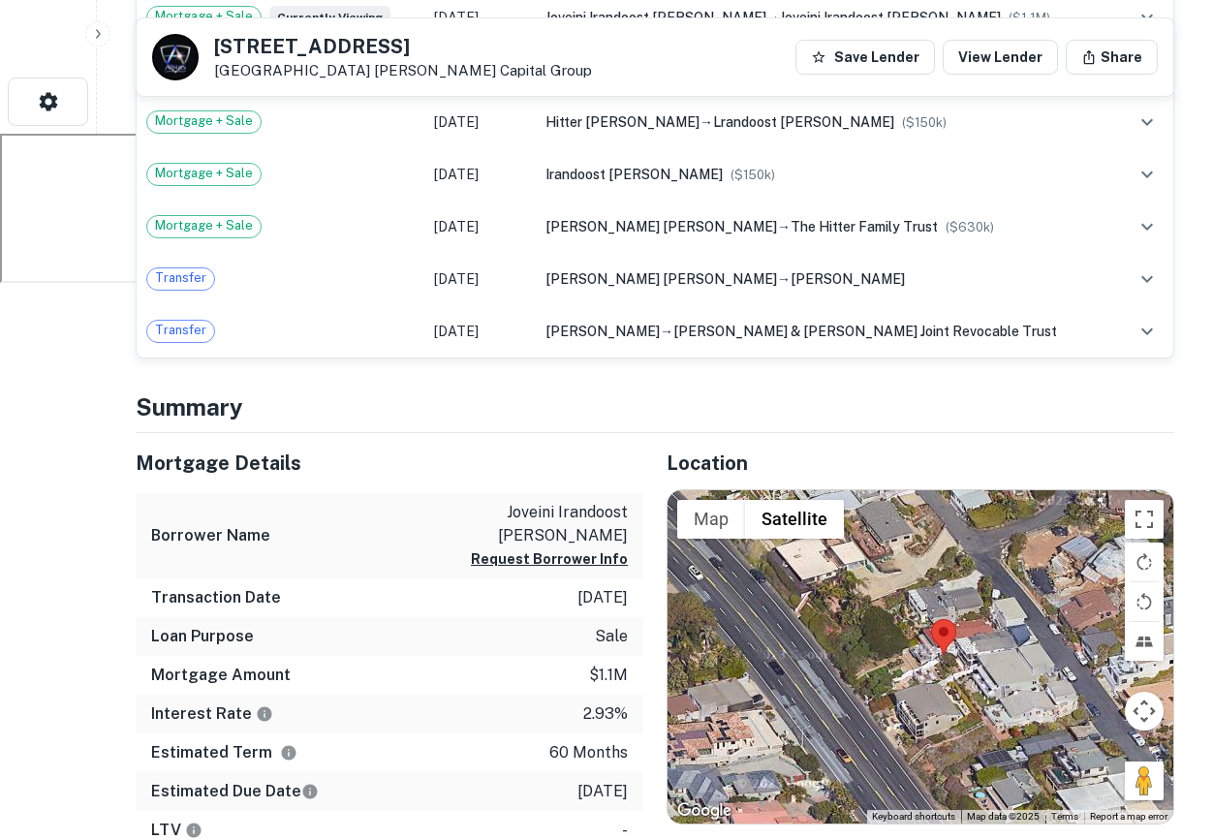
click at [937, 673] on div at bounding box center [920, 657] width 506 height 334
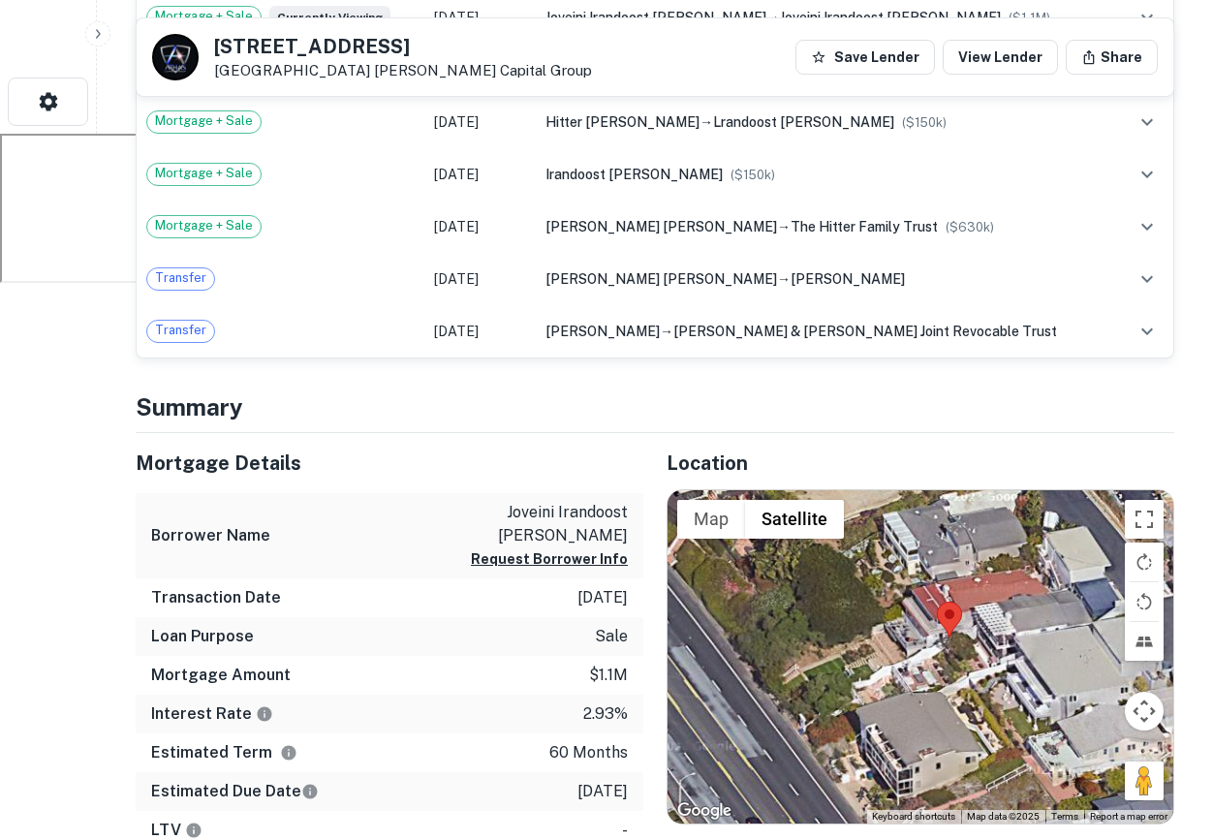
click at [937, 673] on div at bounding box center [920, 657] width 506 height 334
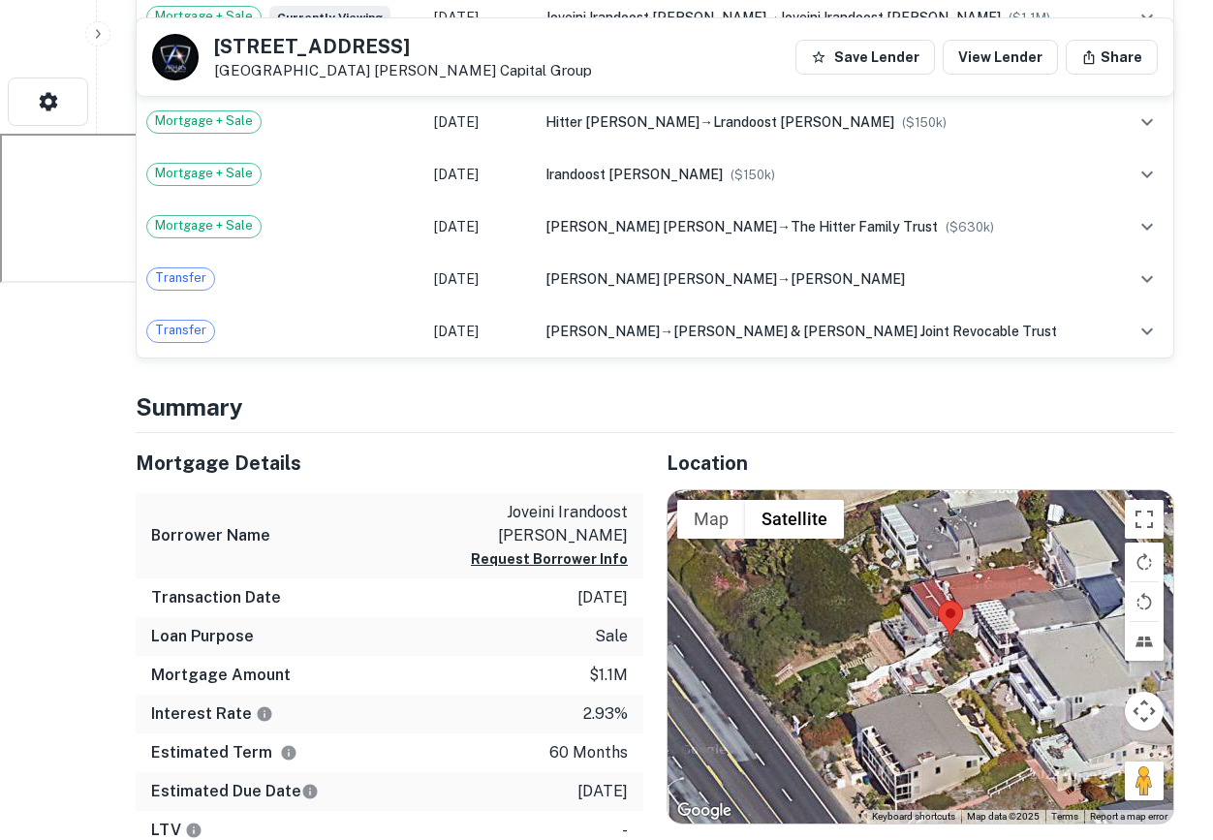
click at [937, 673] on div at bounding box center [920, 657] width 506 height 334
click at [948, 670] on div at bounding box center [920, 657] width 506 height 334
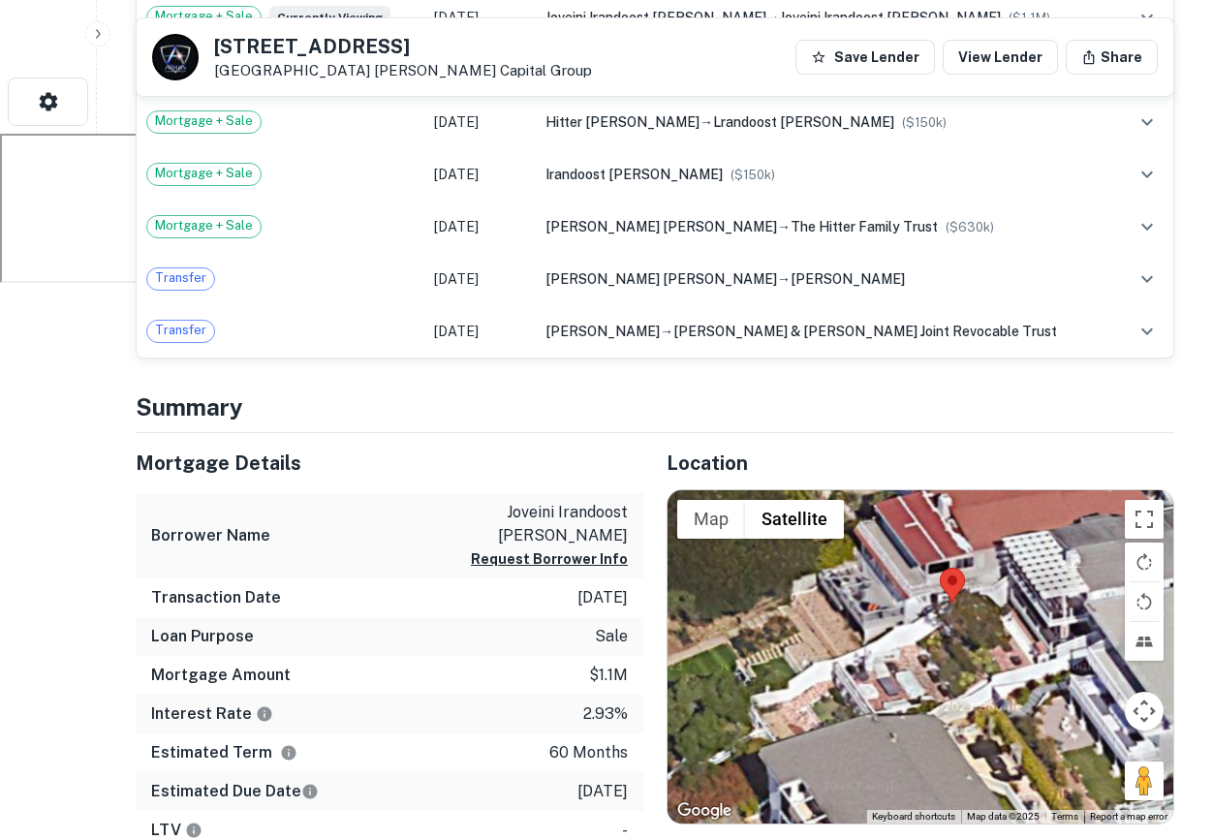
click at [965, 657] on div at bounding box center [920, 657] width 506 height 334
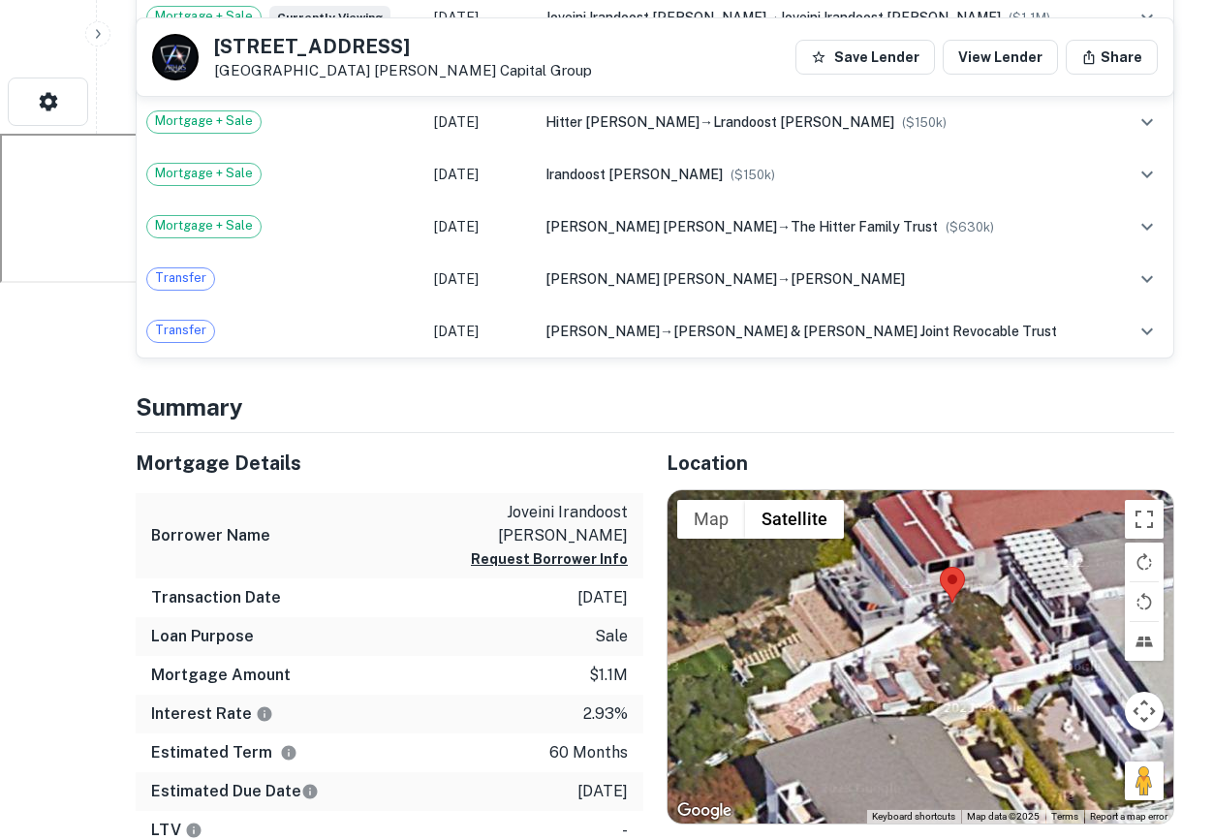
click at [965, 657] on div at bounding box center [920, 657] width 506 height 334
click at [923, 617] on div at bounding box center [920, 657] width 506 height 334
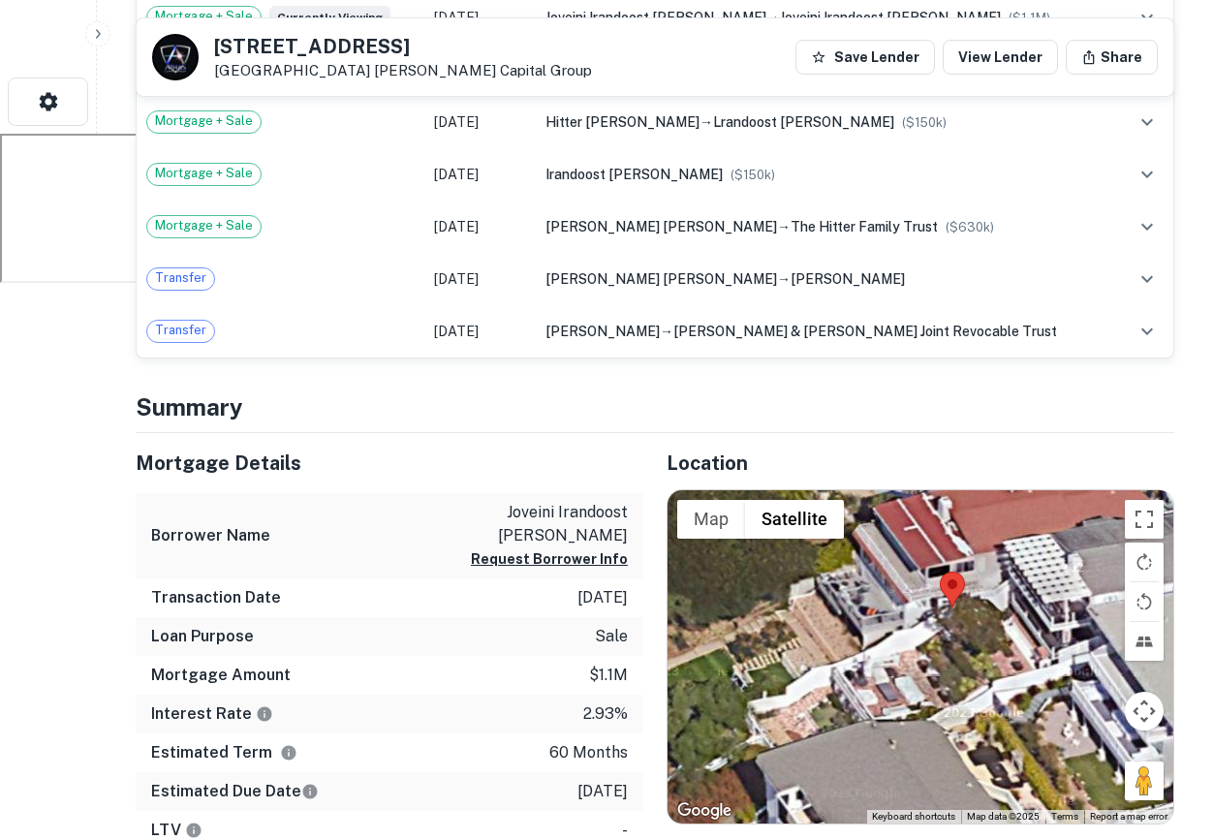
drag, startPoint x: 923, startPoint y: 617, endPoint x: 943, endPoint y: 693, distance: 78.0
click at [943, 693] on div at bounding box center [920, 657] width 506 height 334
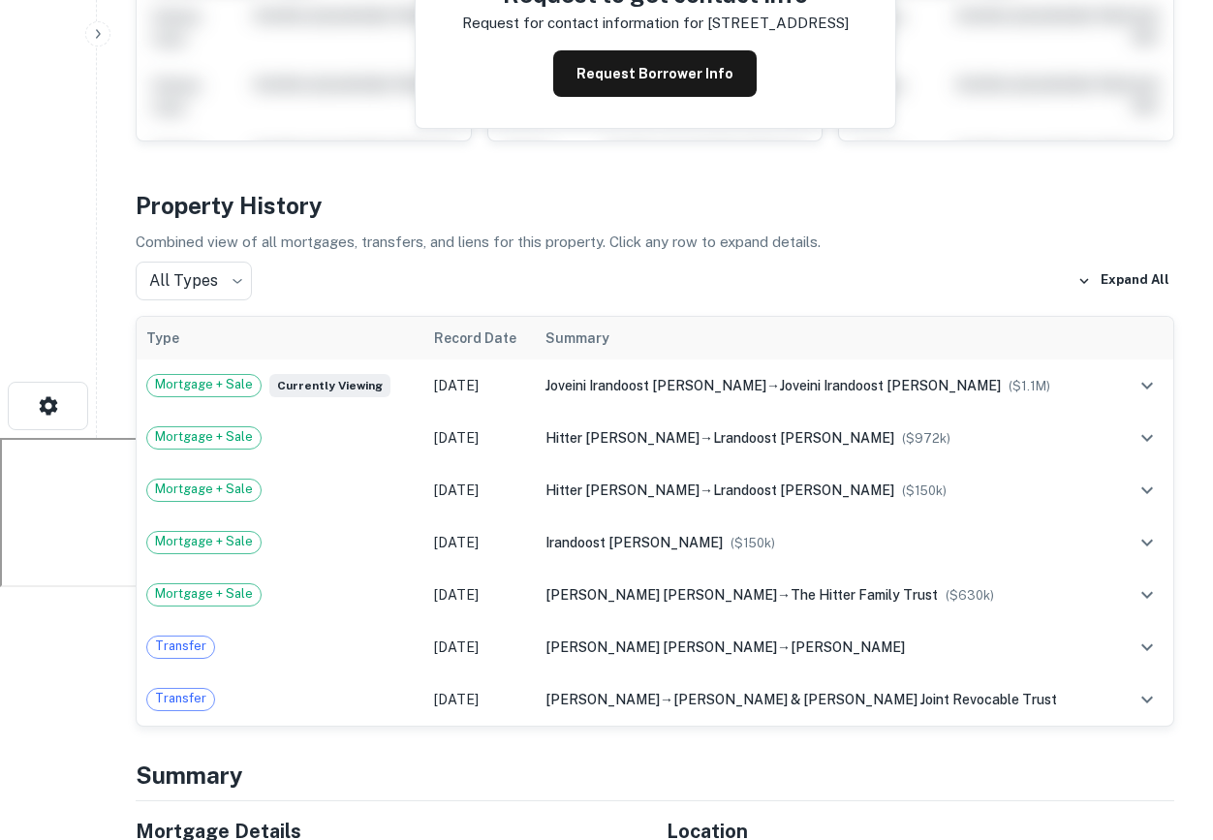
scroll to position [0, 0]
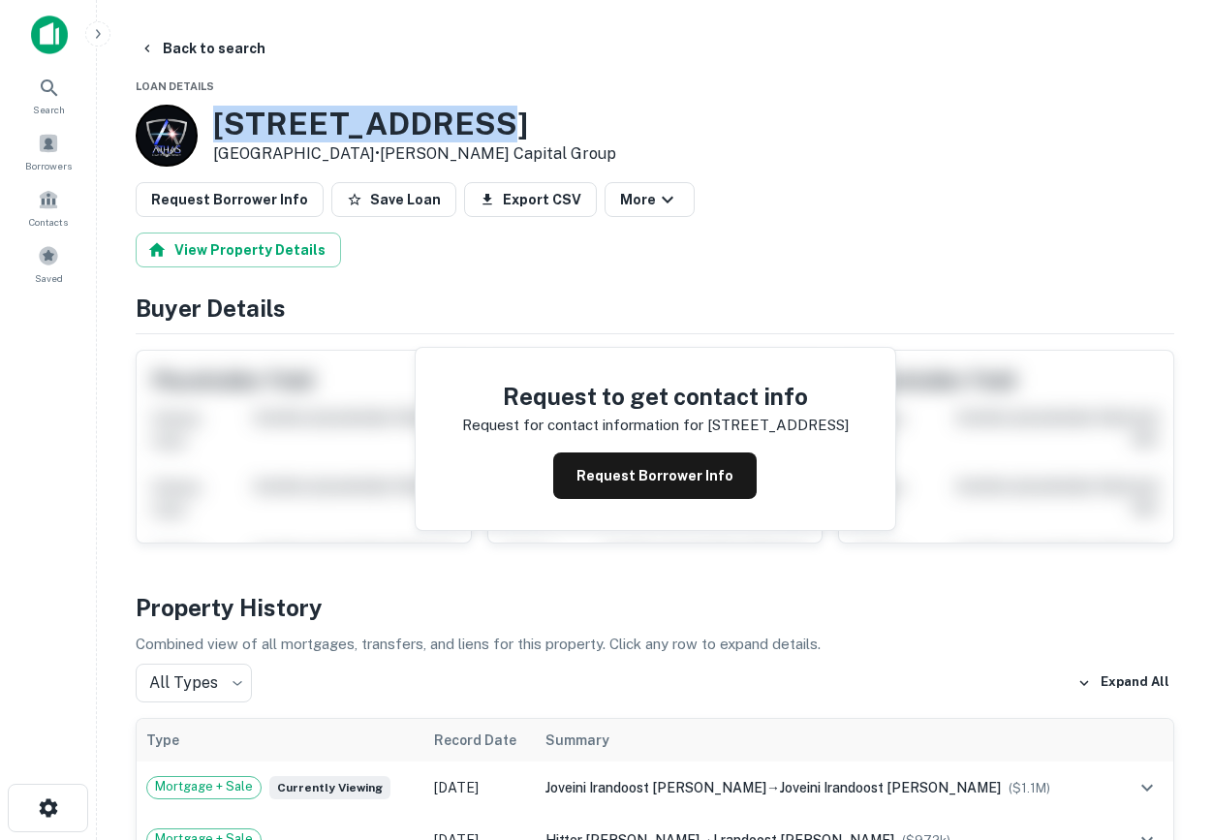
drag, startPoint x: 510, startPoint y: 114, endPoint x: 142, endPoint y: 107, distance: 368.2
click at [142, 107] on div "32082 Coast Hwy Laguna Beach, CA 92651 • Athas Capital Group" at bounding box center [376, 136] width 480 height 62
copy div "32082 Coast Hwy"
click at [28, 142] on div "Borrowers" at bounding box center [48, 151] width 85 height 52
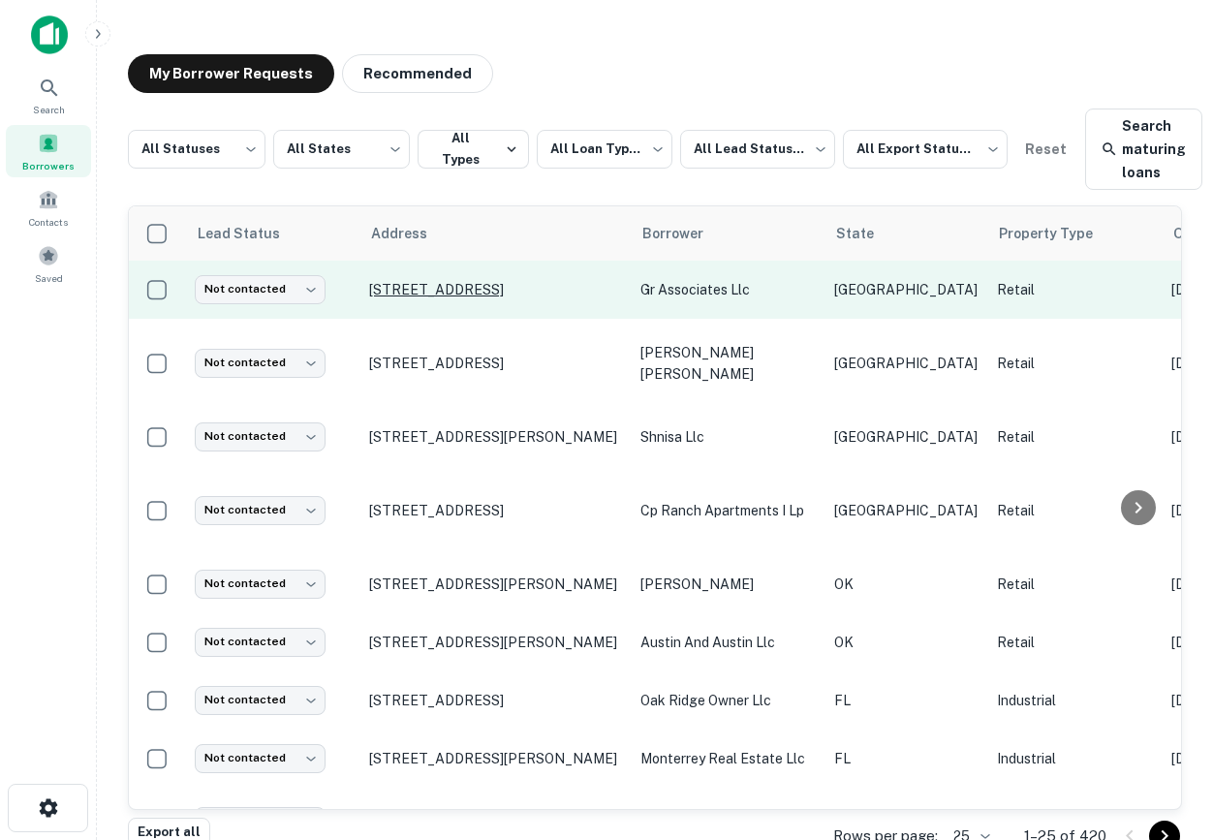
click at [453, 289] on p "5345 N Garland Ave Garland, TX 75040" at bounding box center [495, 289] width 252 height 17
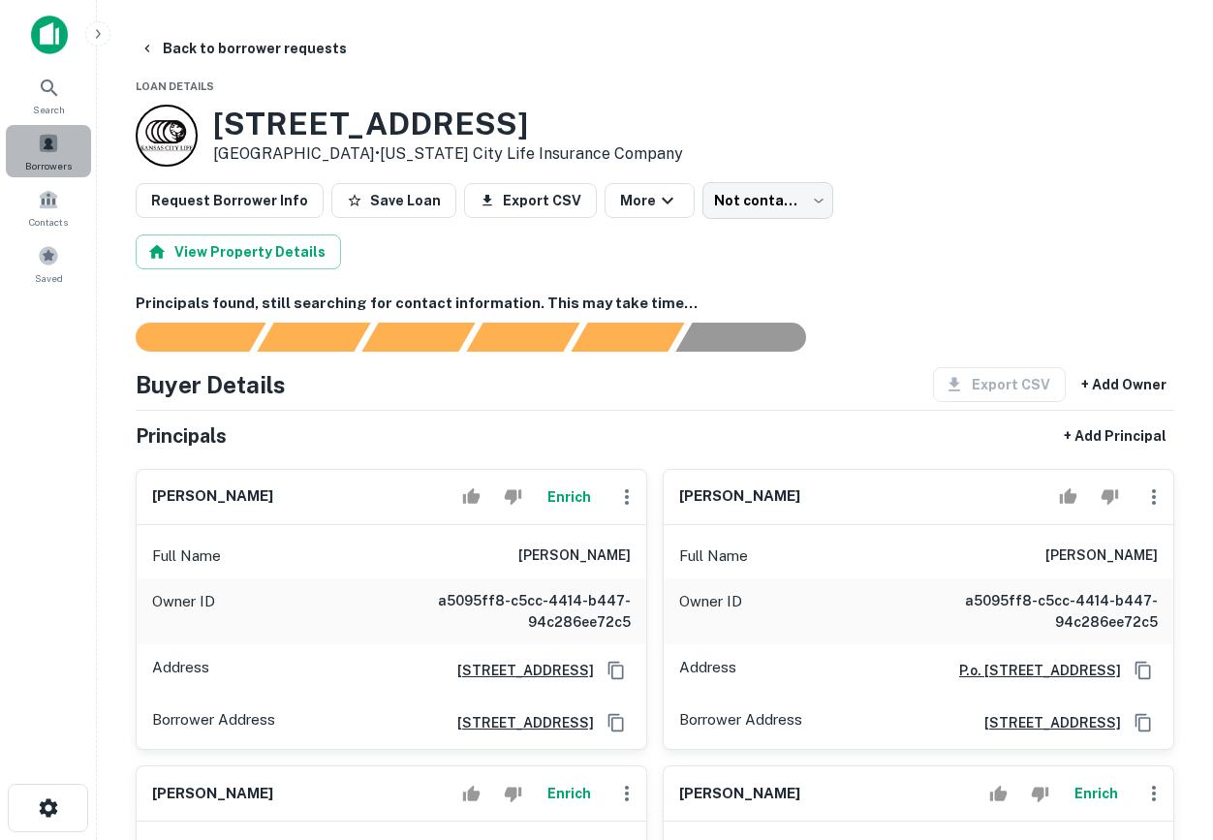
click at [34, 163] on span "Borrowers" at bounding box center [48, 165] width 46 height 15
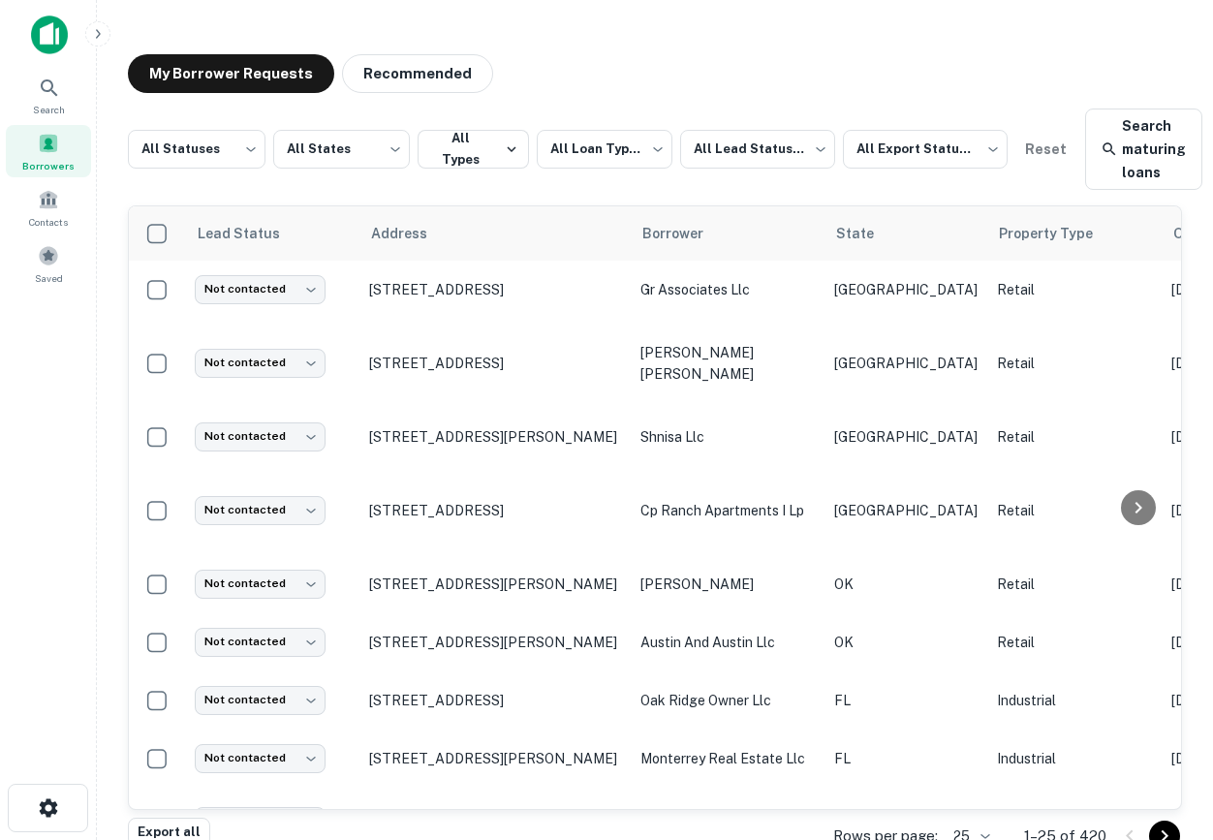
click at [69, 134] on div "Borrowers" at bounding box center [48, 151] width 85 height 52
click at [53, 22] on img at bounding box center [49, 34] width 37 height 39
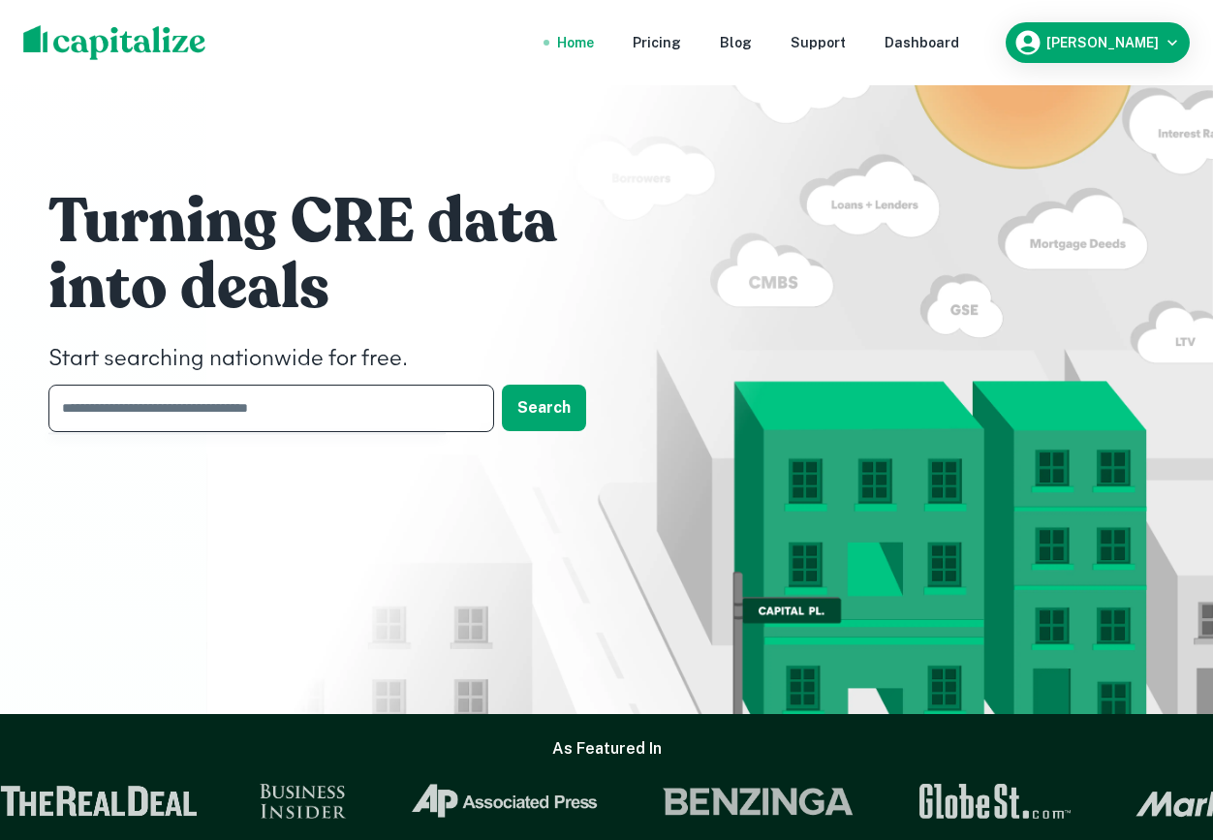
click at [238, 413] on input "text" at bounding box center [264, 408] width 432 height 47
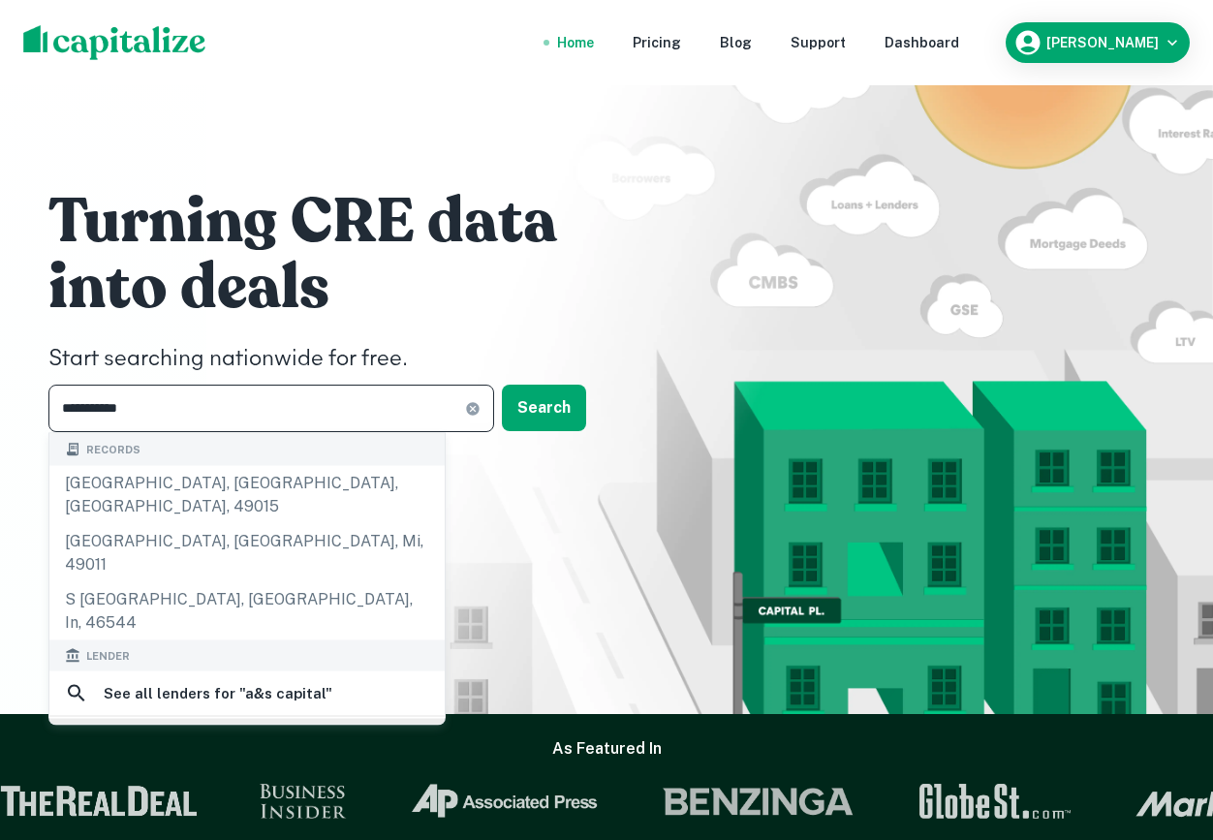
type input "**********"
click at [147, 719] on div "a&s capital" at bounding box center [246, 739] width 395 height 41
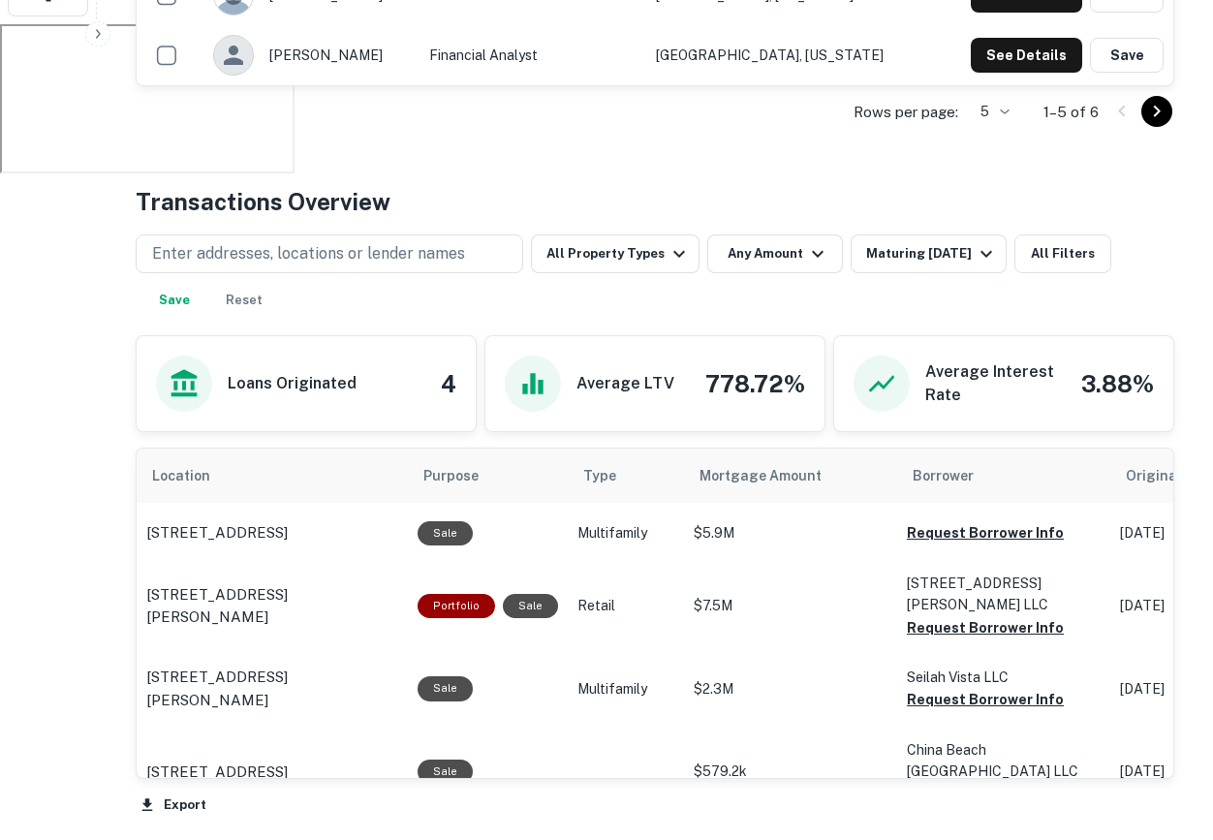
scroll to position [815, 0]
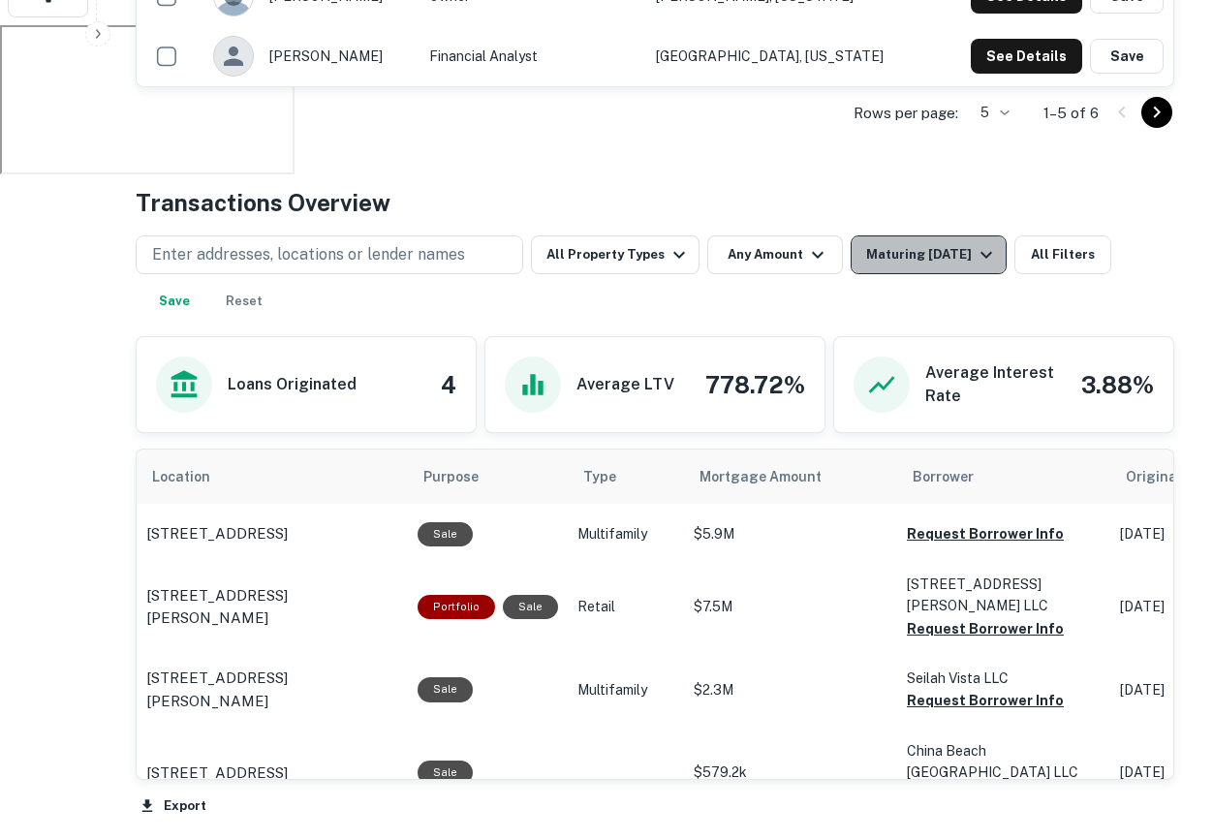
click at [913, 258] on div "Maturing [DATE]" at bounding box center [932, 254] width 132 height 23
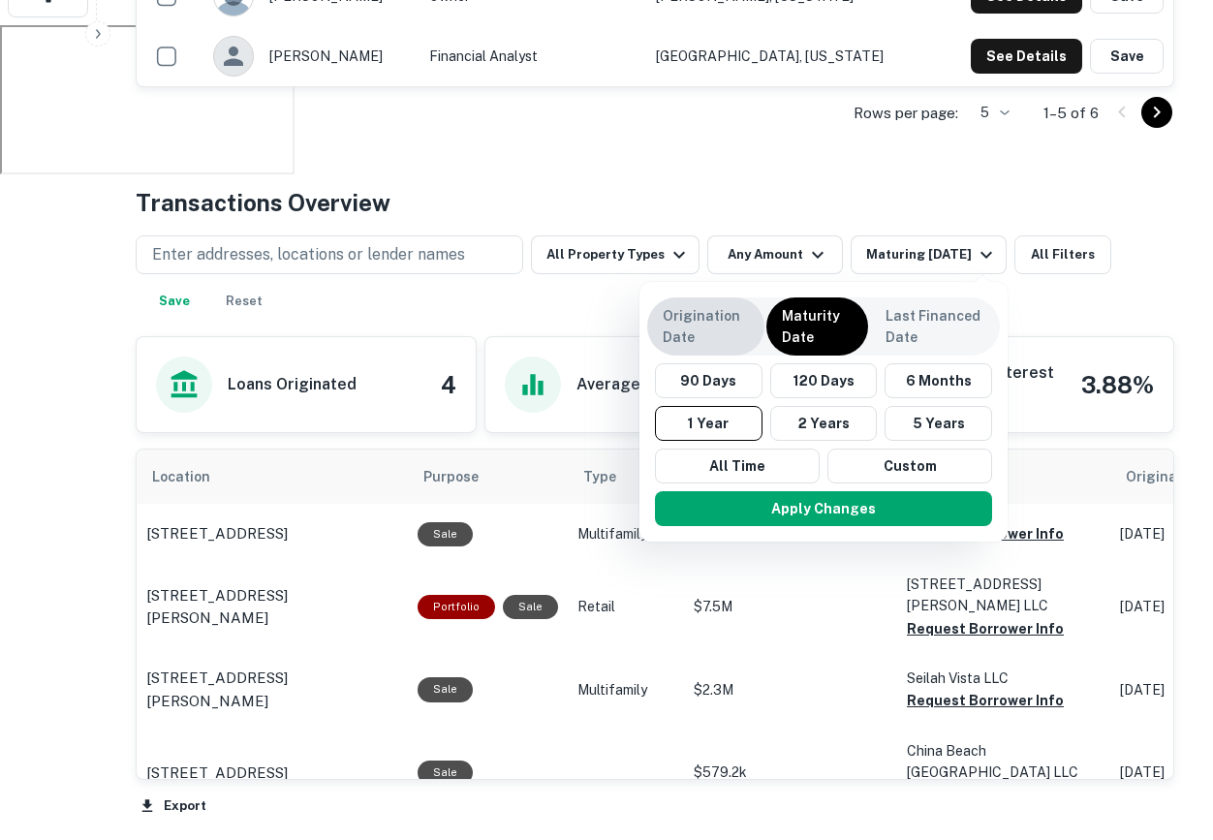
click at [720, 316] on p "Origination Date" at bounding box center [706, 326] width 86 height 43
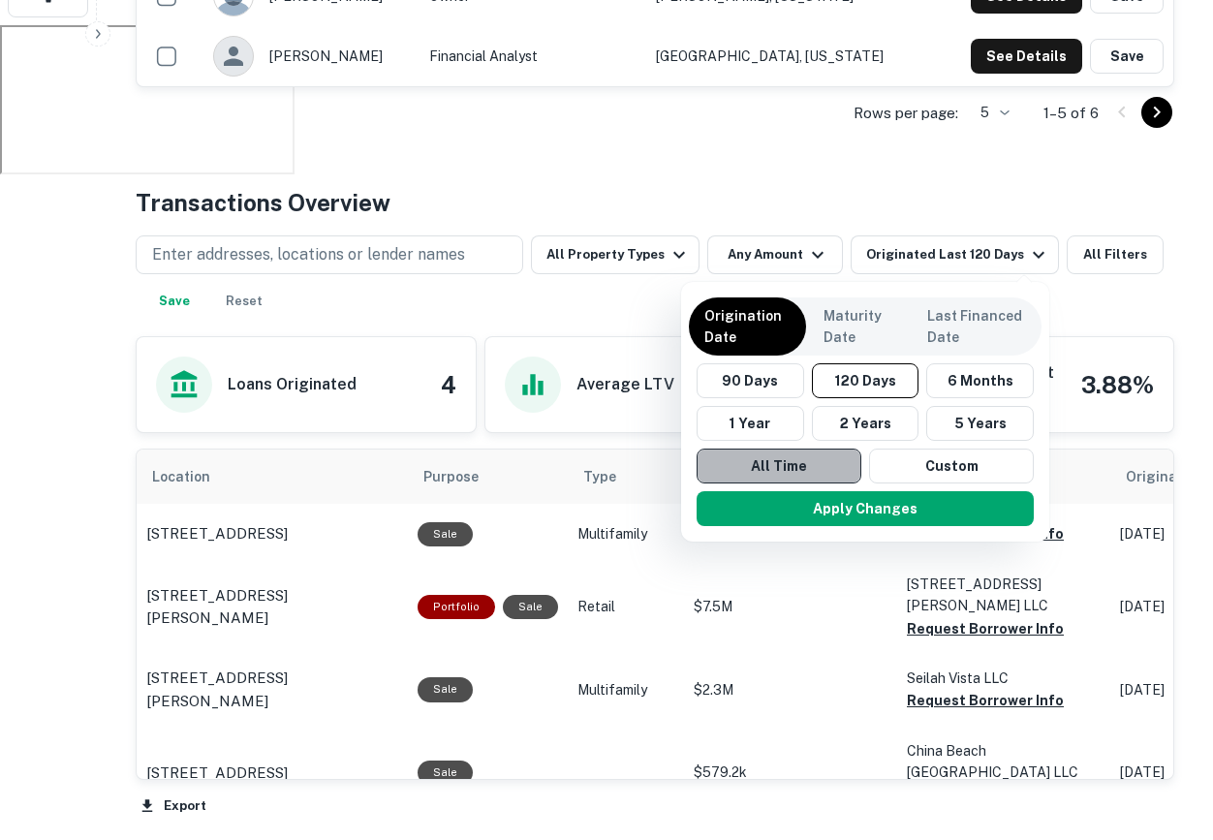
click at [734, 461] on button "All Time" at bounding box center [778, 466] width 165 height 35
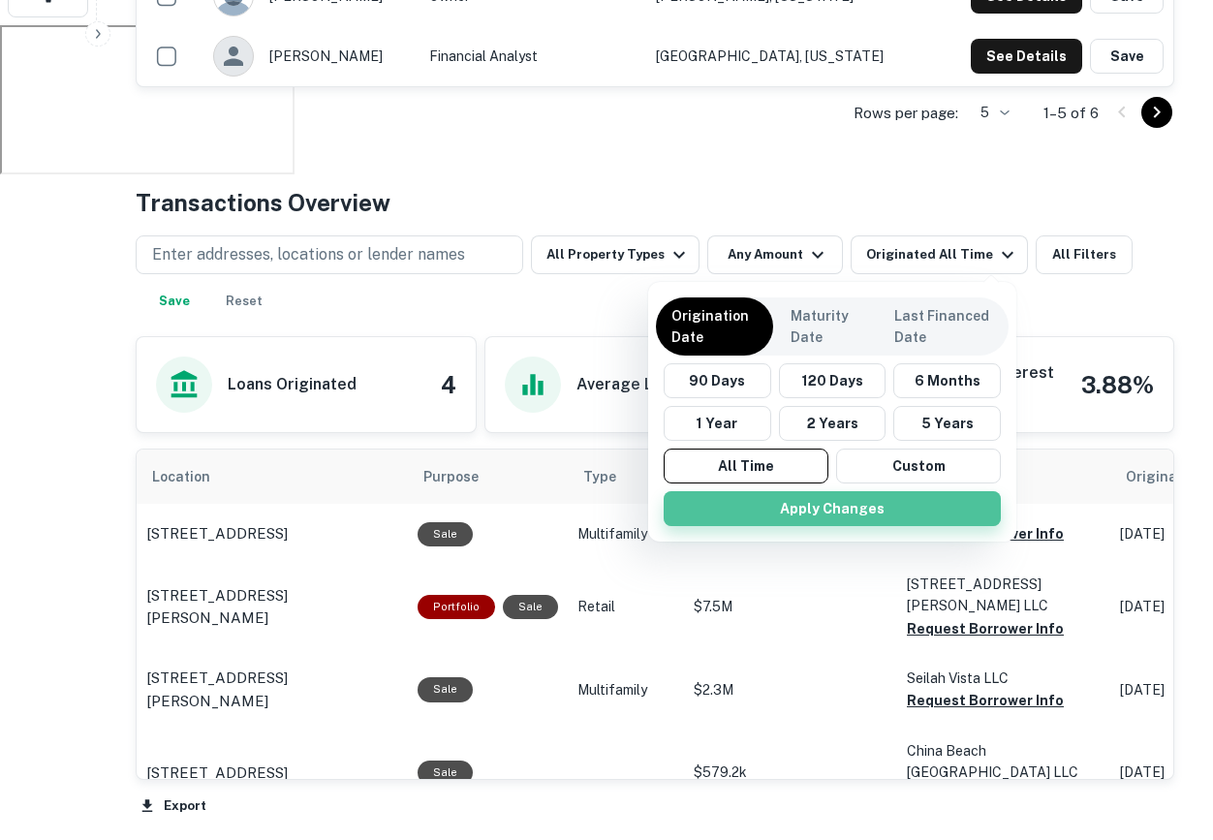
click at [746, 511] on button "Apply Changes" at bounding box center [832, 508] width 337 height 35
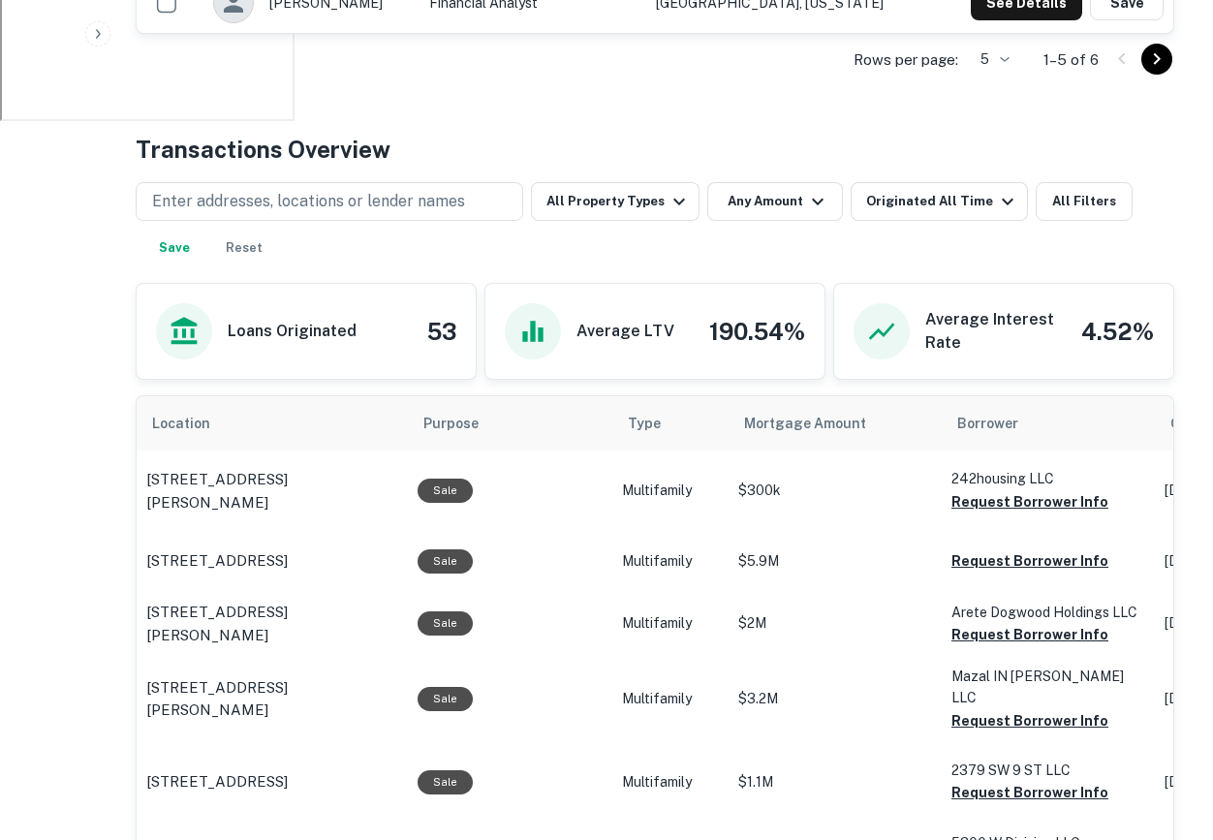
scroll to position [943, 0]
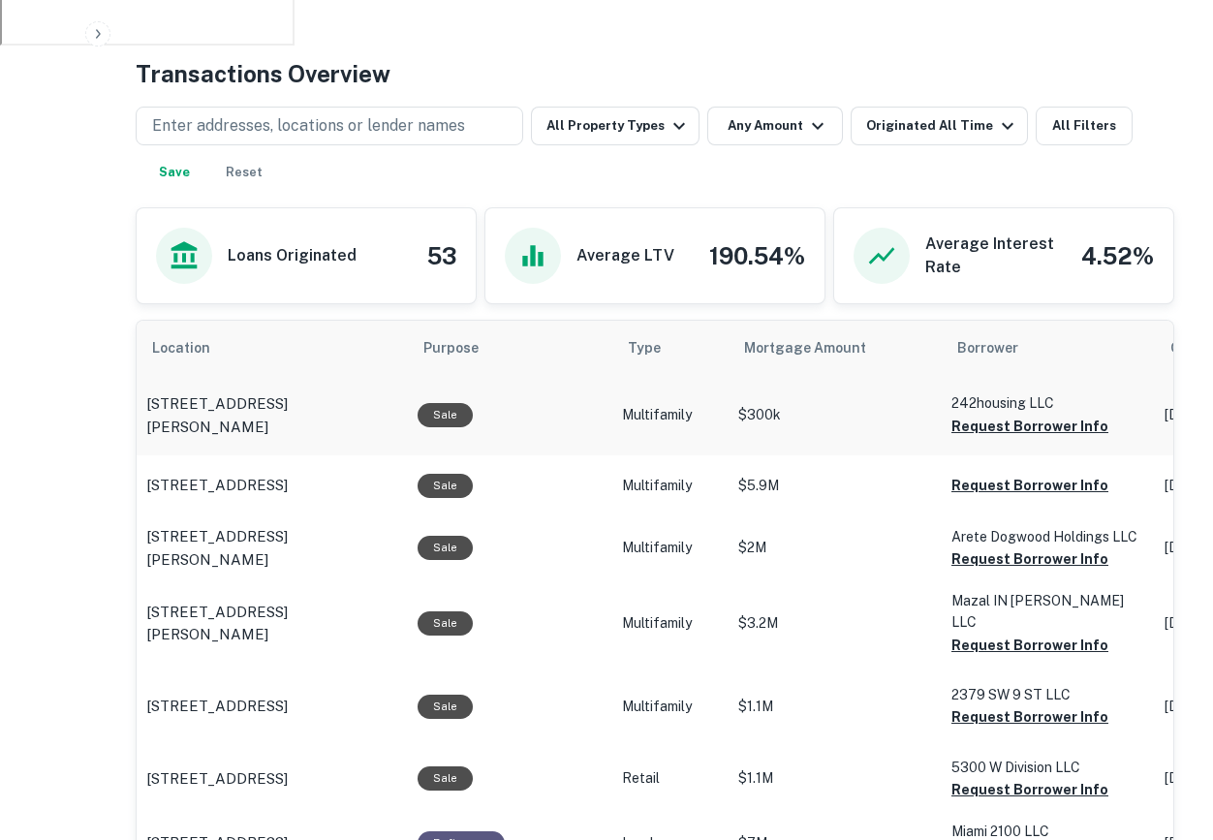
click at [793, 383] on td "$300k" at bounding box center [834, 415] width 213 height 80
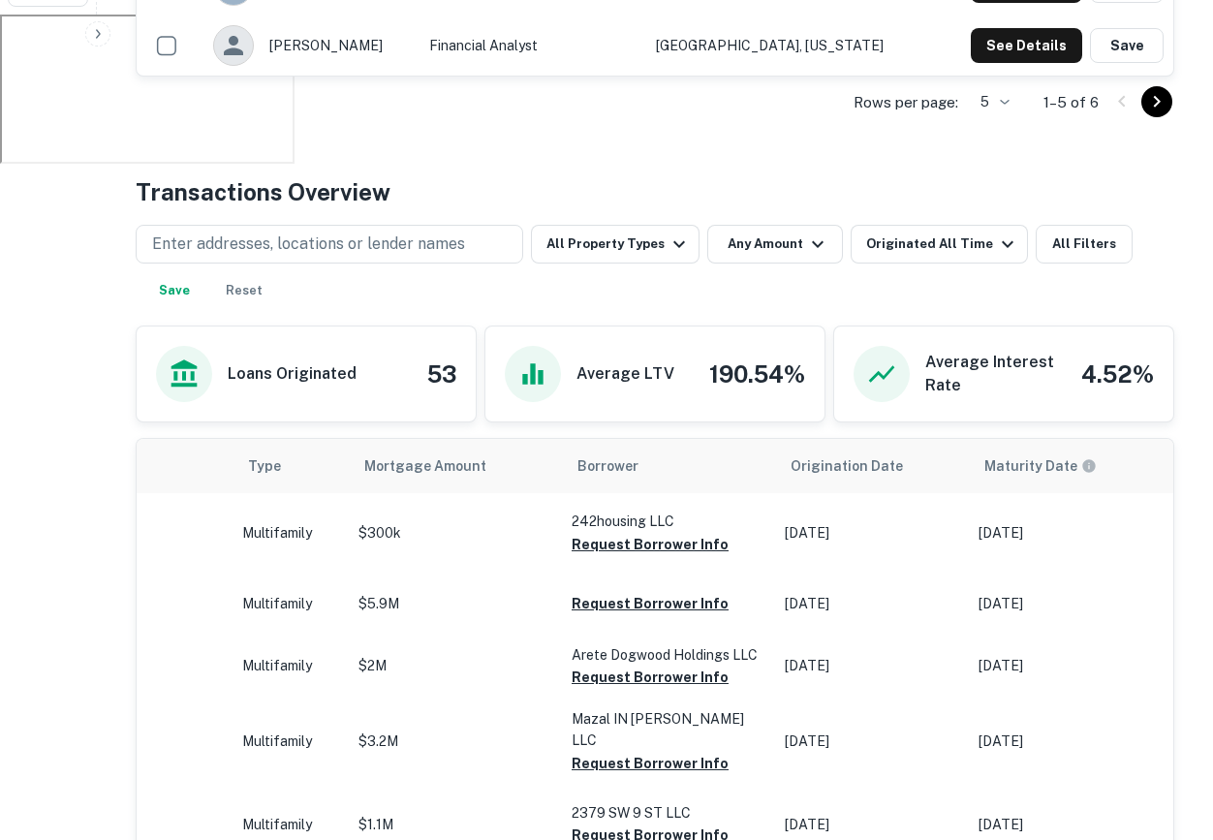
scroll to position [0, 379]
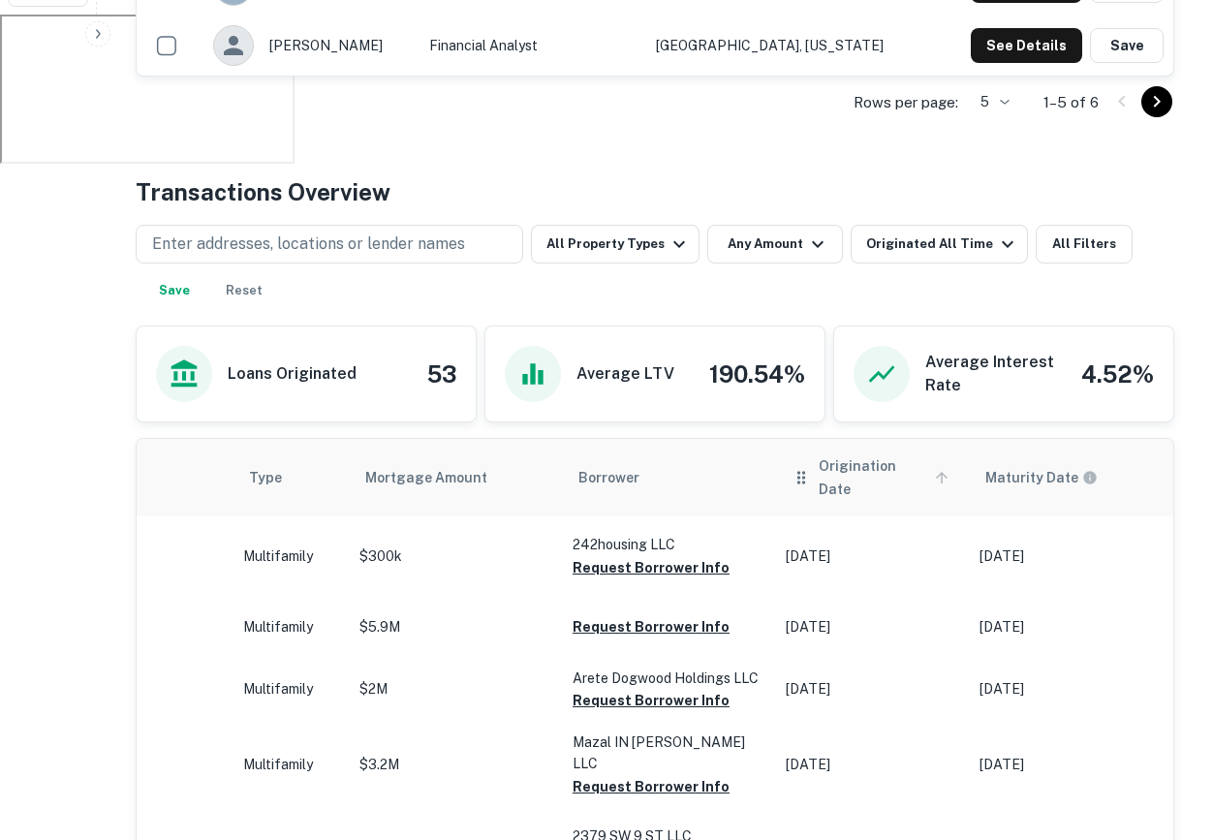
click at [848, 470] on span "Origination Date" at bounding box center [887, 477] width 136 height 46
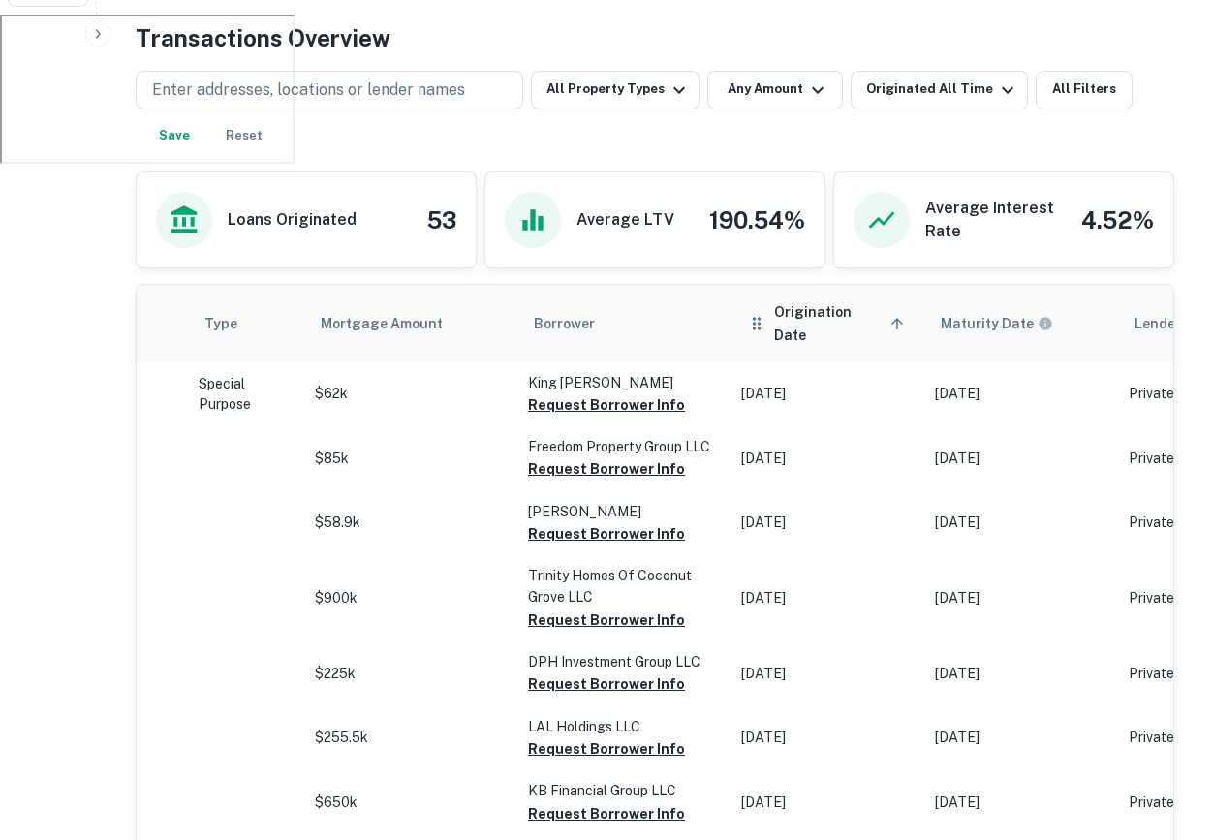
click at [789, 321] on span "Origination Date sorted ascending" at bounding box center [842, 323] width 136 height 46
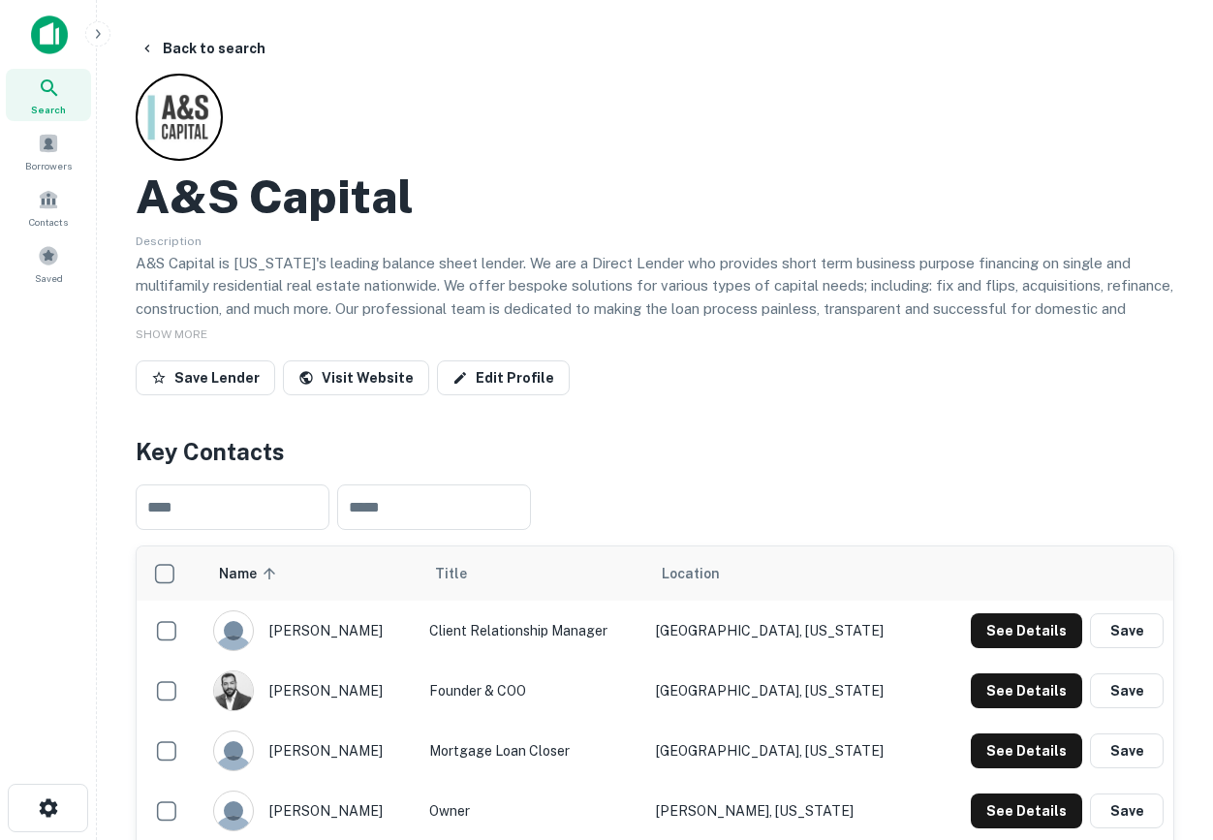
click at [101, 25] on button "button" at bounding box center [97, 33] width 25 height 25
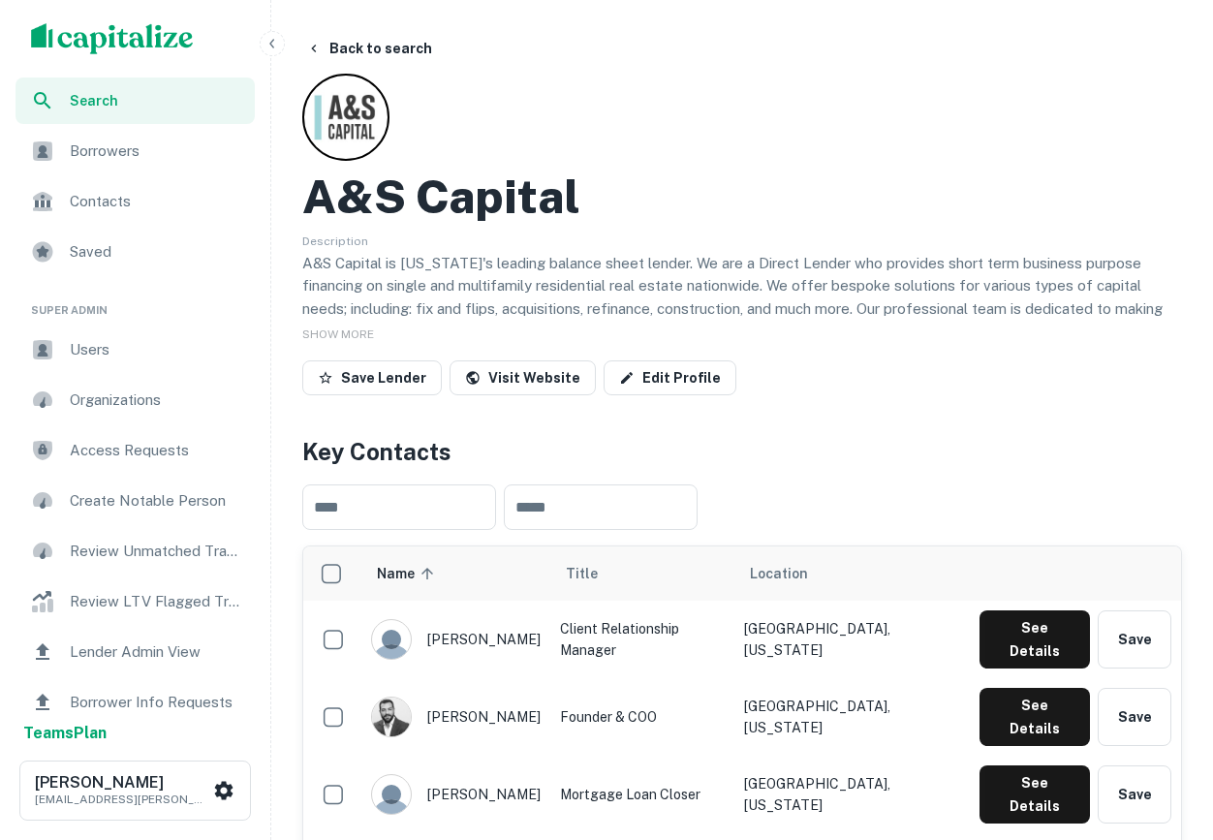
click at [96, 664] on div "Lender Admin View" at bounding box center [134, 652] width 239 height 46
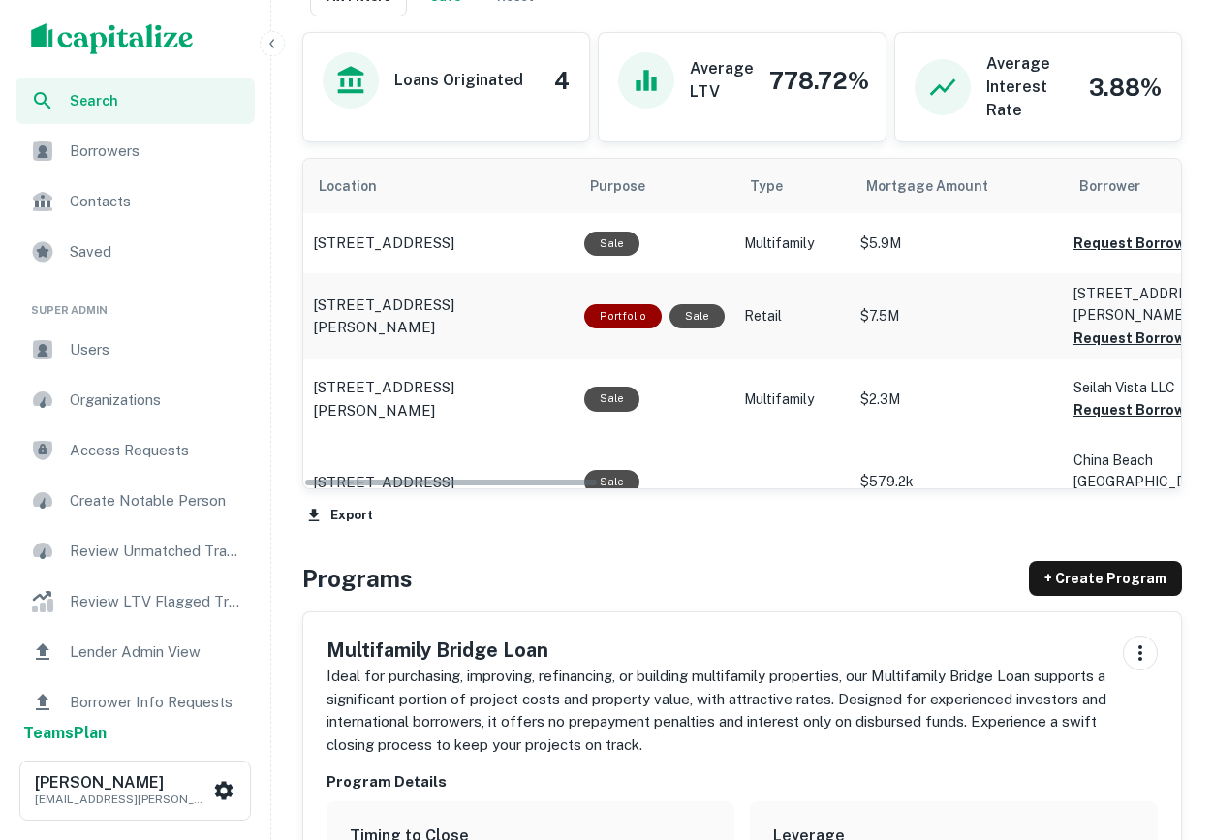
scroll to position [682, 0]
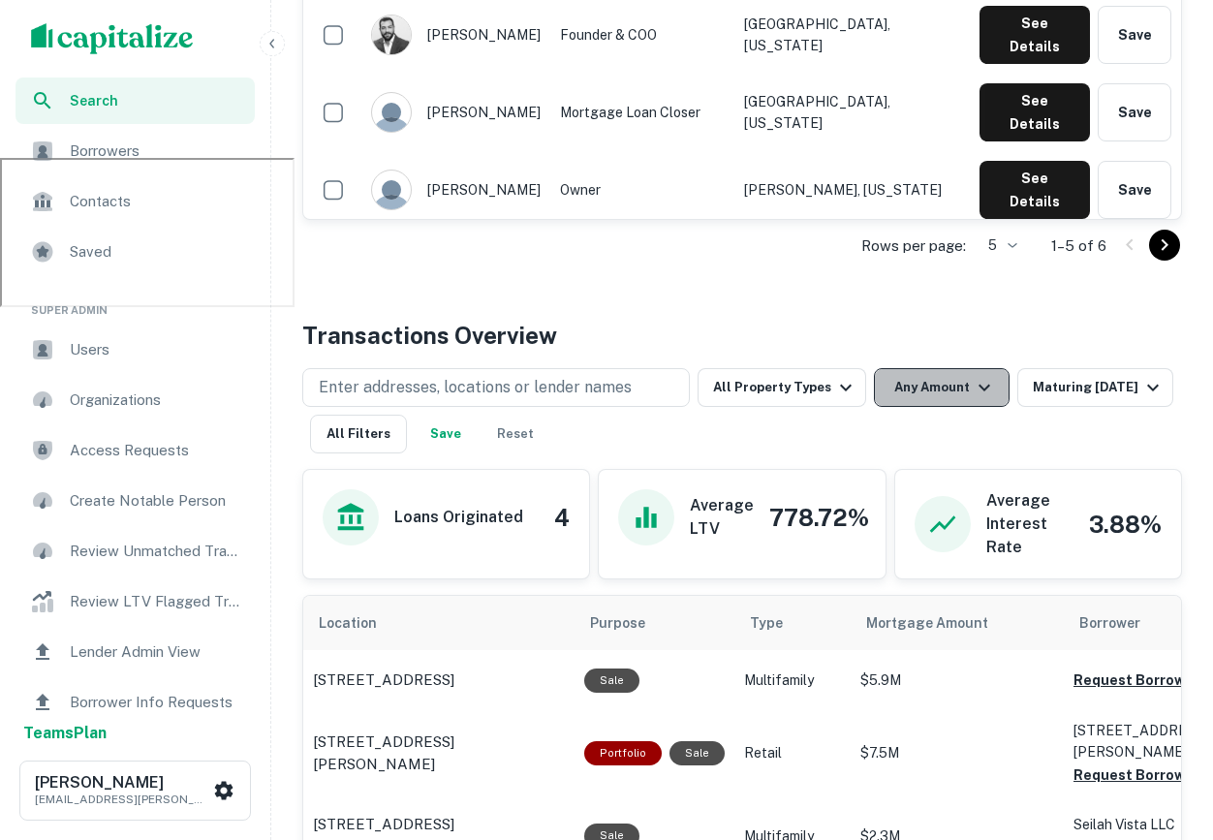
click at [918, 387] on button "Any Amount" at bounding box center [942, 387] width 136 height 39
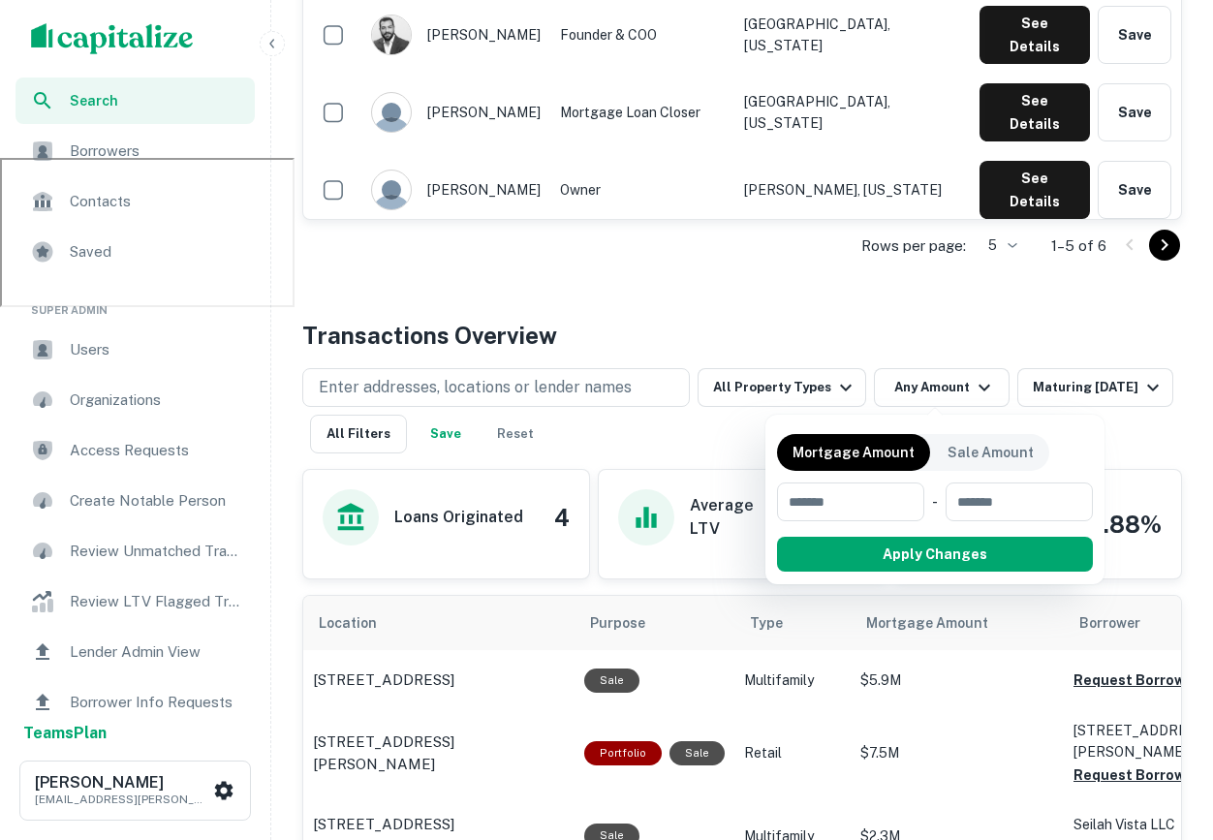
click at [1079, 380] on div at bounding box center [606, 420] width 1213 height 840
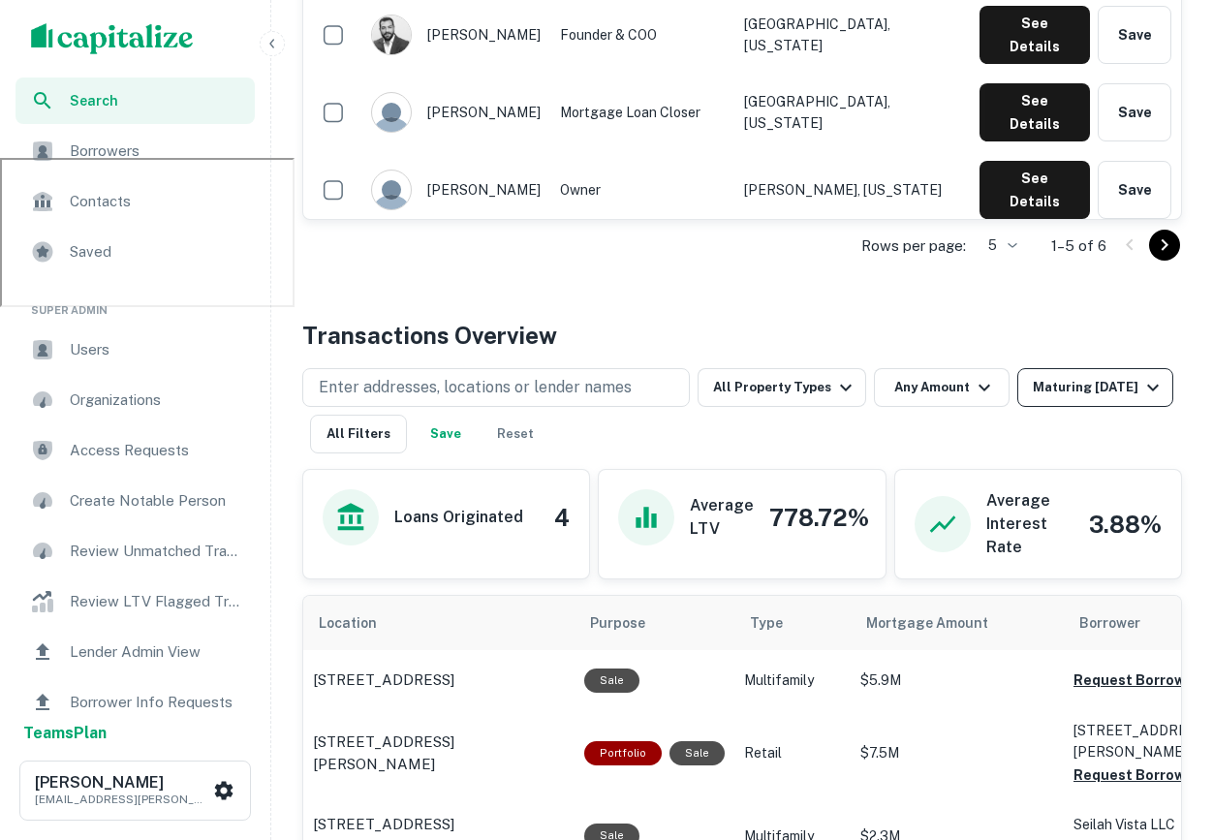
click at [1077, 234] on p "1–5 of 6" at bounding box center [1078, 245] width 55 height 23
click at [1053, 417] on div "Enter addresses, locations or lender names All Property Types Any Amount Maturi…" at bounding box center [742, 410] width 880 height 85
click at [1053, 407] on div "Enter addresses, locations or lender names All Property Types Any Amount Maturi…" at bounding box center [742, 410] width 880 height 85
click at [1044, 386] on div "Maturing [DATE]" at bounding box center [1099, 387] width 132 height 23
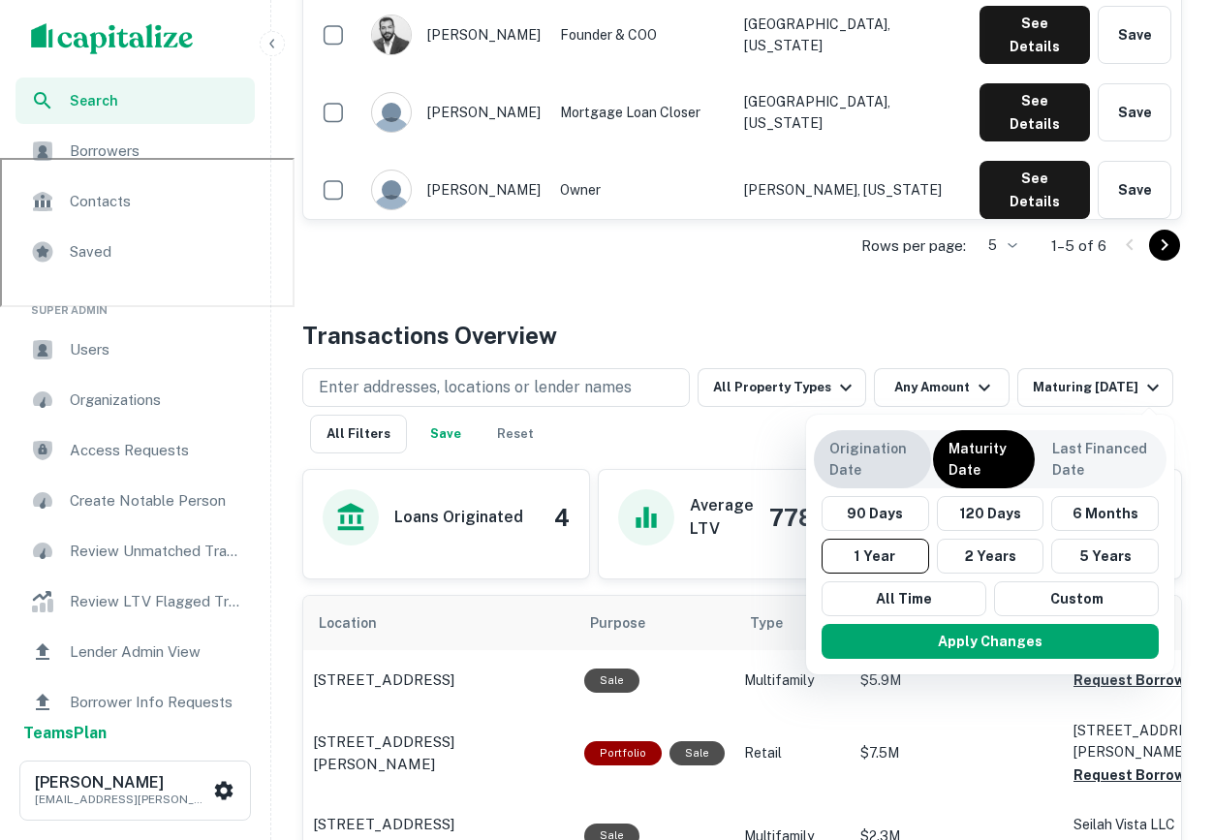
click at [882, 446] on p "Origination Date" at bounding box center [872, 459] width 86 height 43
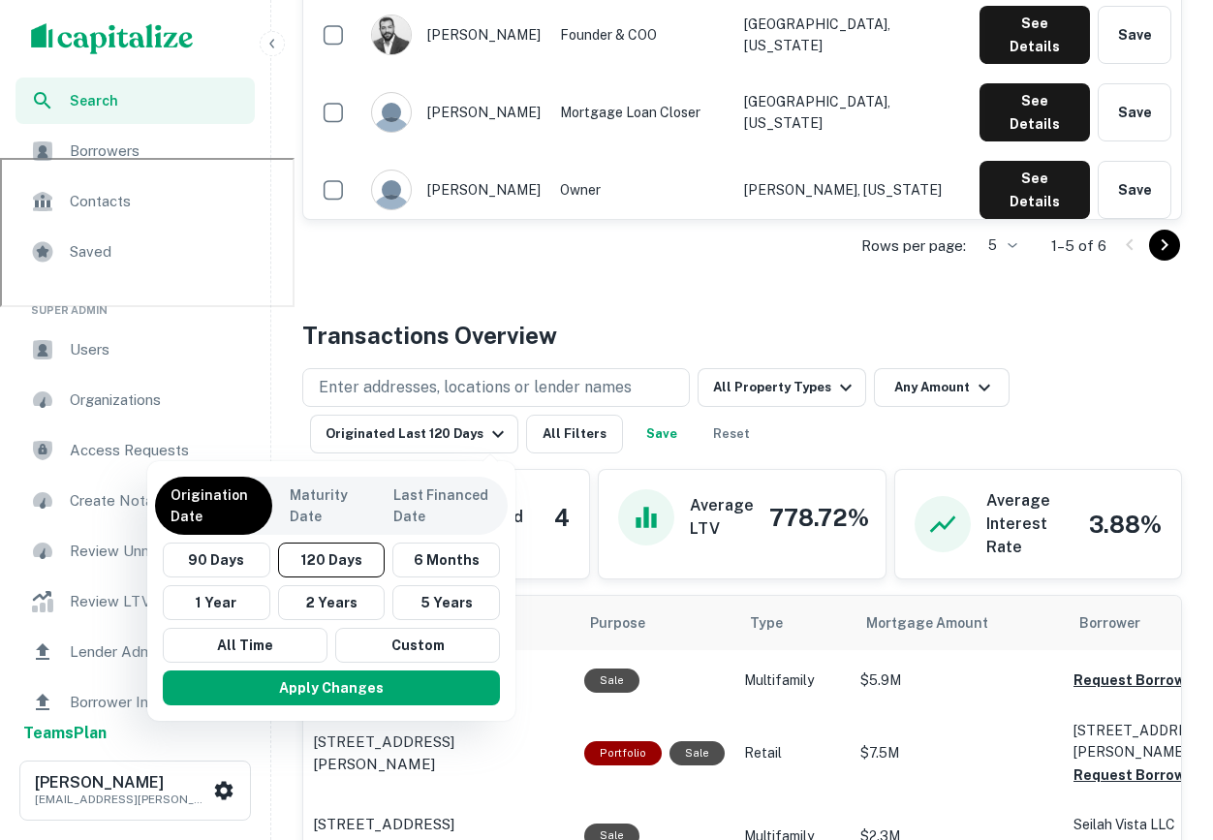
click at [238, 644] on button "All Time" at bounding box center [245, 645] width 165 height 35
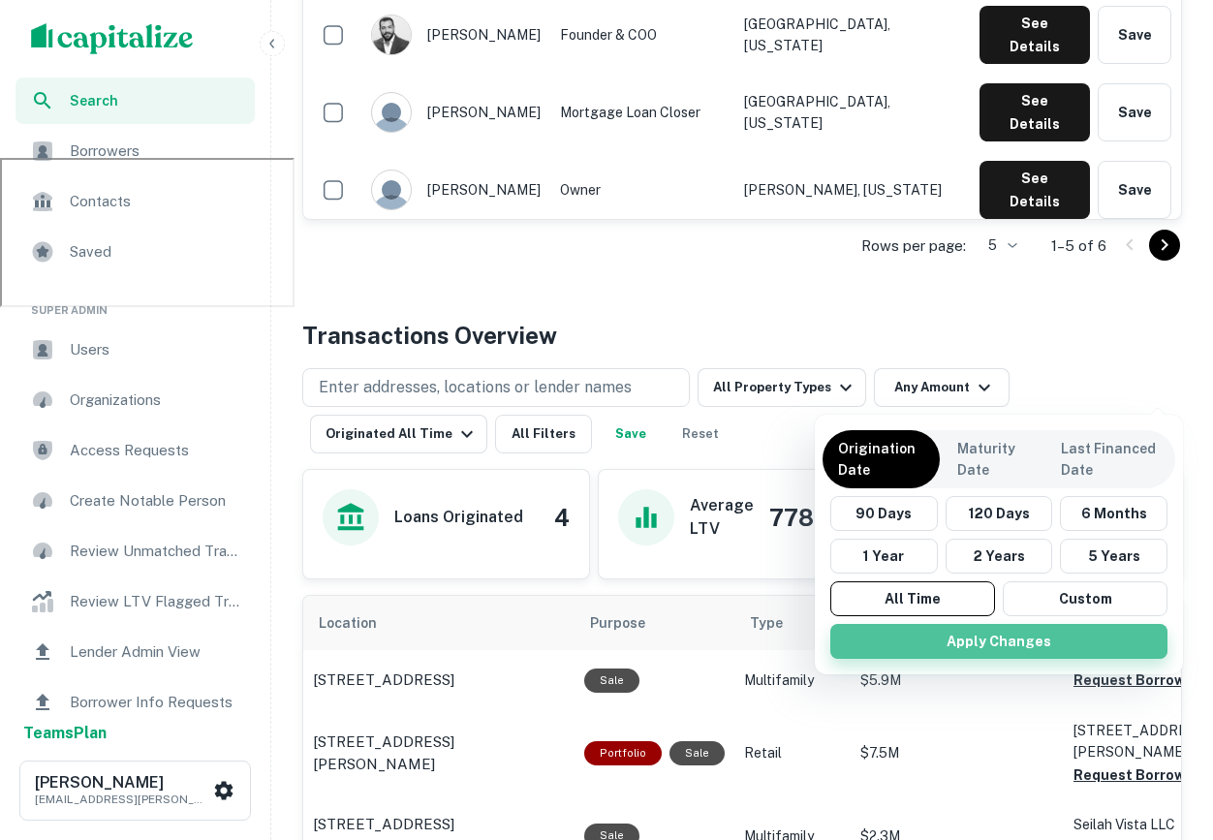
click at [909, 648] on button "Apply Changes" at bounding box center [998, 641] width 337 height 35
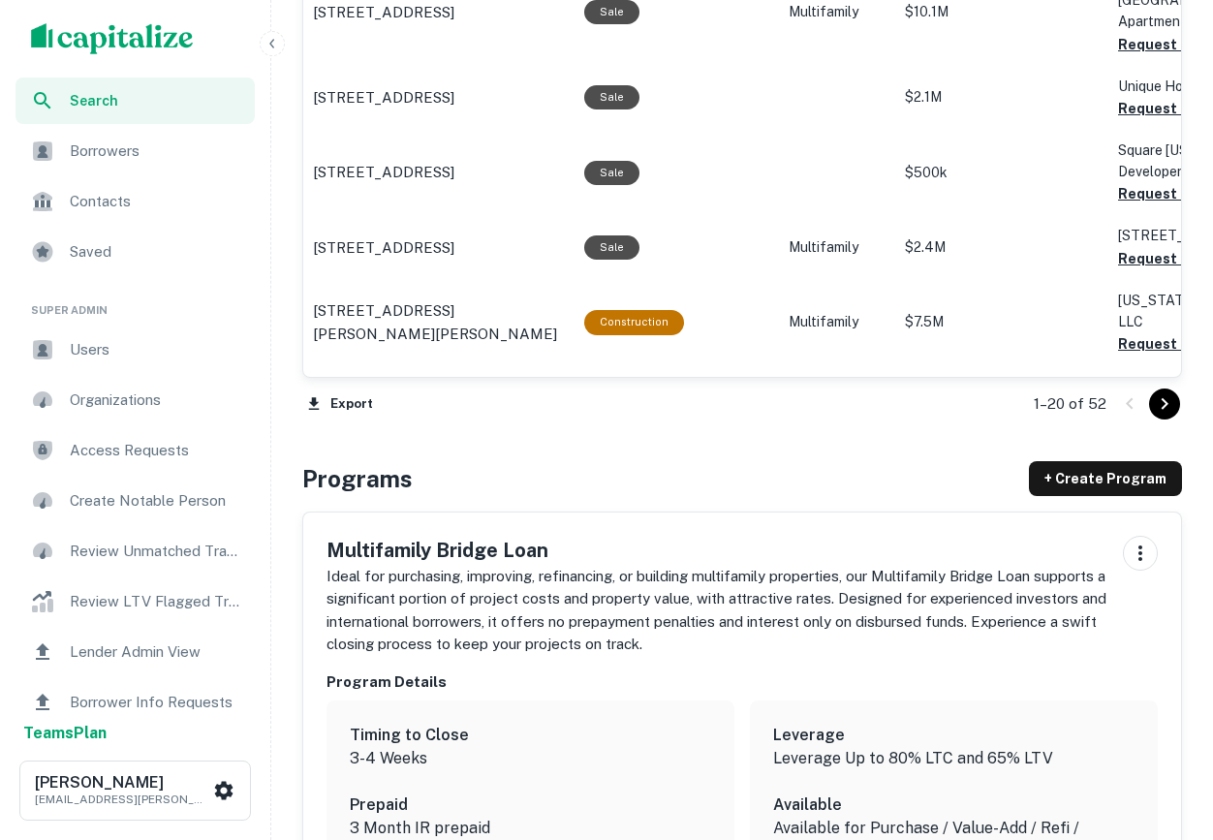
scroll to position [2398, 0]
